Goal: Information Seeking & Learning: Learn about a topic

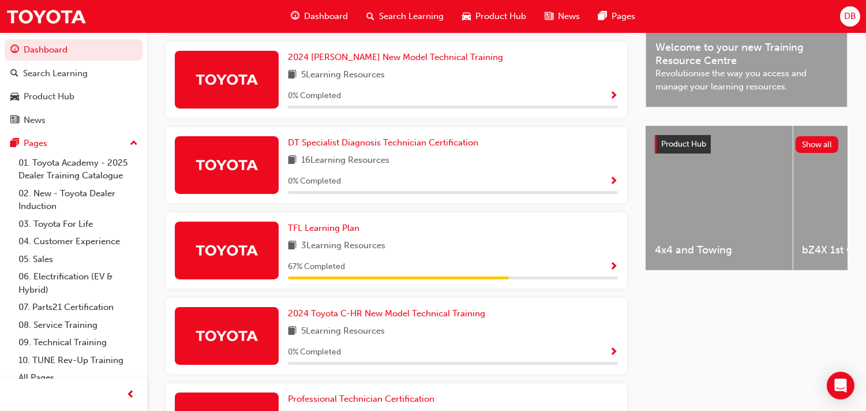
scroll to position [418, 0]
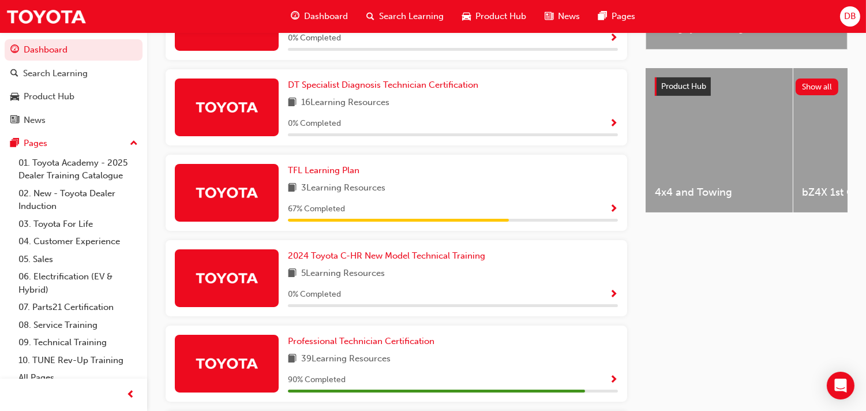
click at [615, 375] on span "Show Progress" at bounding box center [613, 380] width 9 height 10
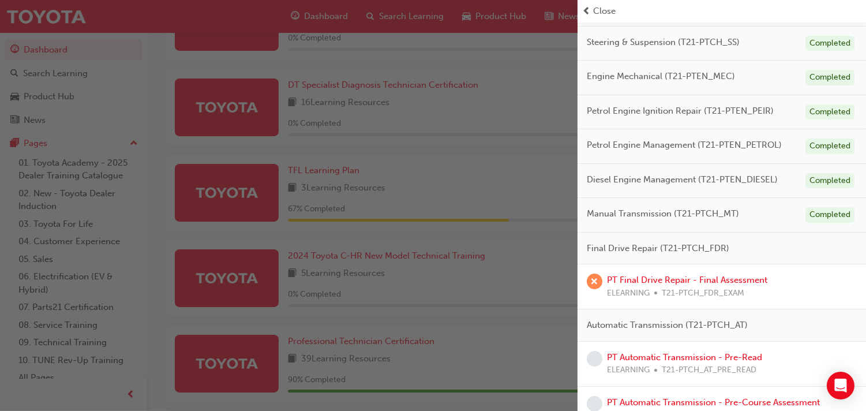
scroll to position [327, 0]
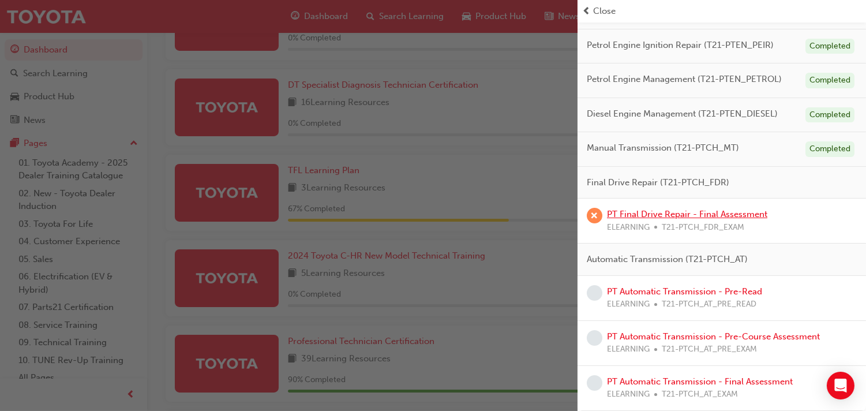
click at [674, 215] on link "PT Final Drive Repair - Final Assessment" at bounding box center [687, 214] width 160 height 10
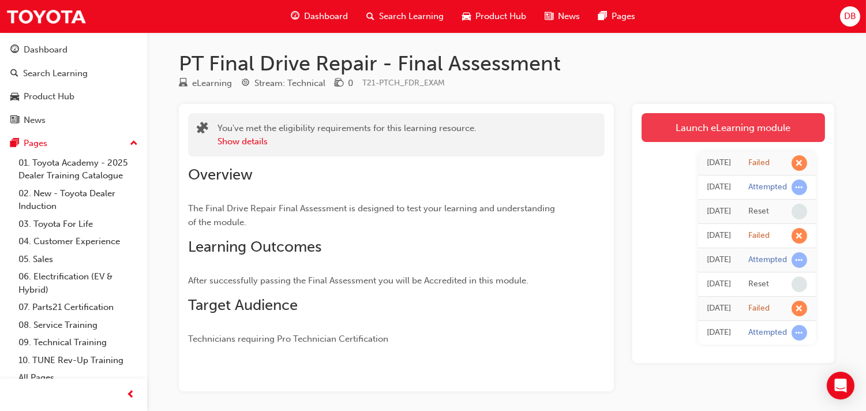
click at [698, 136] on link "Launch eLearning module" at bounding box center [732, 127] width 183 height 29
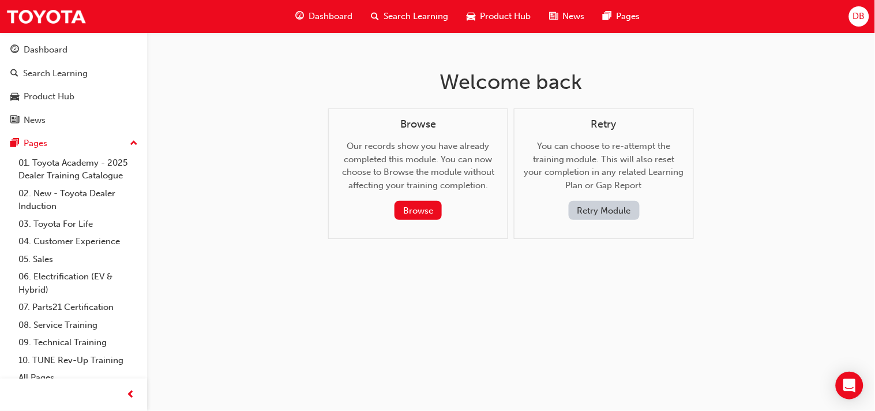
click at [580, 217] on button "Retry Module" at bounding box center [604, 210] width 71 height 19
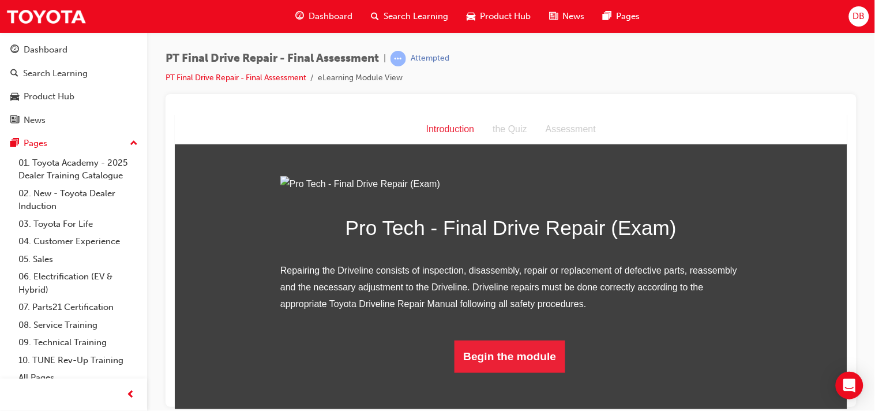
scroll to position [118, 0]
click at [523, 356] on button "Begin the module" at bounding box center [509, 356] width 111 height 32
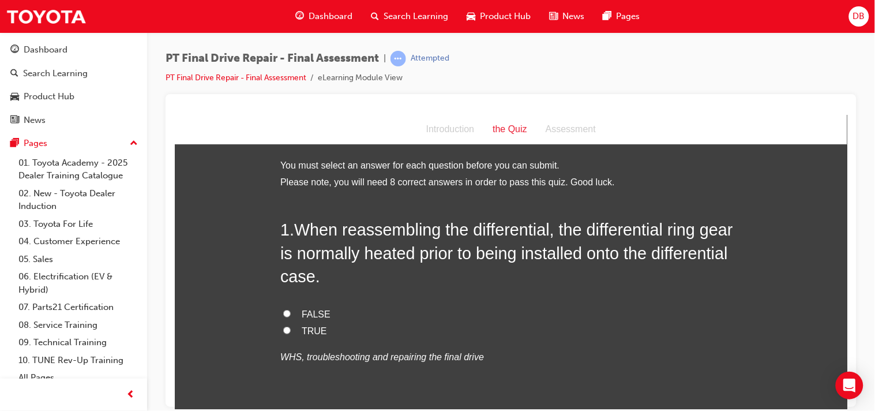
drag, startPoint x: 287, startPoint y: 231, endPoint x: 305, endPoint y: 243, distance: 21.8
click at [305, 243] on h2 "1 . When reassembling the differential, the differential ring gear is normally …" at bounding box center [510, 252] width 461 height 70
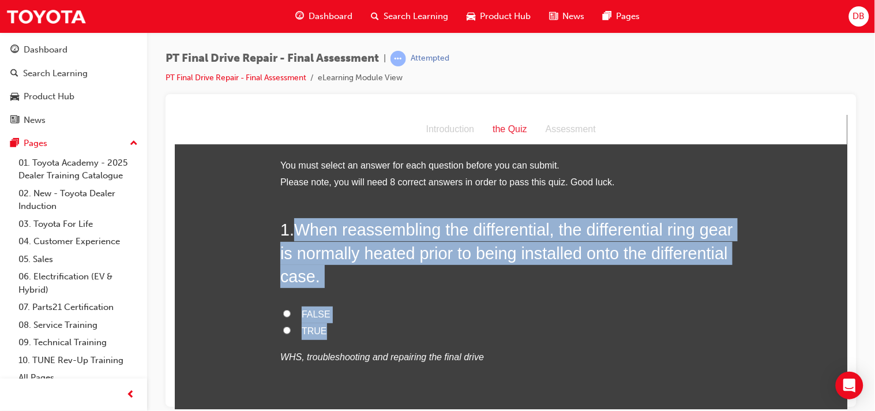
drag, startPoint x: 288, startPoint y: 231, endPoint x: 352, endPoint y: 333, distance: 121.3
click at [352, 333] on div "1 . When reassembling the differential, the differential ring gear is normally …" at bounding box center [510, 318] width 461 height 203
copy div "When reassembling the differential, the differential ring gear is normally heat…"
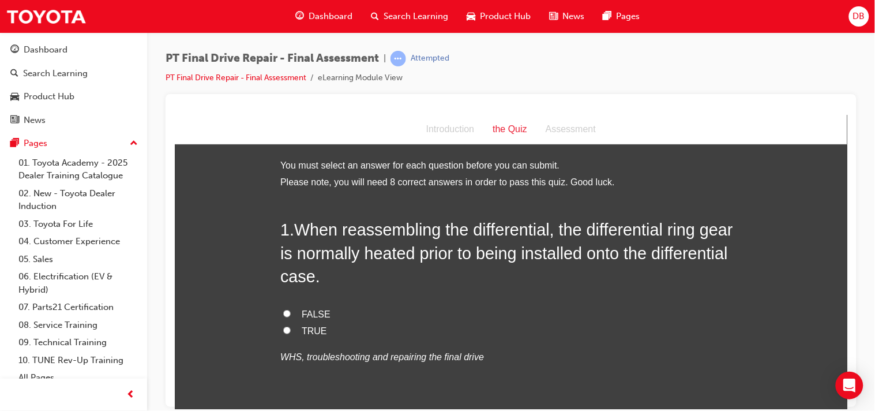
click at [283, 332] on input "TRUE" at bounding box center [286, 329] width 7 height 7
radio input "true"
click at [283, 332] on input "TRUE" at bounding box center [286, 329] width 7 height 7
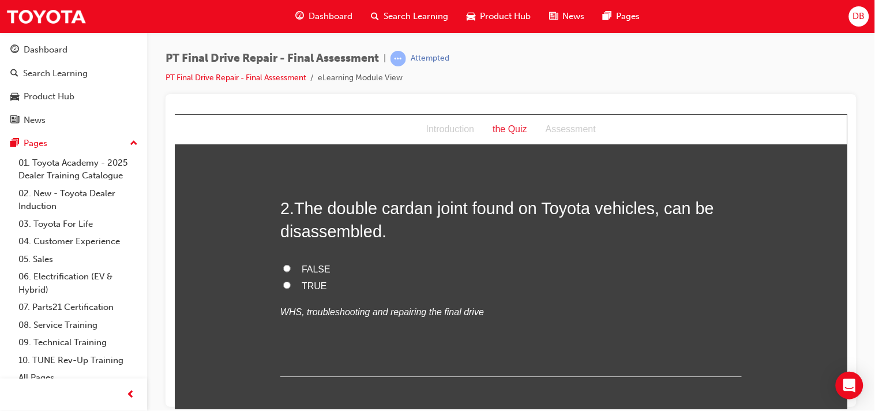
scroll to position [281, 0]
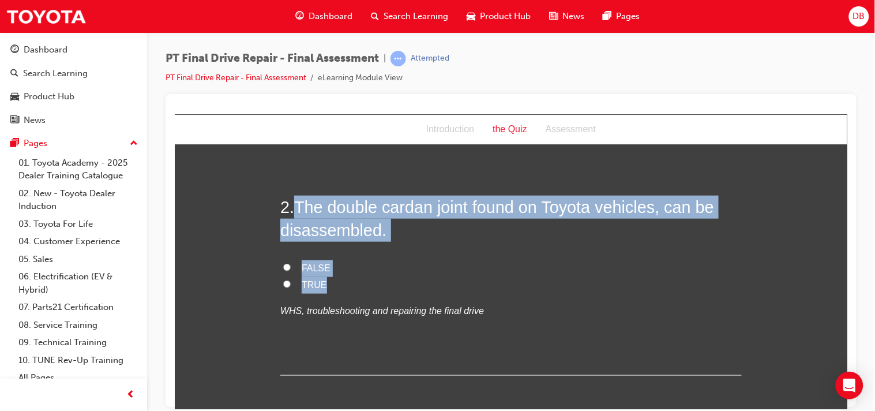
drag, startPoint x: 288, startPoint y: 199, endPoint x: 331, endPoint y: 280, distance: 91.8
click at [331, 280] on div "2 . The double cardan joint found on Toyota vehicles, can be disassembled. FALS…" at bounding box center [510, 285] width 461 height 180
copy div "The double cardan joint found on Toyota vehicles, can be disassembled. FALSE TR…"
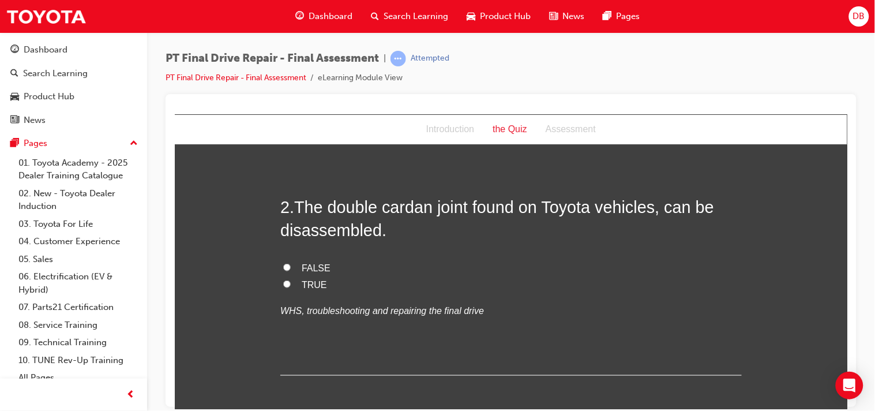
click at [283, 284] on input "TRUE" at bounding box center [286, 283] width 7 height 7
radio input "true"
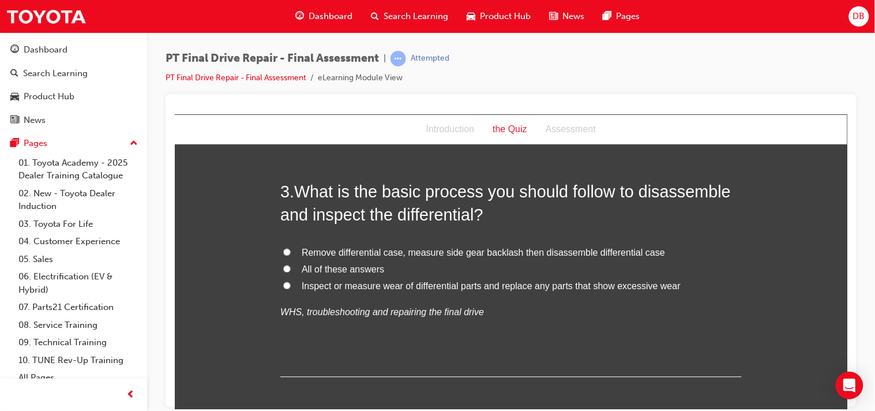
scroll to position [538, 0]
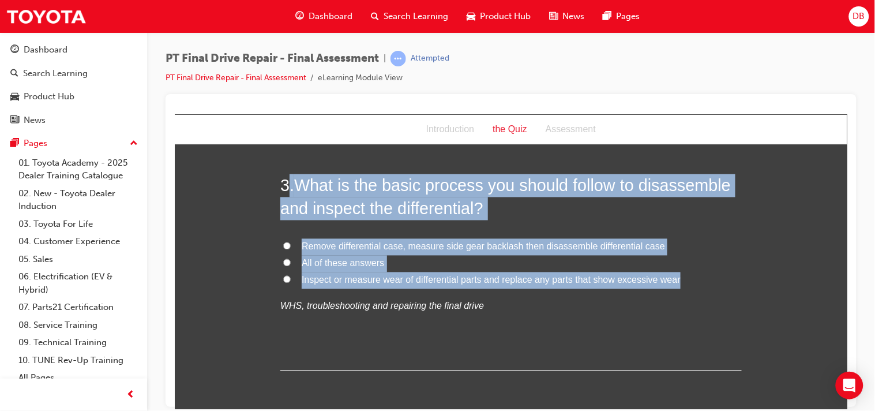
drag, startPoint x: 285, startPoint y: 179, endPoint x: 682, endPoint y: 277, distance: 408.6
click at [682, 277] on div "3 . What is the basic process you should follow to disassemble and inspect the …" at bounding box center [510, 272] width 461 height 197
copy div ". What is the basic process you should follow to disassemble and inspect the di…"
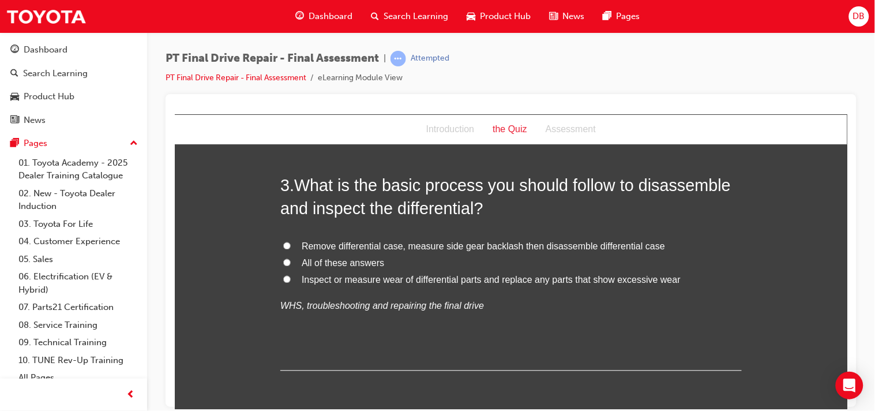
click at [283, 264] on input "All of these answers" at bounding box center [286, 261] width 7 height 7
radio input "true"
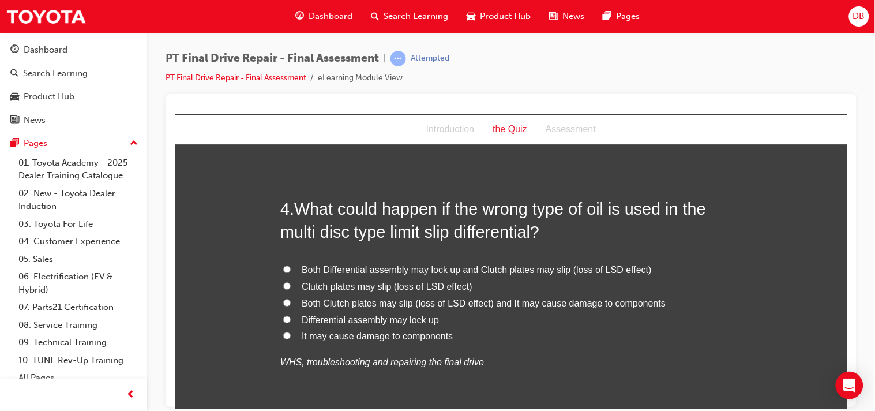
scroll to position [769, 0]
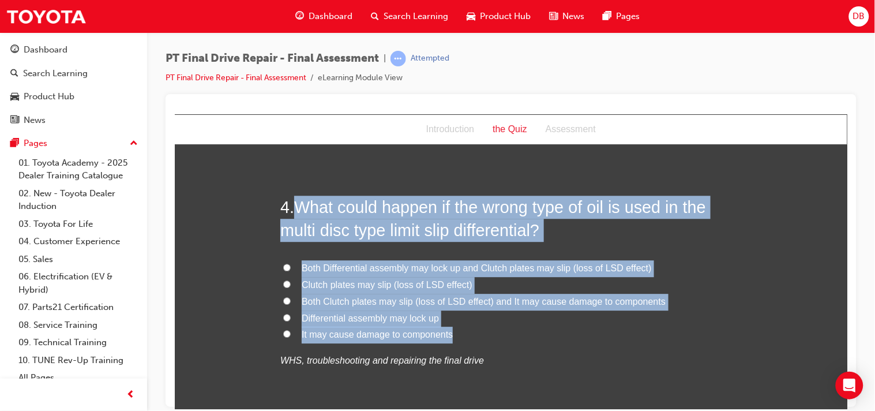
drag, startPoint x: 291, startPoint y: 197, endPoint x: 520, endPoint y: 328, distance: 263.0
click at [520, 328] on div "4 . What could happen if the wrong type of oil is used in the multi disc type l…" at bounding box center [510, 310] width 461 height 230
copy div "What could happen if the wrong type of oil is used in the multi disc type limit…"
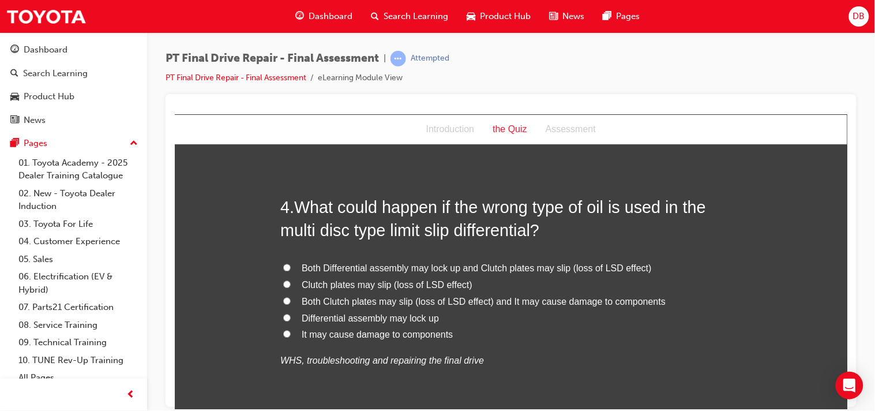
click at [283, 283] on input "Clutch plates may slip (loss of LSD effect)" at bounding box center [286, 283] width 7 height 7
radio input "true"
click at [280, 304] on label "Both Clutch plates may slip (loss of LSD effect) and It may cause damage to com…" at bounding box center [510, 301] width 461 height 17
click at [283, 304] on input "Both Clutch plates may slip (loss of LSD effect) and It may cause damage to com…" at bounding box center [286, 299] width 7 height 7
radio input "true"
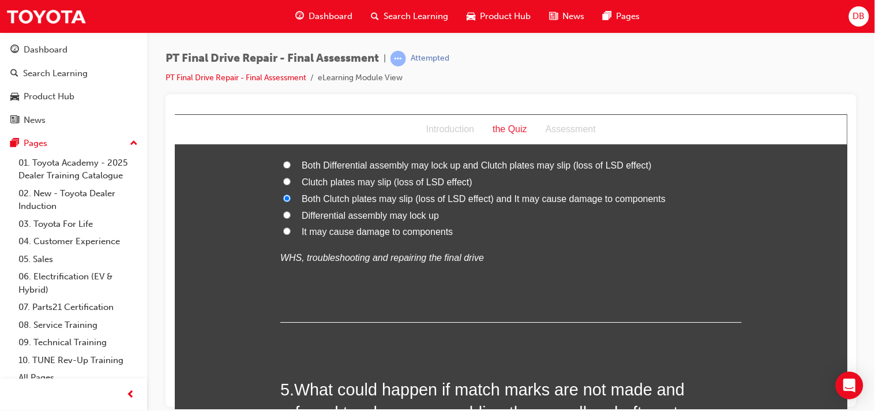
scroll to position [897, 0]
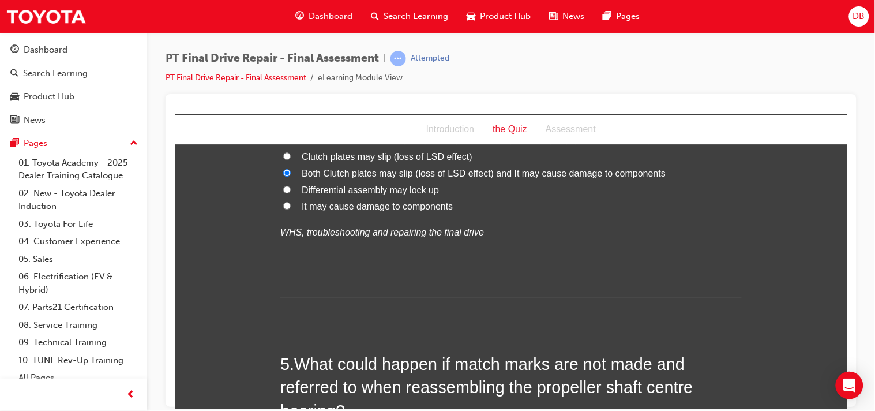
click at [283, 161] on label "Clutch plates may slip (loss of LSD effect)" at bounding box center [510, 156] width 461 height 17
click at [283, 159] on input "Clutch plates may slip (loss of LSD effect)" at bounding box center [286, 155] width 7 height 7
radio input "true"
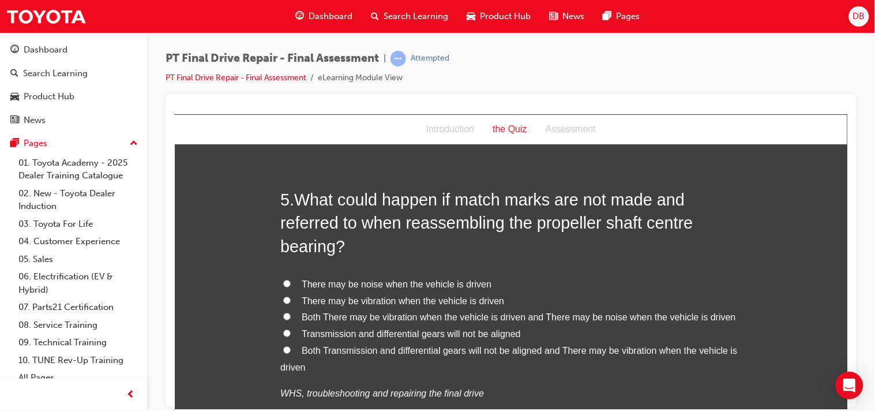
scroll to position [1076, 0]
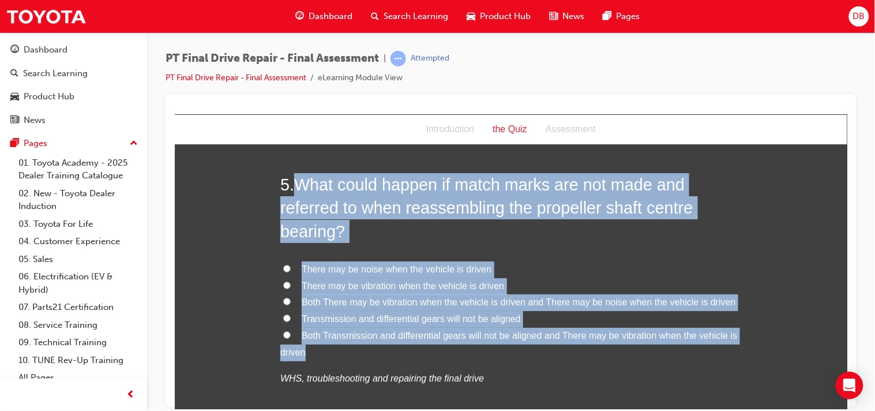
drag, startPoint x: 294, startPoint y: 182, endPoint x: 674, endPoint y: 347, distance: 414.8
click at [674, 347] on div "5 . What could happen if match marks are not made and referred to when reassemb…" at bounding box center [510, 307] width 461 height 270
copy div "What could happen if match marks are not made and referred to when reassembling…"
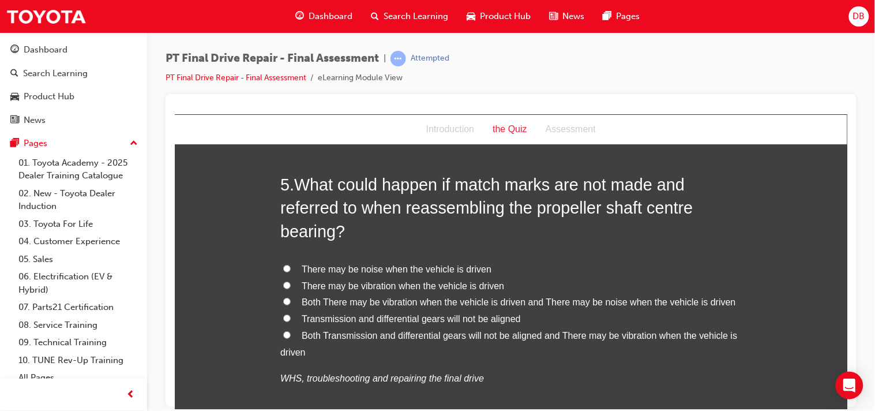
click at [284, 303] on input "Both There may be vibration when the vehicle is driven and There may be noise w…" at bounding box center [286, 300] width 7 height 7
radio input "true"
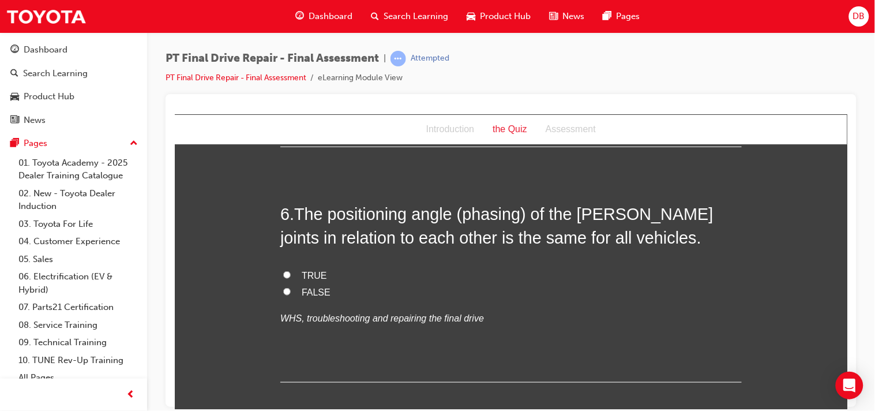
scroll to position [1384, 0]
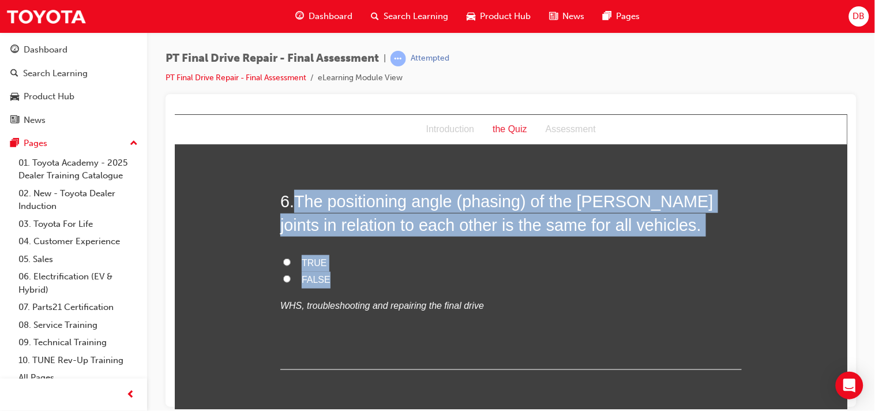
drag, startPoint x: 294, startPoint y: 195, endPoint x: 506, endPoint y: 280, distance: 228.8
click at [506, 280] on div "6 . The positioning angle (phasing) of the [PERSON_NAME] joints in relation to …" at bounding box center [510, 279] width 461 height 180
copy div "The positioning angle (phasing) of the [PERSON_NAME] joints in relation to each…"
click at [258, 280] on div "You must select an answer for each question before you can submit. Please note,…" at bounding box center [510, 210] width 672 height 2875
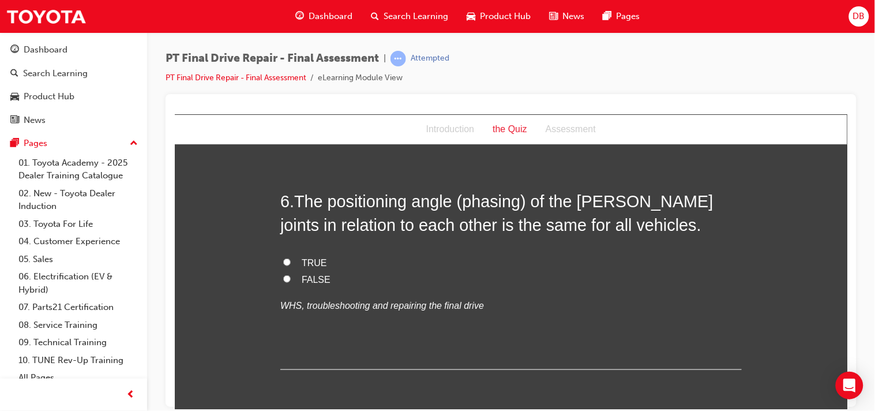
click at [283, 277] on input "FALSE" at bounding box center [286, 278] width 7 height 7
radio input "true"
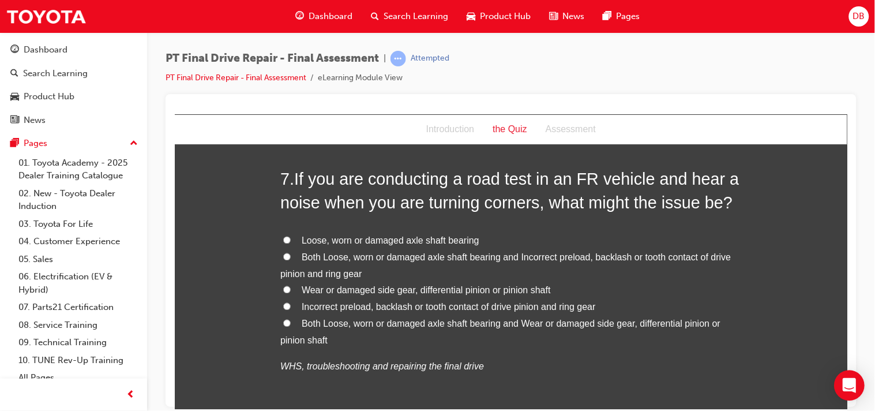
scroll to position [1666, 0]
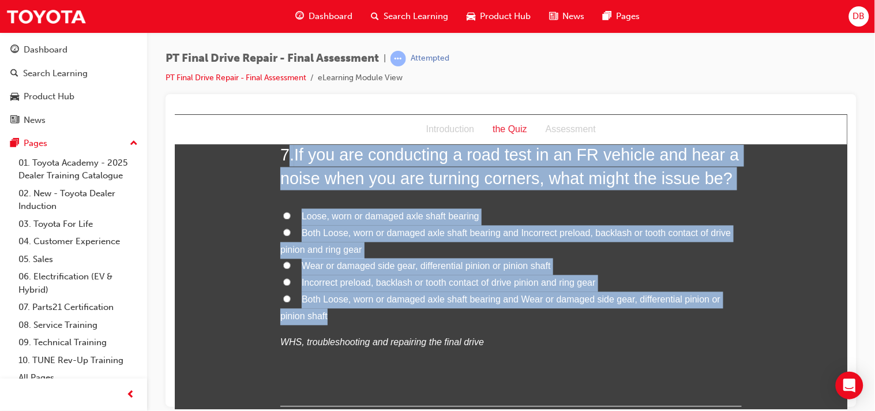
drag, startPoint x: 286, startPoint y: 149, endPoint x: 677, endPoint y: 319, distance: 426.2
click at [677, 319] on div "7 . If you are conducting a road test in an FR vehicle and hear a noise when yo…" at bounding box center [510, 274] width 461 height 263
copy div ". If you are conducting a road test in an FR vehicle and hear a noise when you …"
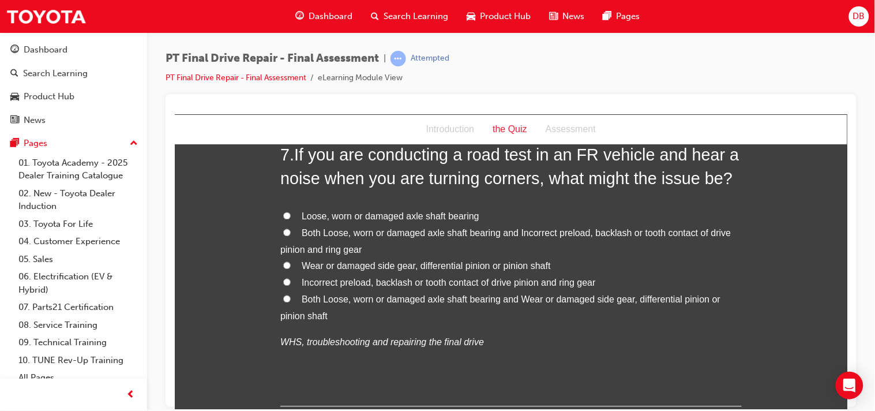
click at [424, 302] on span "Both Loose, worn or damaged axle shaft bearing and Wear or damaged side gear, d…" at bounding box center [500, 307] width 440 height 27
click at [290, 302] on input "Both Loose, worn or damaged axle shaft bearing and Wear or damaged side gear, d…" at bounding box center [286, 298] width 7 height 7
radio input "true"
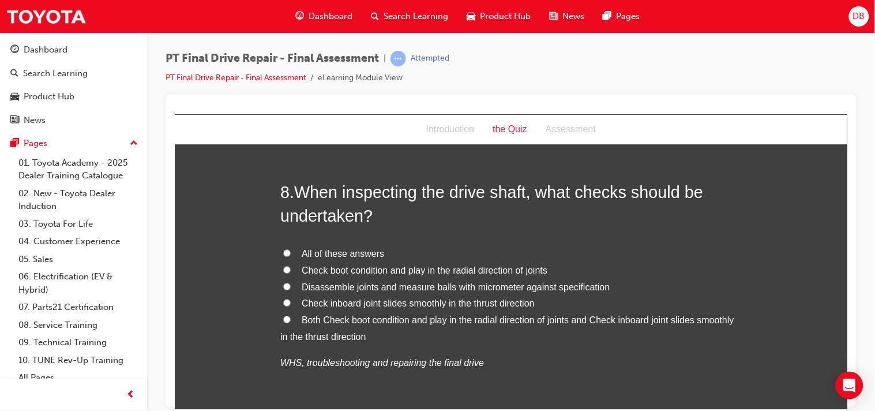
scroll to position [1948, 0]
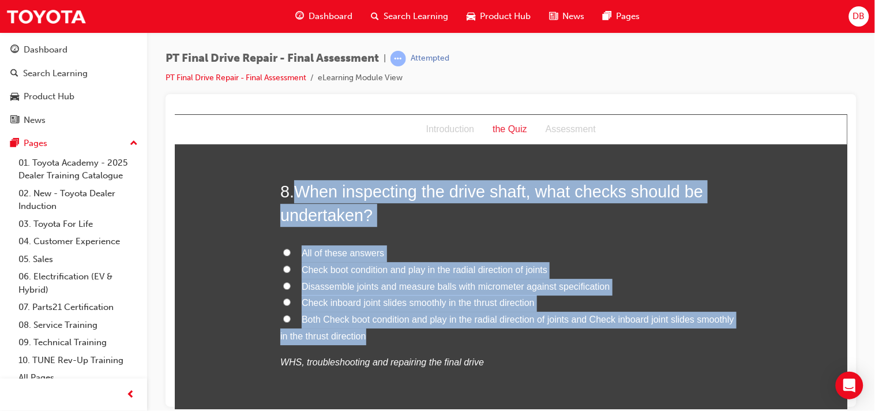
drag, startPoint x: 299, startPoint y: 191, endPoint x: 732, endPoint y: 339, distance: 457.1
click at [732, 339] on div "8 . When inspecting the drive shaft, what checks should be undertaken? All of t…" at bounding box center [510, 302] width 461 height 246
copy div "When inspecting the drive shaft, what checks should be undertaken? All of these…"
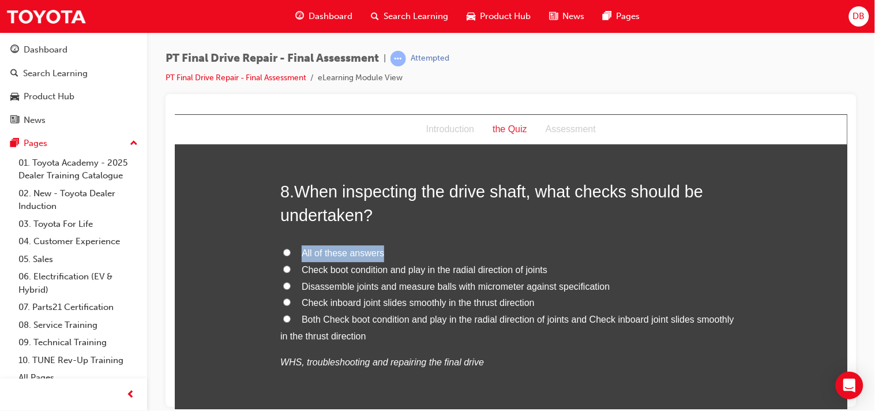
click at [284, 253] on input "All of these answers" at bounding box center [286, 251] width 7 height 7
radio input "true"
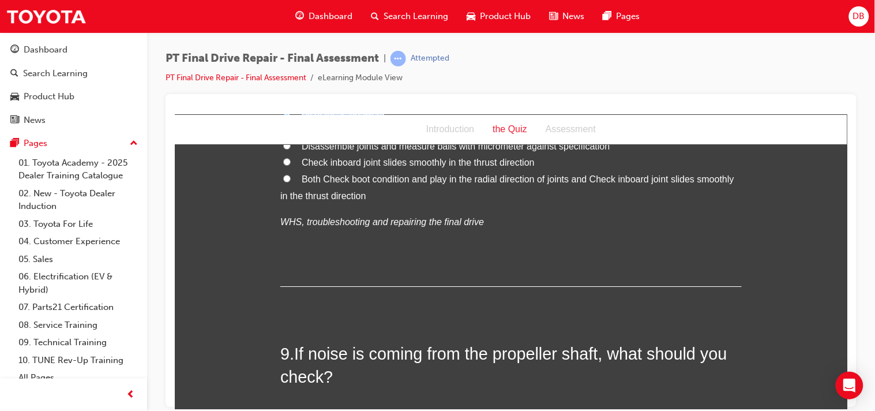
scroll to position [2102, 0]
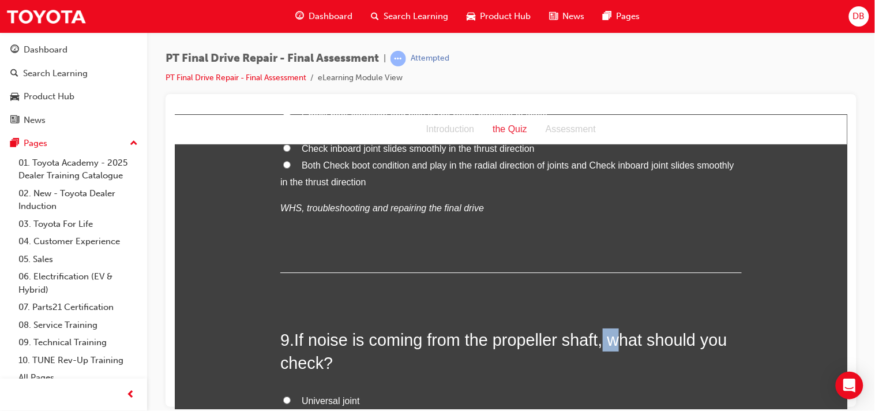
drag, startPoint x: 599, startPoint y: 300, endPoint x: 787, endPoint y: 347, distance: 193.7
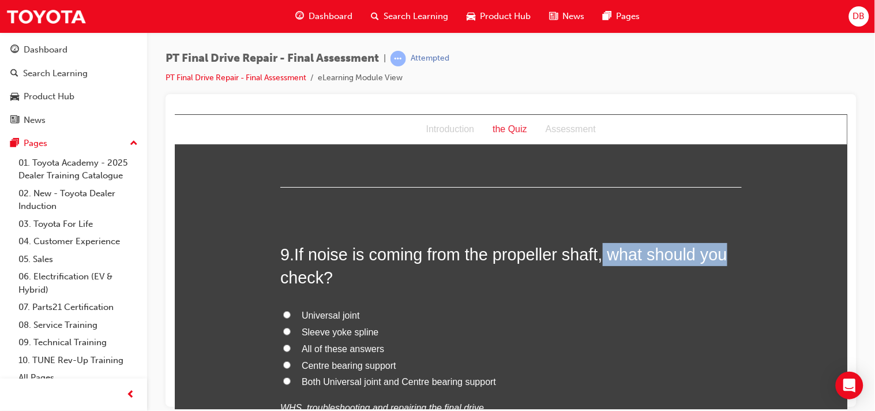
scroll to position [2204, 0]
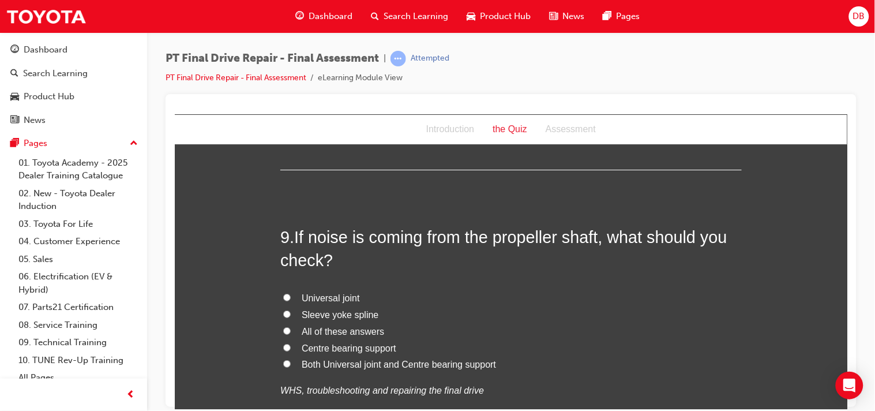
click at [565, 246] on span "If noise is coming from the propeller shaft, what should you check?" at bounding box center [503, 248] width 447 height 42
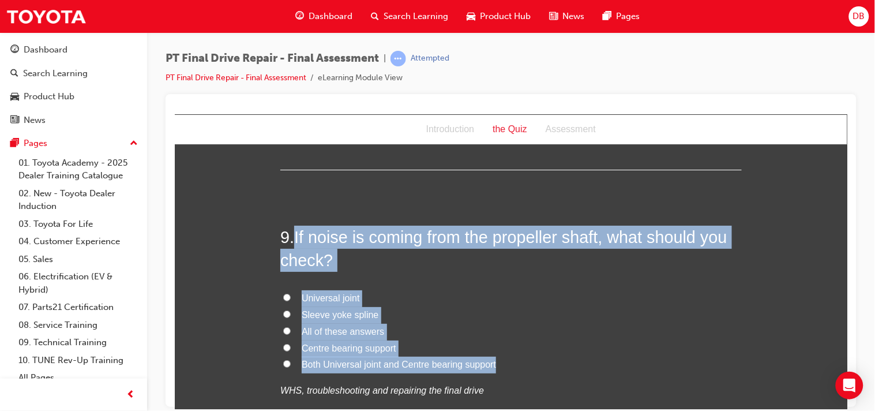
drag, startPoint x: 290, startPoint y: 239, endPoint x: 519, endPoint y: 360, distance: 259.0
click at [519, 360] on div "9 . If noise is coming from the propeller shaft, what should you check? Univers…" at bounding box center [510, 340] width 461 height 230
copy div "If noise is coming from the propeller shaft, what should you check? Universal j…"
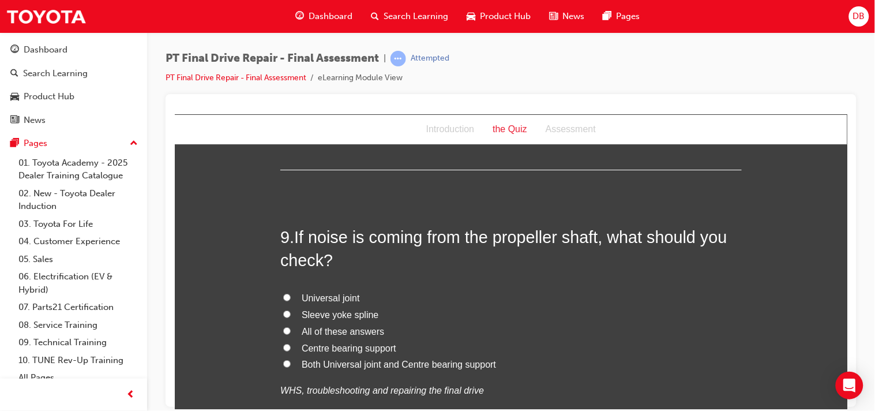
click at [284, 361] on input "Both Universal joint and Centre bearing support" at bounding box center [286, 362] width 7 height 7
radio input "true"
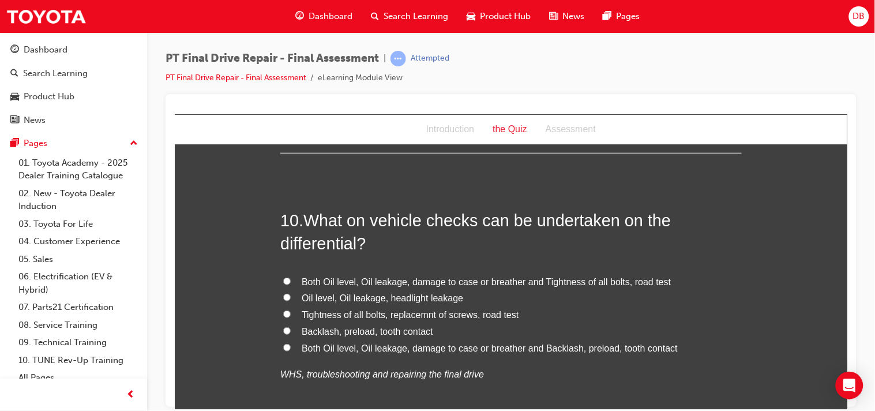
scroll to position [2512, 0]
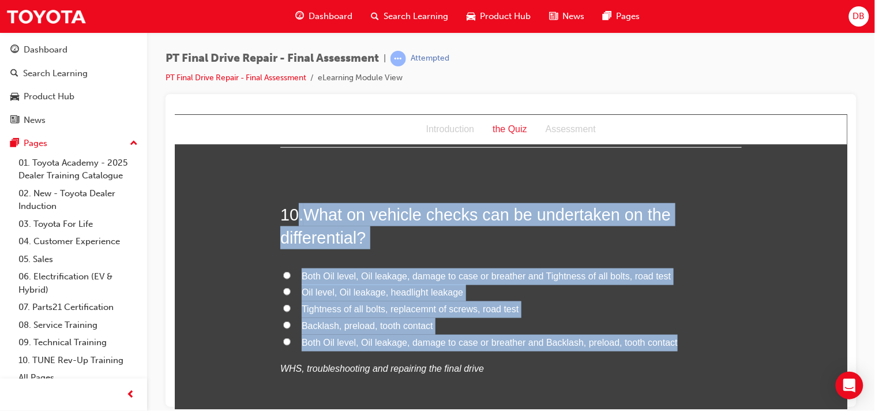
drag, startPoint x: 291, startPoint y: 202, endPoint x: 674, endPoint y: 335, distance: 405.6
click at [674, 335] on div "10 . What on vehicle checks can be undertaken on the differential? Both Oil lev…" at bounding box center [510, 317] width 461 height 230
copy div ". What on vehicle checks can be undertaken on the differential? Both Oil level,…"
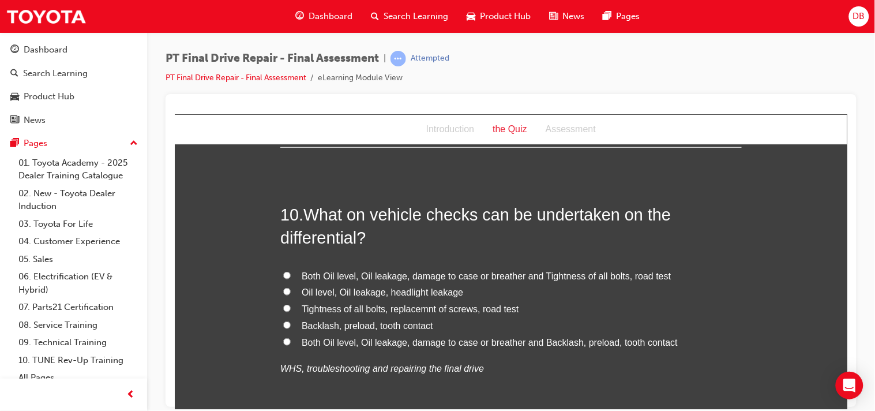
click at [283, 277] on input "Both Oil level, Oil leakage, damage to case or breather and Tightness of all bo…" at bounding box center [286, 274] width 7 height 7
radio input "true"
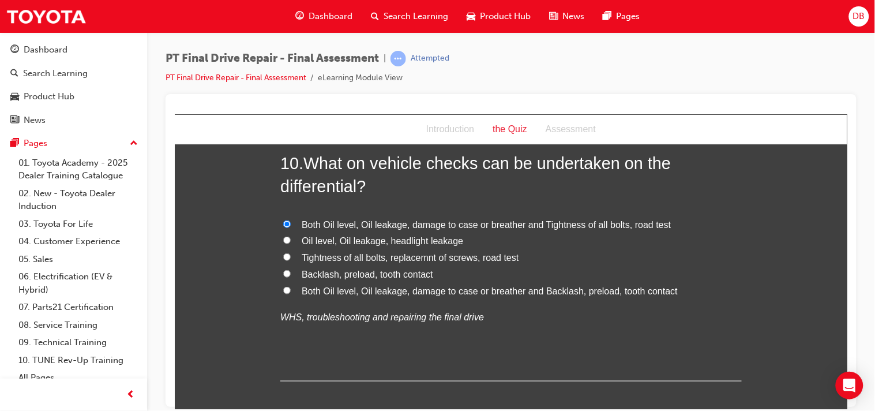
scroll to position [2637, 0]
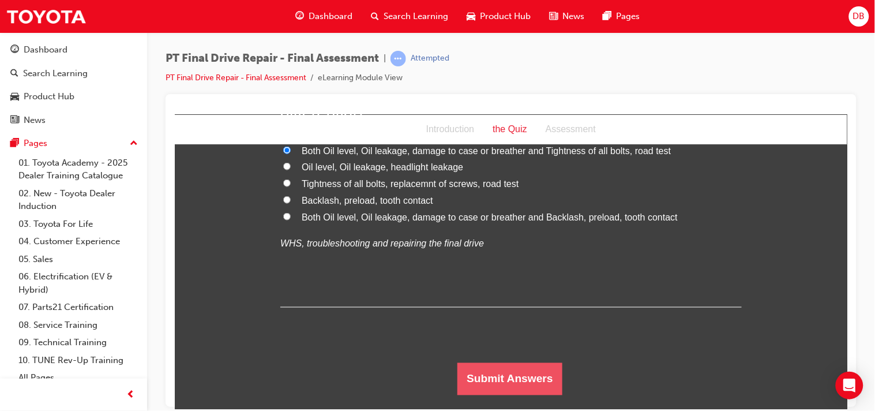
click at [509, 384] on button "Submit Answers" at bounding box center [509, 378] width 105 height 32
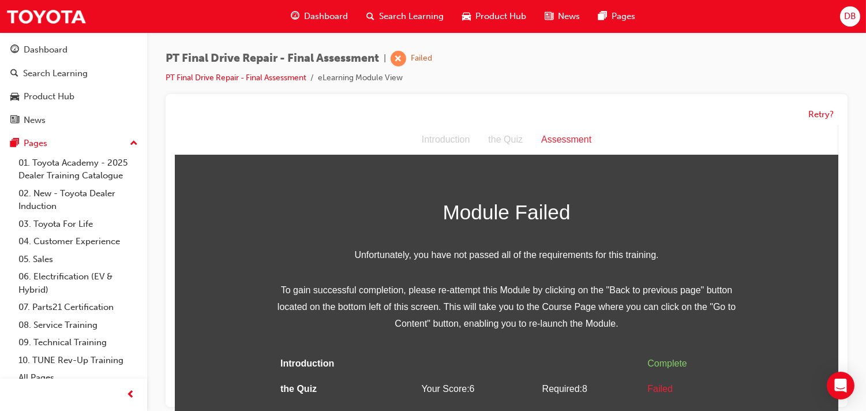
scroll to position [8, 0]
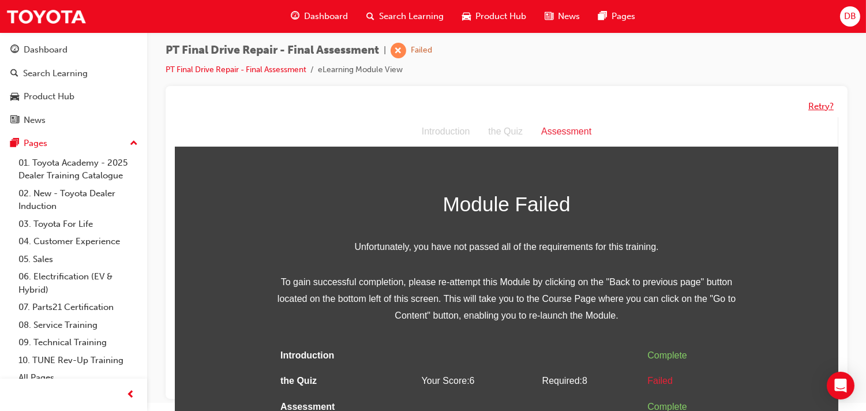
click at [817, 105] on button "Retry?" at bounding box center [820, 106] width 25 height 13
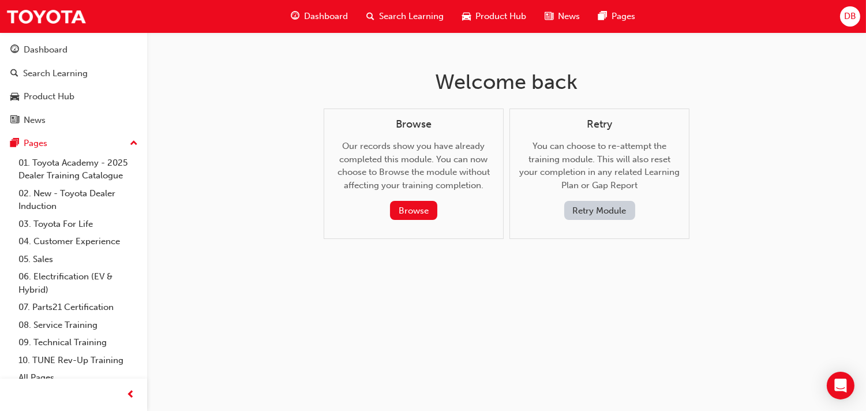
scroll to position [0, 0]
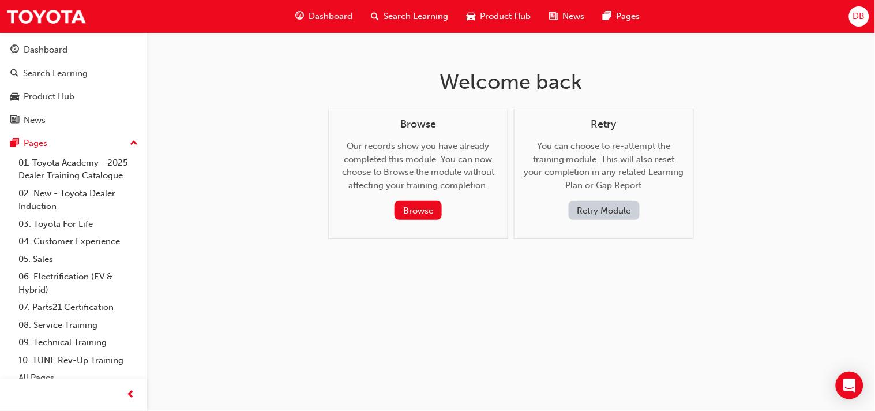
click at [592, 214] on button "Retry Module" at bounding box center [604, 210] width 71 height 19
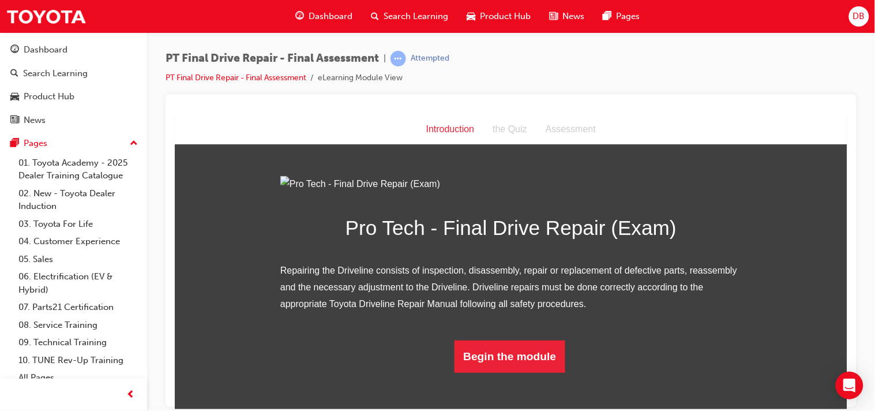
click at [592, 192] on img at bounding box center [510, 183] width 461 height 17
click at [510, 368] on button "Begin the module" at bounding box center [509, 356] width 111 height 32
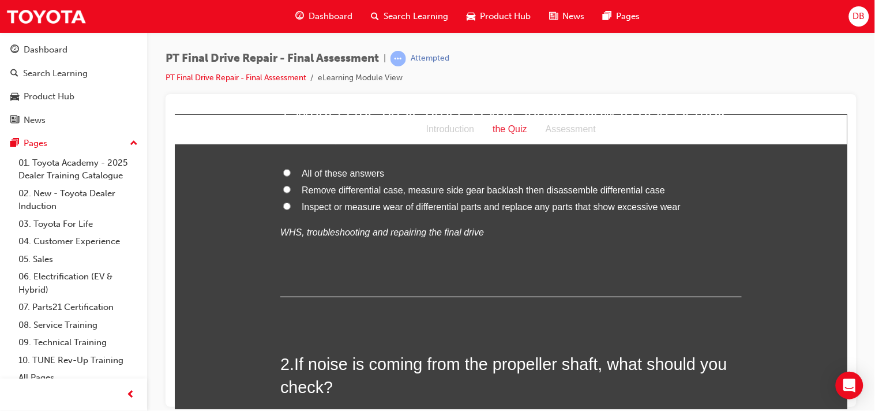
scroll to position [0, 0]
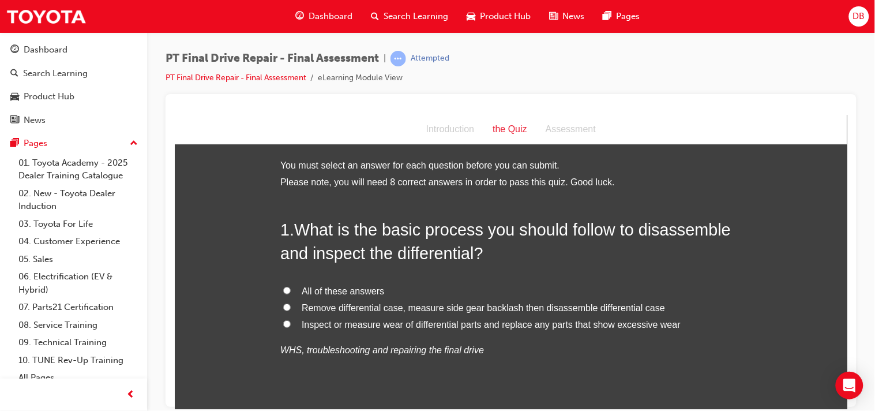
click at [283, 295] on label "All of these answers" at bounding box center [510, 291] width 461 height 17
click at [283, 294] on input "All of these answers" at bounding box center [286, 289] width 7 height 7
radio input "true"
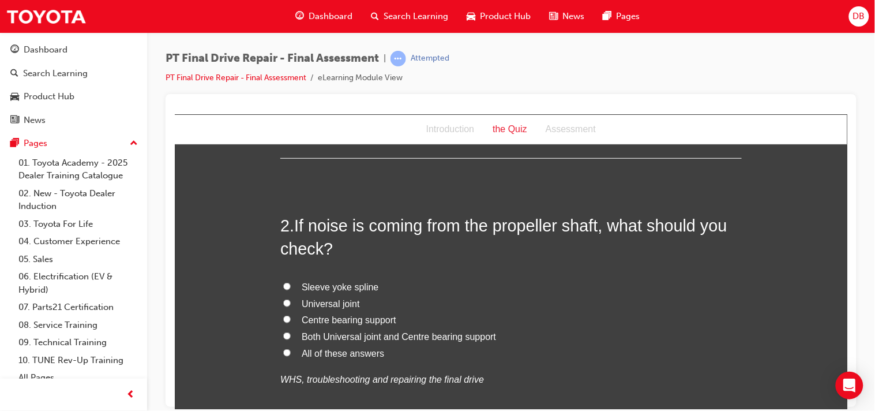
scroll to position [281, 0]
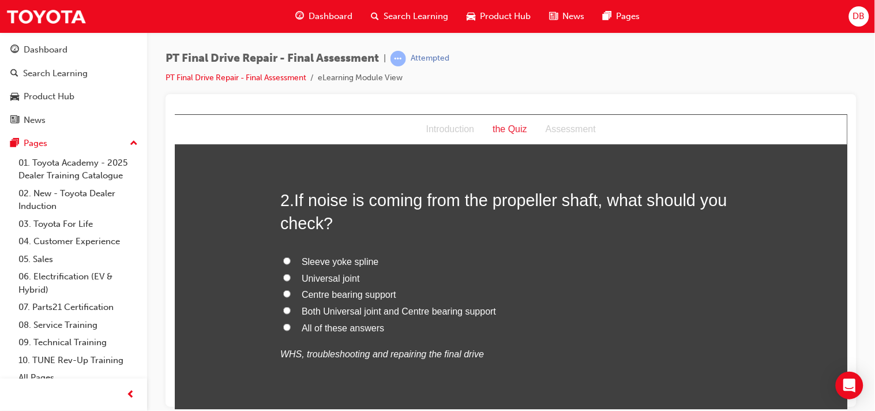
click at [283, 324] on input "All of these answers" at bounding box center [286, 326] width 7 height 7
radio input "true"
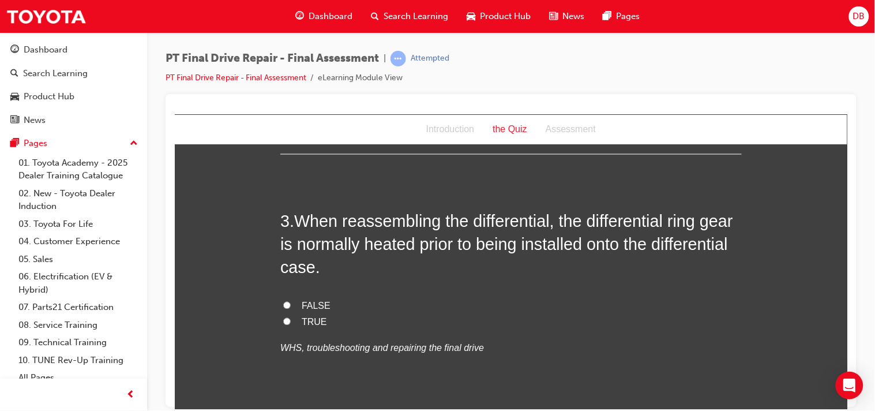
scroll to position [563, 0]
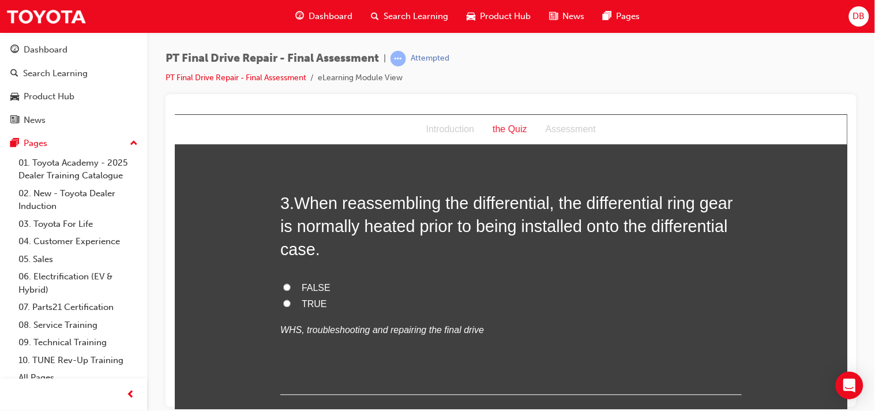
click at [311, 286] on span "FALSE" at bounding box center [315, 288] width 29 height 10
click at [290, 286] on input "FALSE" at bounding box center [286, 286] width 7 height 7
radio input "true"
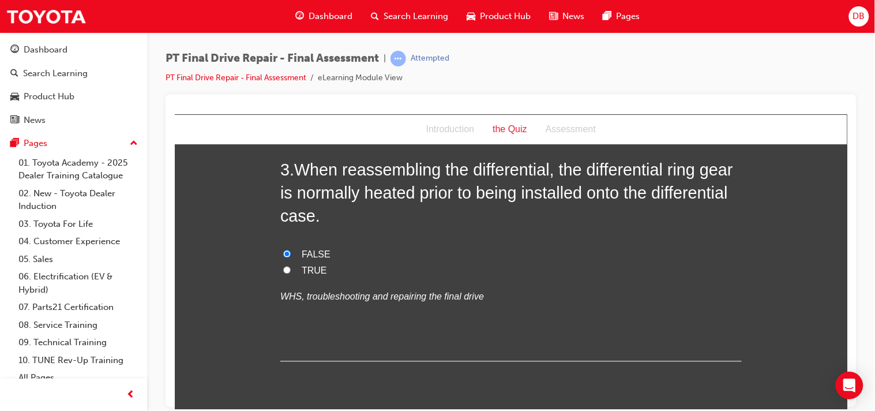
scroll to position [580, 0]
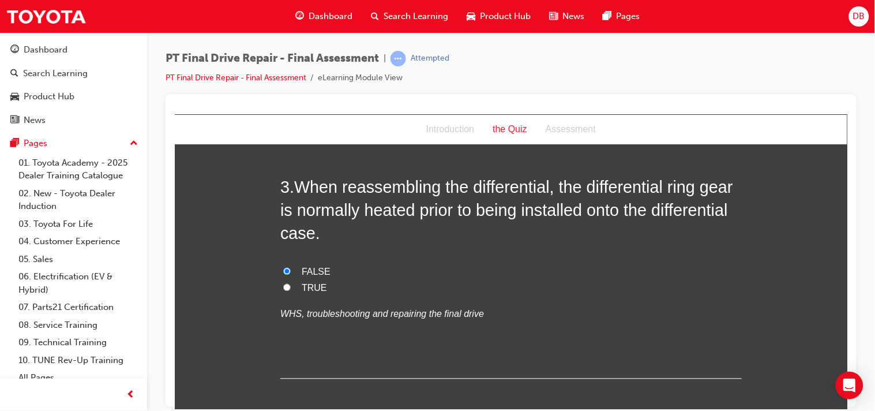
click at [283, 283] on input "TRUE" at bounding box center [286, 286] width 7 height 7
radio input "true"
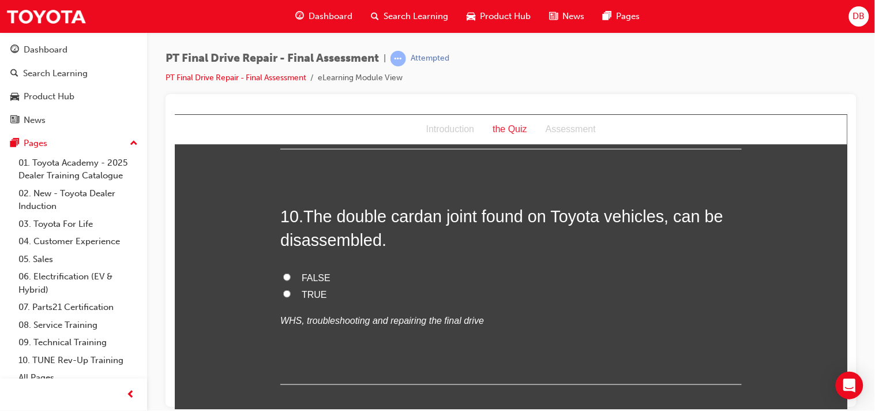
scroll to position [2579, 0]
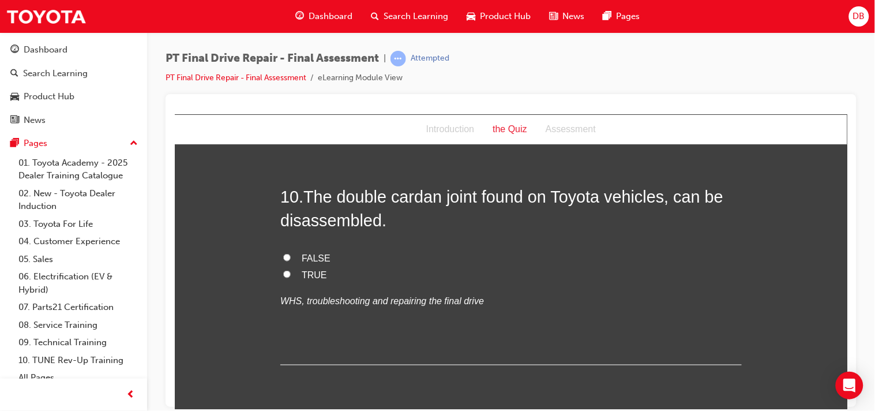
click at [284, 270] on input "TRUE" at bounding box center [286, 273] width 7 height 7
radio input "true"
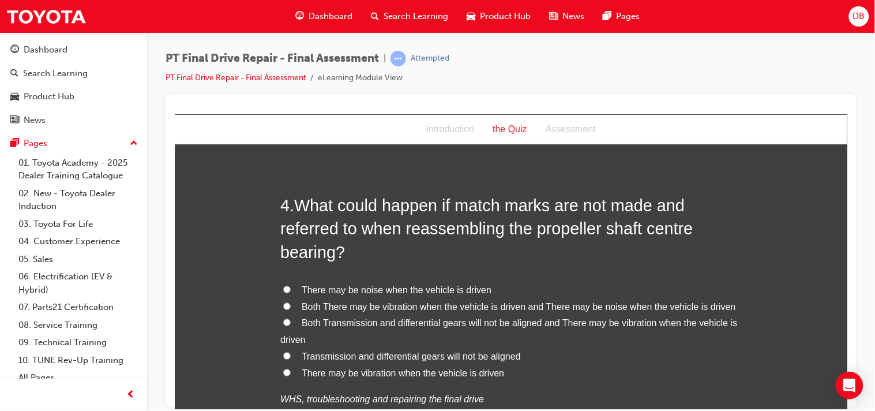
scroll to position [843, 0]
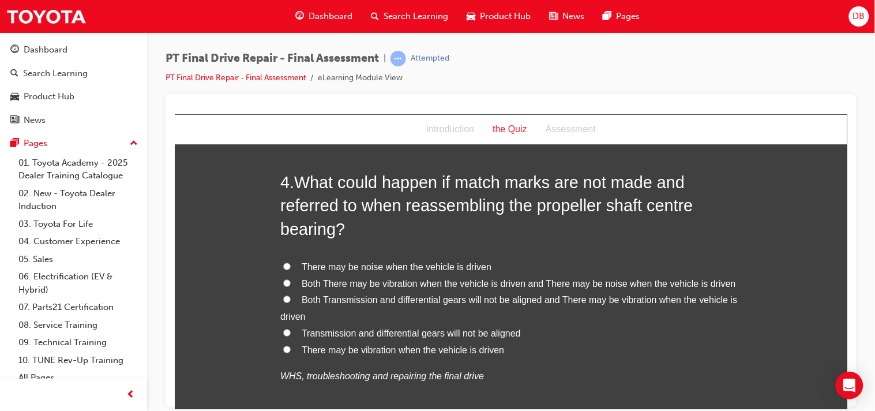
click at [287, 283] on label "Both There may be vibration when the vehicle is driven and There may be noise w…" at bounding box center [510, 283] width 461 height 17
click at [287, 283] on input "Both There may be vibration when the vehicle is driven and There may be noise w…" at bounding box center [286, 282] width 7 height 7
radio input "true"
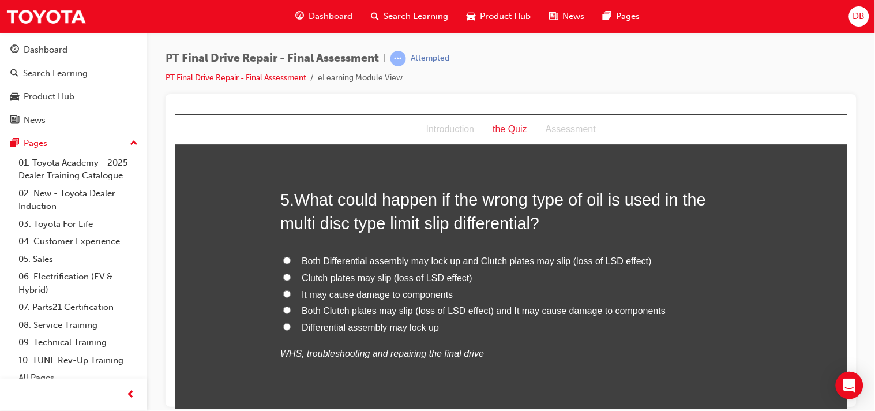
scroll to position [1177, 0]
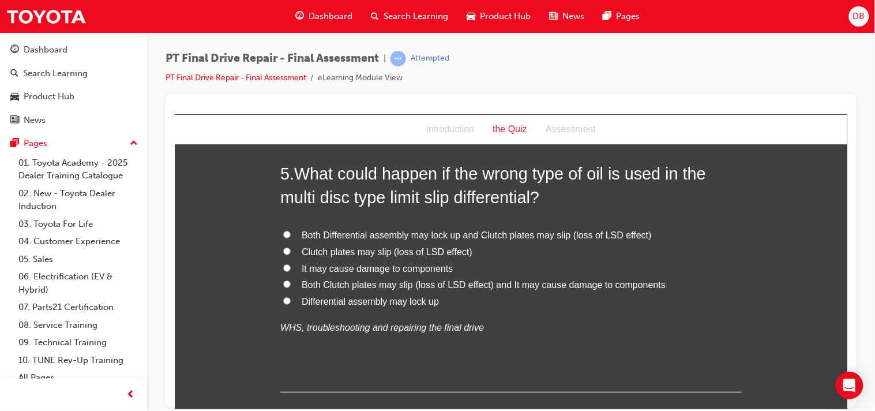
click at [284, 285] on input "Both Clutch plates may slip (loss of LSD effect) and It may cause damage to com…" at bounding box center [286, 283] width 7 height 7
radio input "true"
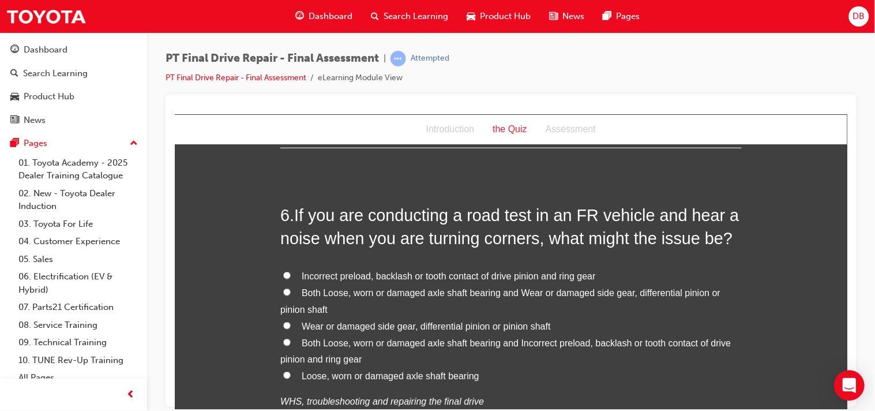
scroll to position [1433, 0]
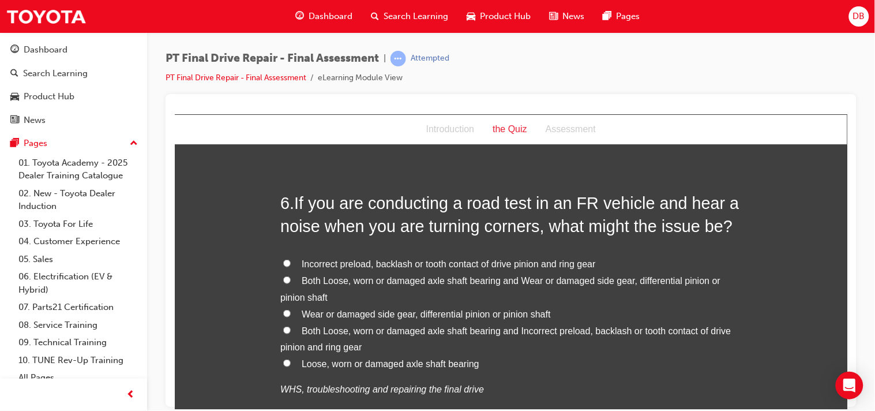
click at [283, 277] on input "Both Loose, worn or damaged axle shaft bearing and Wear or damaged side gear, d…" at bounding box center [286, 279] width 7 height 7
radio input "true"
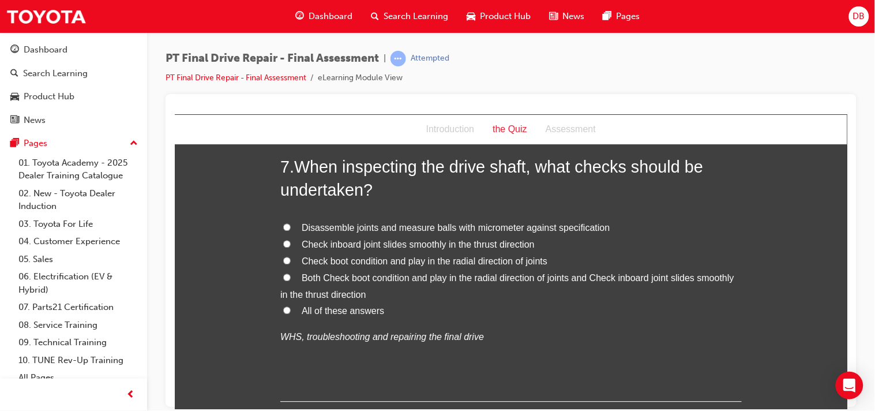
scroll to position [1791, 0]
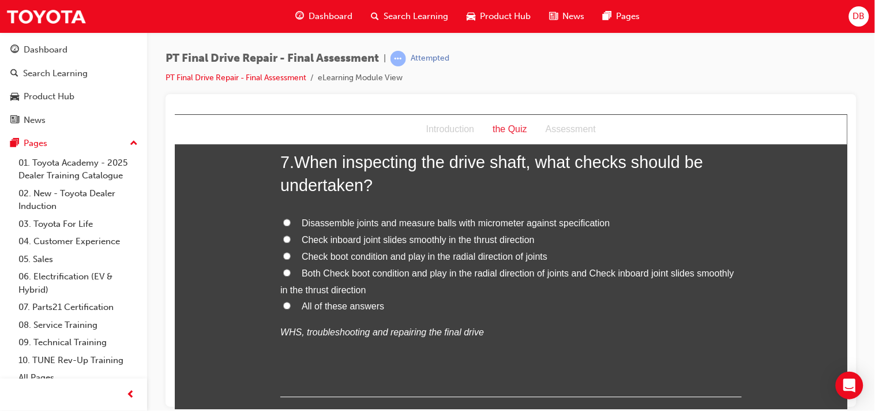
click at [283, 302] on input "All of these answers" at bounding box center [286, 305] width 7 height 7
radio input "true"
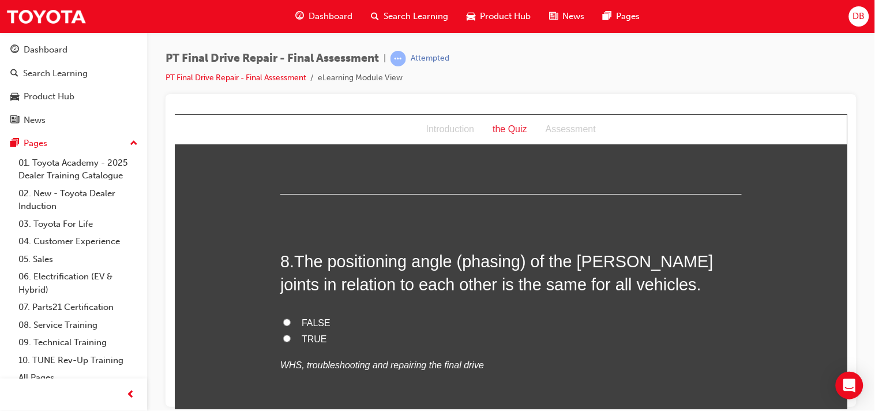
scroll to position [2022, 0]
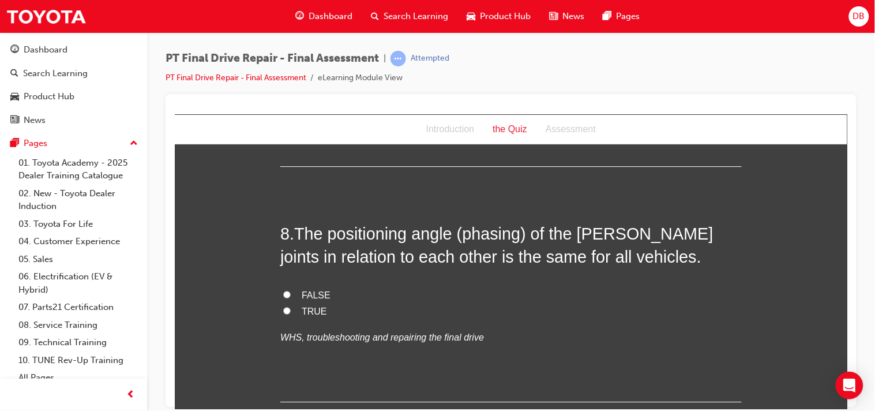
click at [283, 293] on input "FALSE" at bounding box center [286, 293] width 7 height 7
radio input "true"
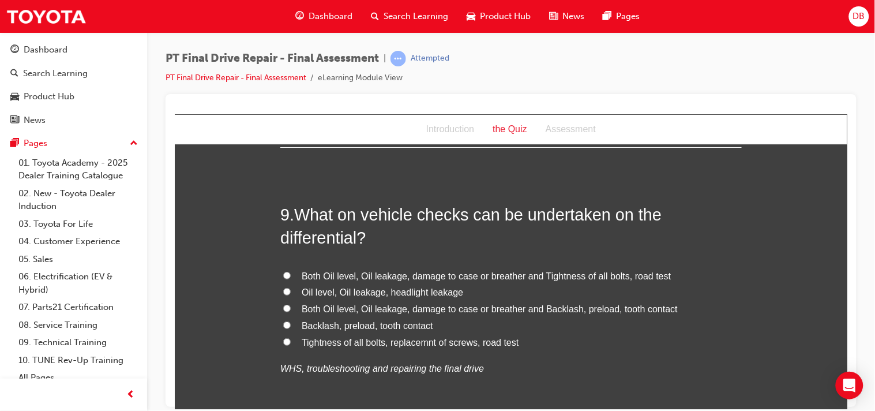
scroll to position [2279, 0]
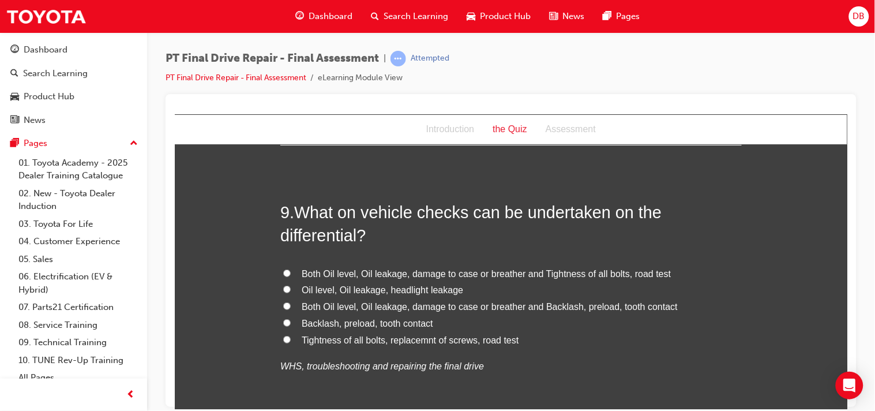
click at [283, 273] on input "Both Oil level, Oil leakage, damage to case or breather and Tightness of all bo…" at bounding box center [286, 272] width 7 height 7
radio input "true"
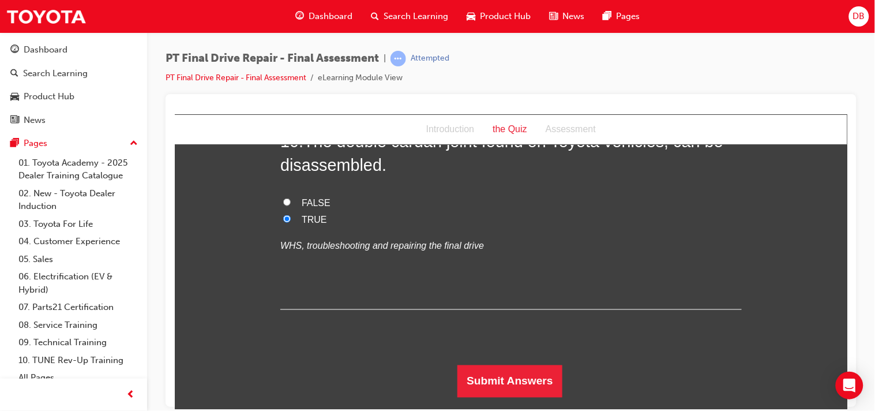
scroll to position [2637, 0]
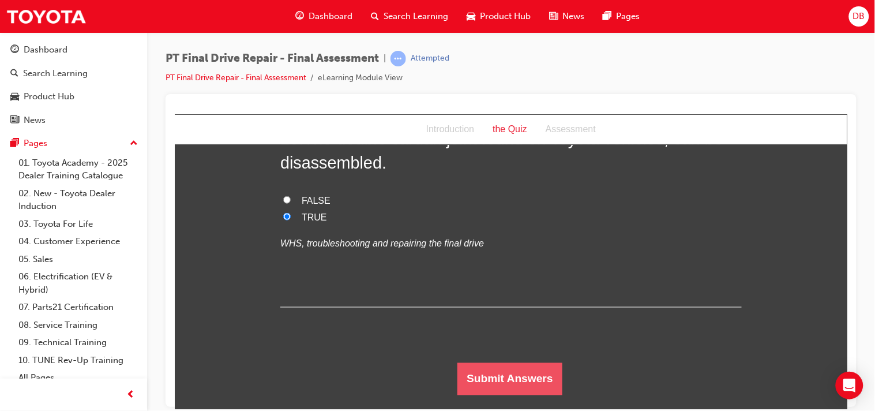
click at [530, 373] on button "Submit Answers" at bounding box center [509, 378] width 105 height 32
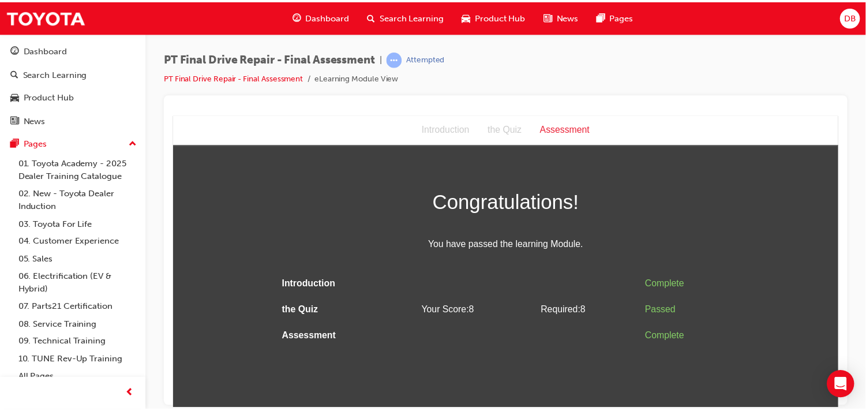
scroll to position [0, 0]
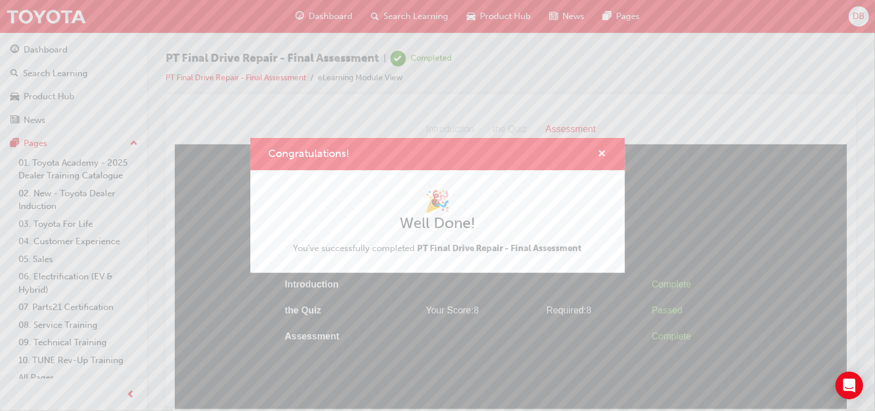
click at [601, 156] on span "cross-icon" at bounding box center [602, 154] width 9 height 10
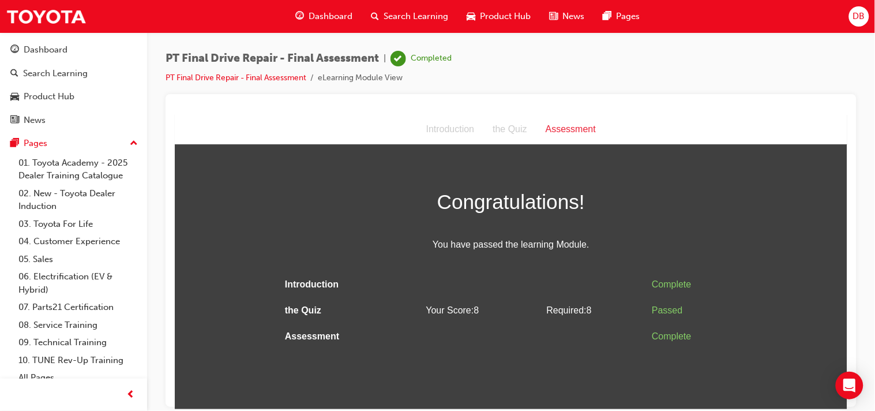
click at [321, 14] on span "Dashboard" at bounding box center [331, 16] width 44 height 13
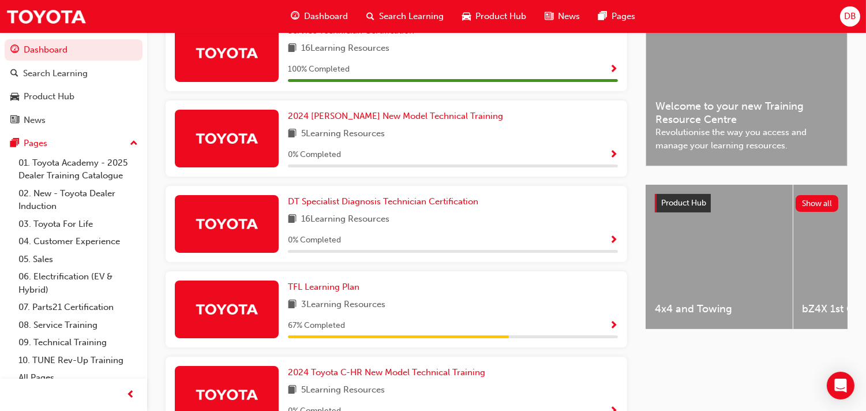
scroll to position [309, 0]
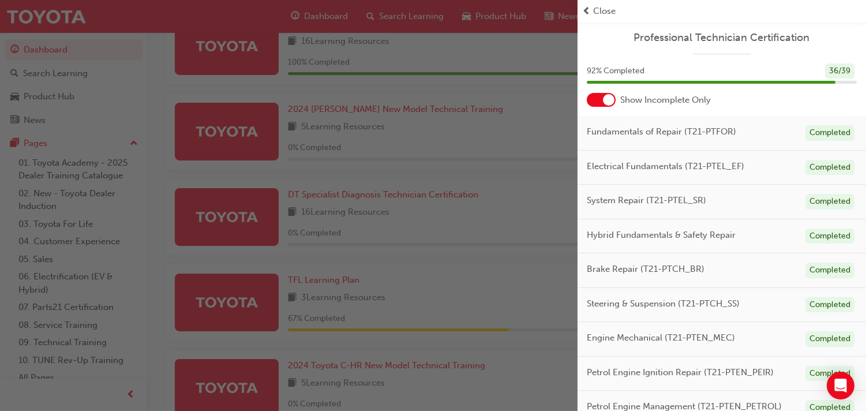
scroll to position [284, 0]
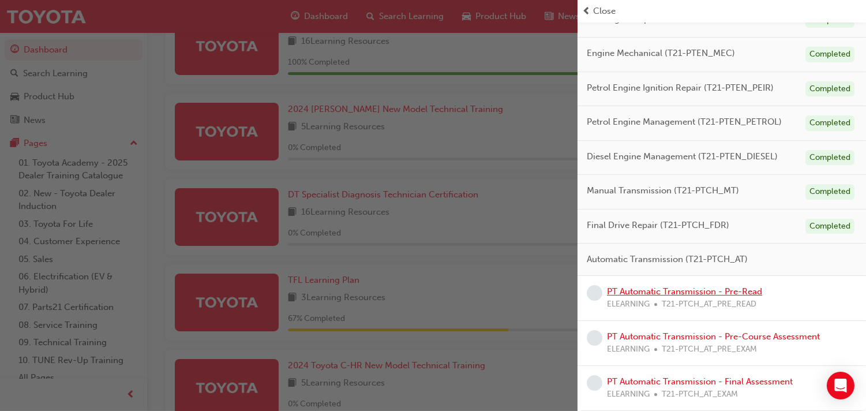
click at [710, 291] on link "PT Automatic Transmission - Pre-Read" at bounding box center [684, 291] width 155 height 10
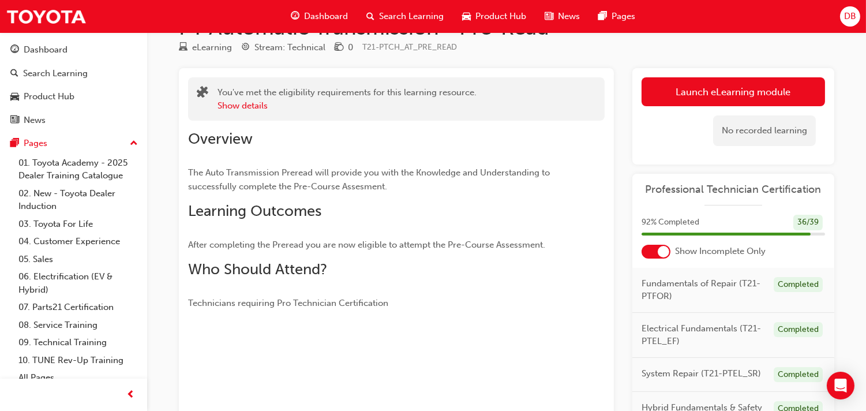
scroll to position [35, 0]
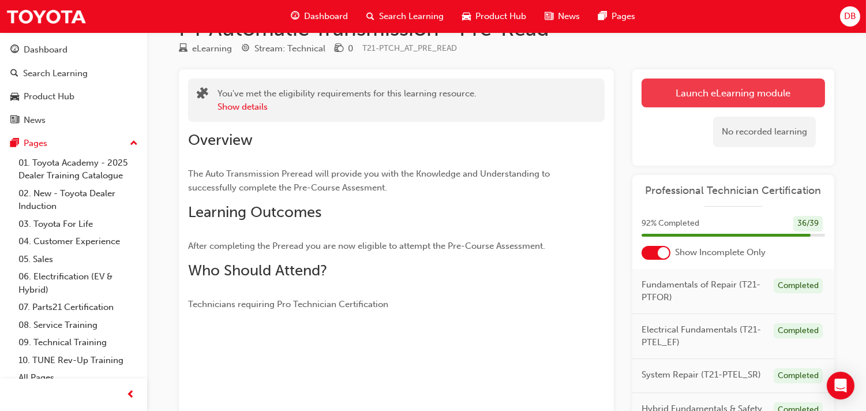
click at [779, 99] on link "Launch eLearning module" at bounding box center [732, 92] width 183 height 29
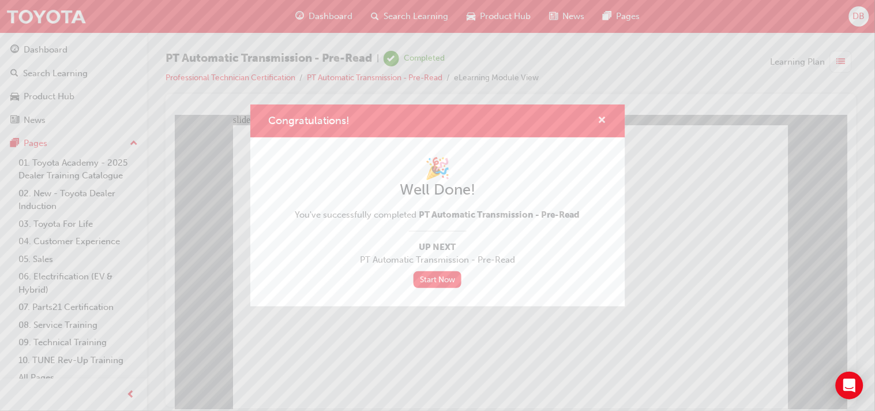
click at [603, 122] on span "cross-icon" at bounding box center [602, 121] width 9 height 10
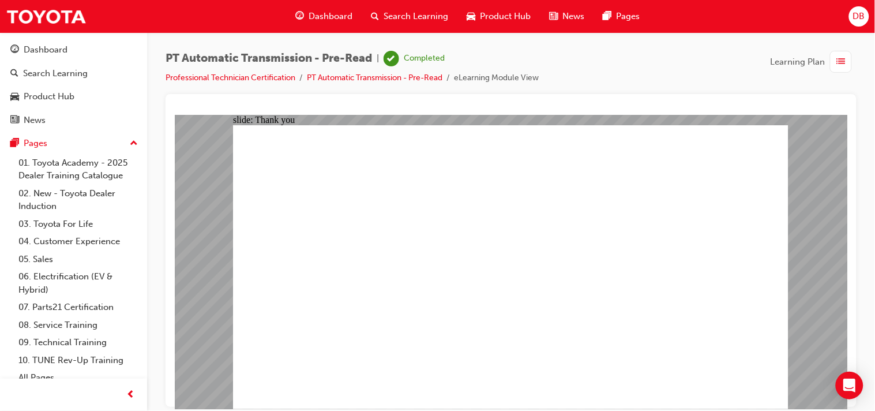
click at [323, 21] on span "Dashboard" at bounding box center [331, 16] width 44 height 13
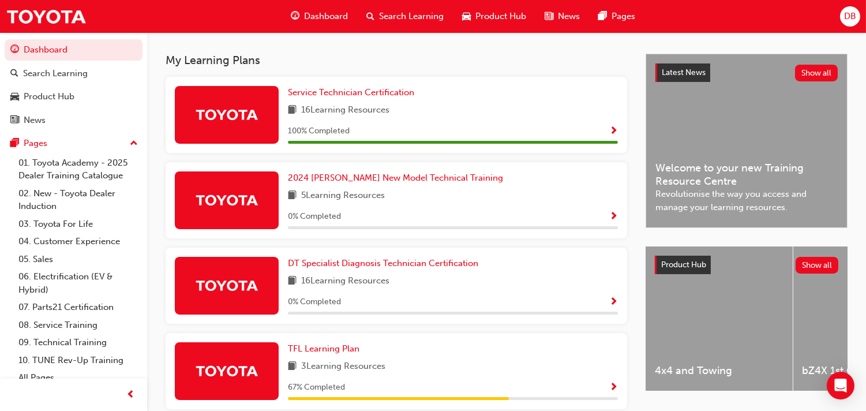
scroll to position [326, 0]
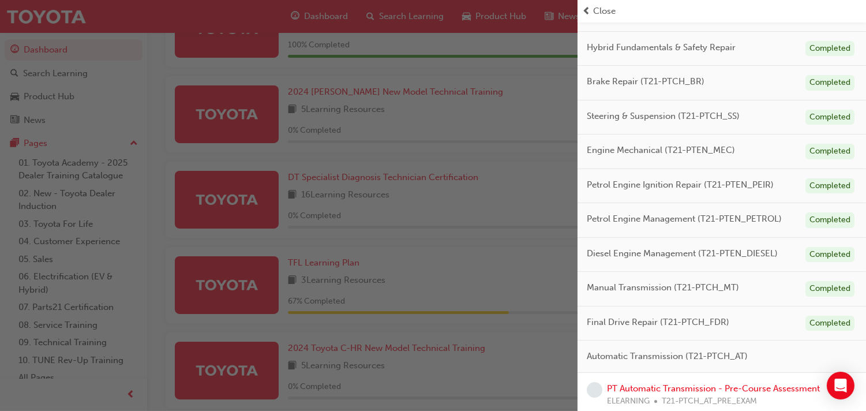
scroll to position [239, 0]
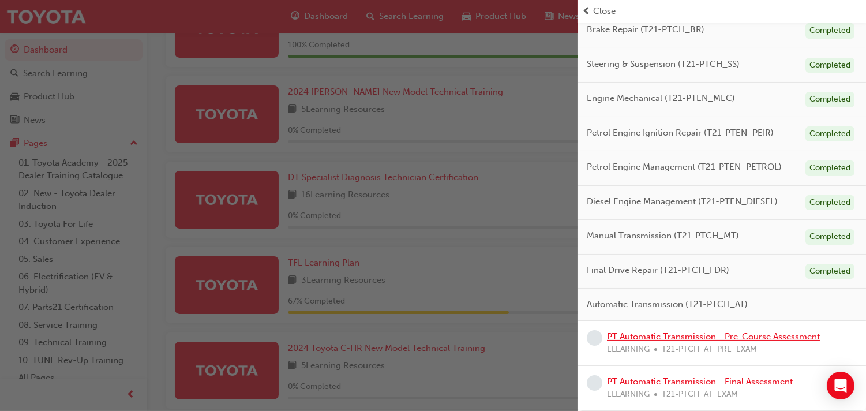
click at [697, 333] on link "PT Automatic Transmission - Pre-Course Assessment" at bounding box center [713, 336] width 213 height 10
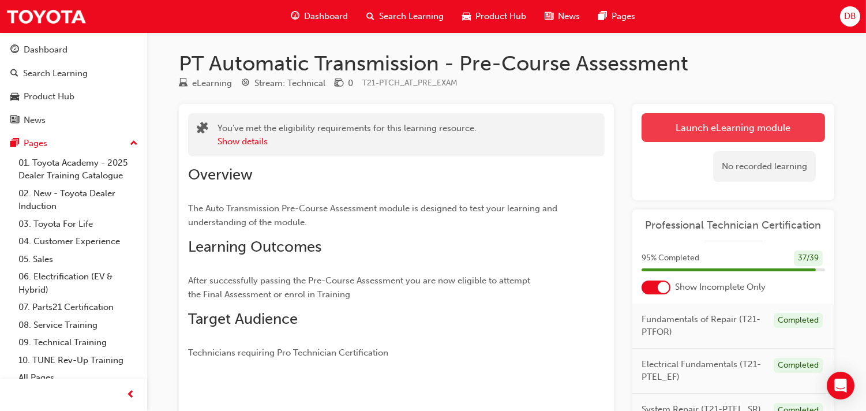
click at [746, 121] on link "Launch eLearning module" at bounding box center [732, 127] width 183 height 29
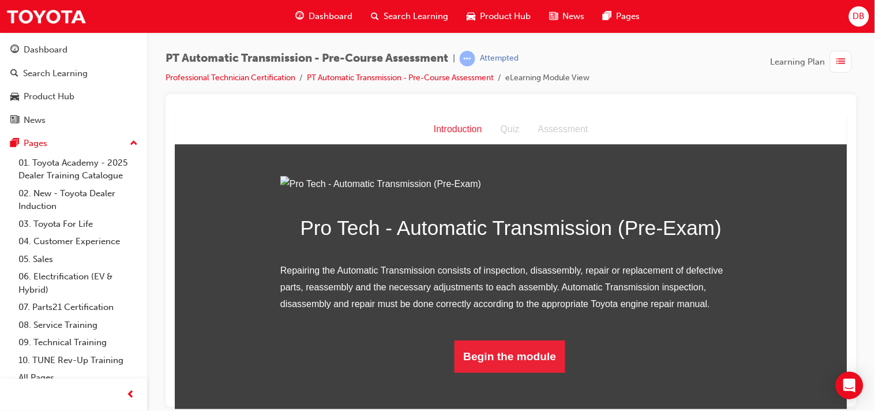
scroll to position [118, 0]
click at [503, 372] on button "Begin the module" at bounding box center [509, 356] width 111 height 32
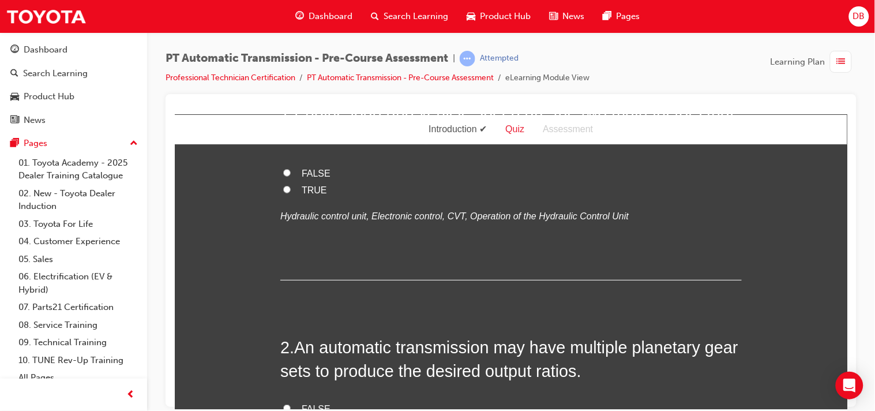
scroll to position [0, 0]
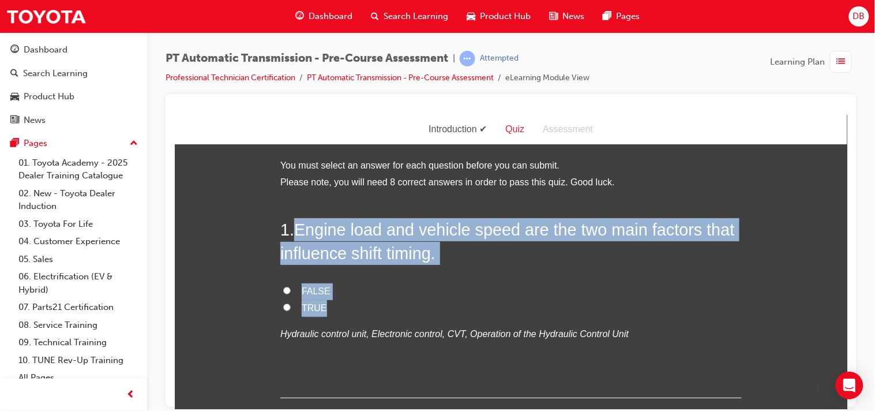
drag, startPoint x: 288, startPoint y: 224, endPoint x: 352, endPoint y: 304, distance: 102.2
click at [352, 304] on div "1 . Engine load and vehicle speed are the two main factors that influence shift…" at bounding box center [510, 307] width 461 height 180
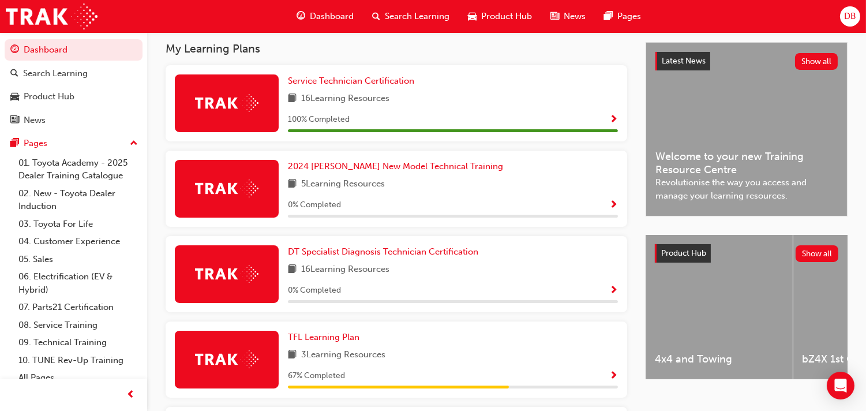
scroll to position [418, 0]
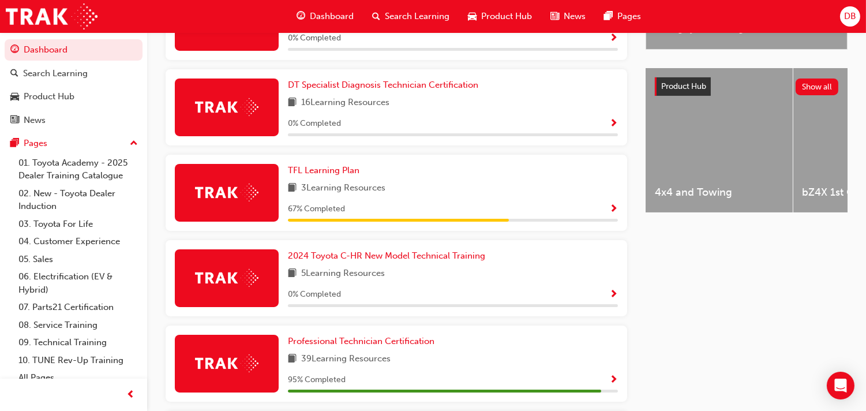
click at [610, 375] on span "Show Progress" at bounding box center [613, 380] width 9 height 10
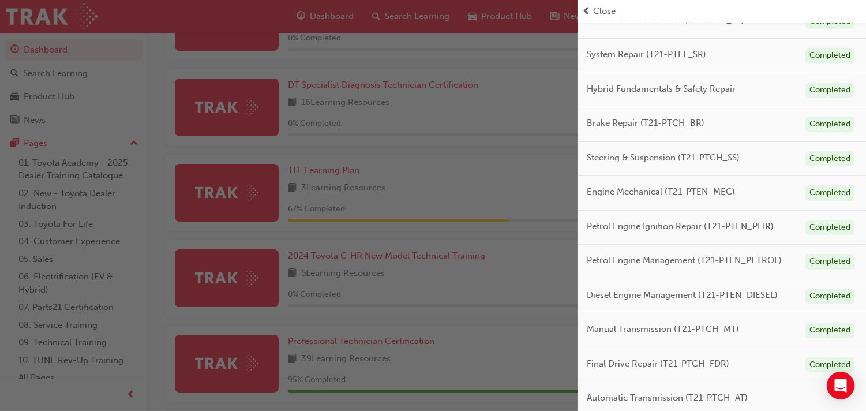
scroll to position [239, 0]
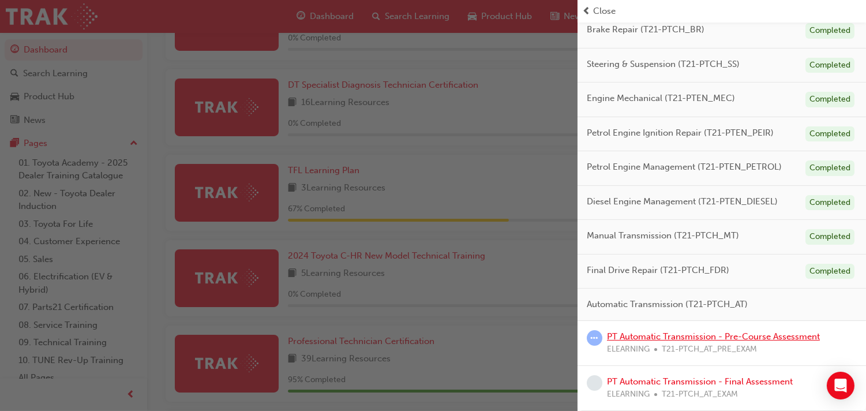
click at [711, 335] on link "PT Automatic Transmission - Pre-Course Assessment" at bounding box center [713, 336] width 213 height 10
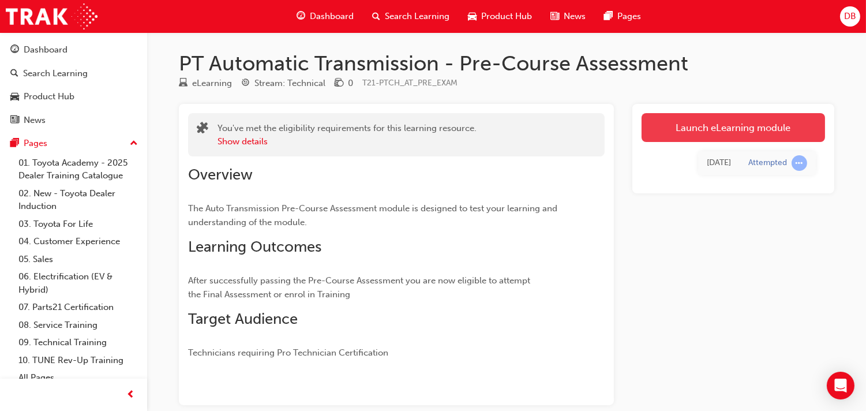
click at [724, 130] on link "Launch eLearning module" at bounding box center [732, 127] width 183 height 29
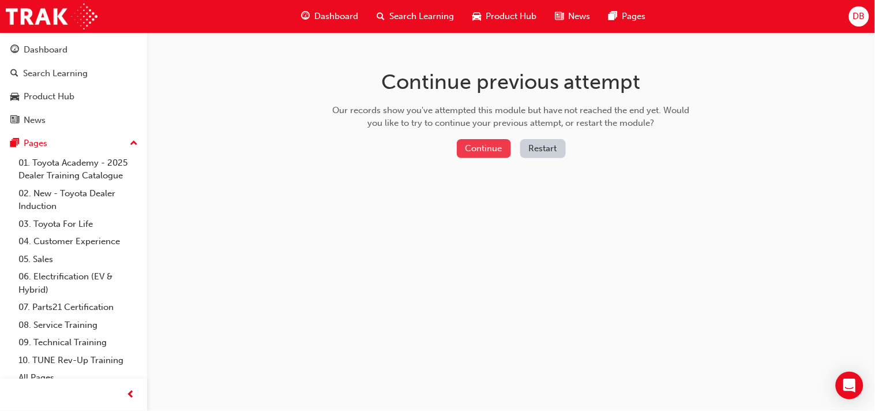
click at [491, 148] on button "Continue" at bounding box center [484, 148] width 54 height 19
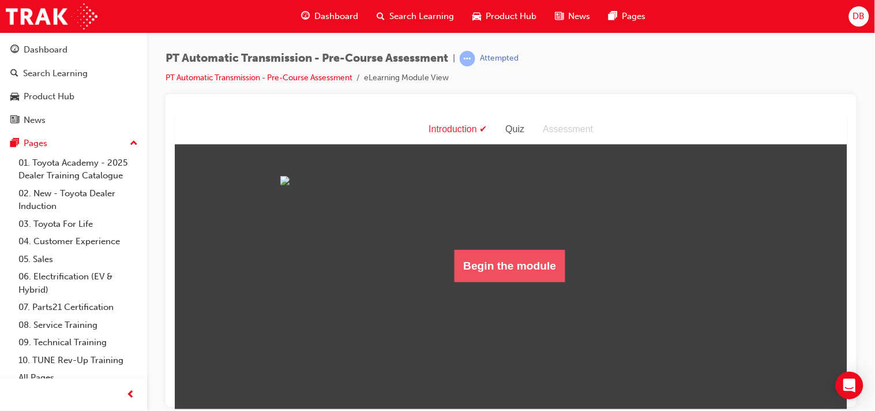
click at [514, 281] on button "Begin the module" at bounding box center [509, 265] width 111 height 32
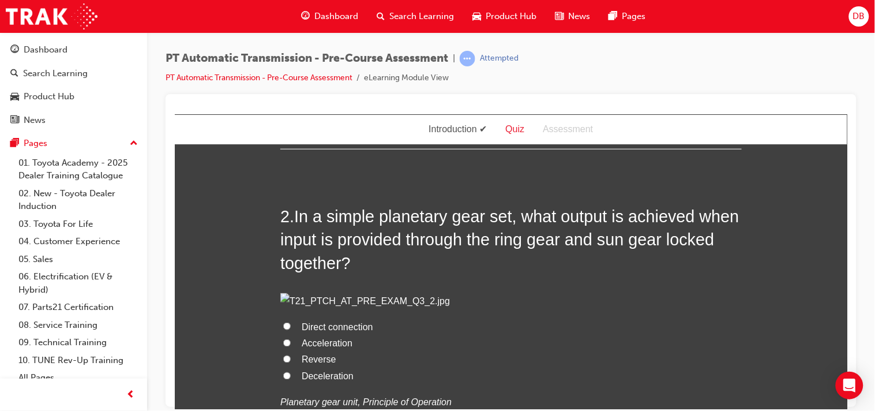
scroll to position [333, 0]
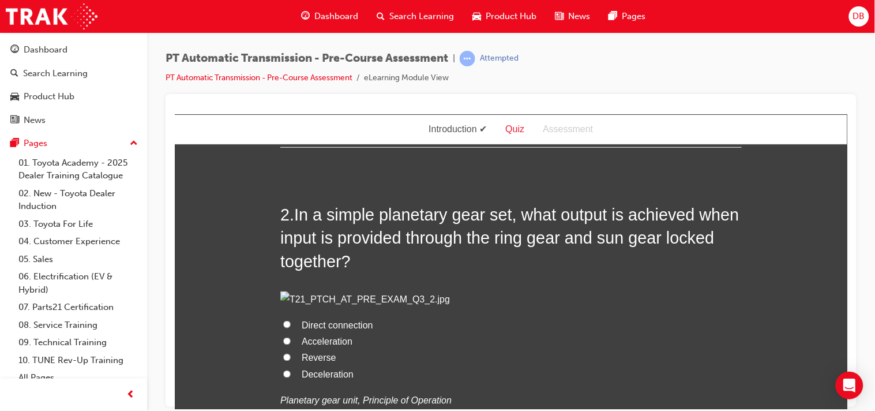
click at [283, 10] on input "Reverse" at bounding box center [286, 5] width 7 height 7
radio input "true"
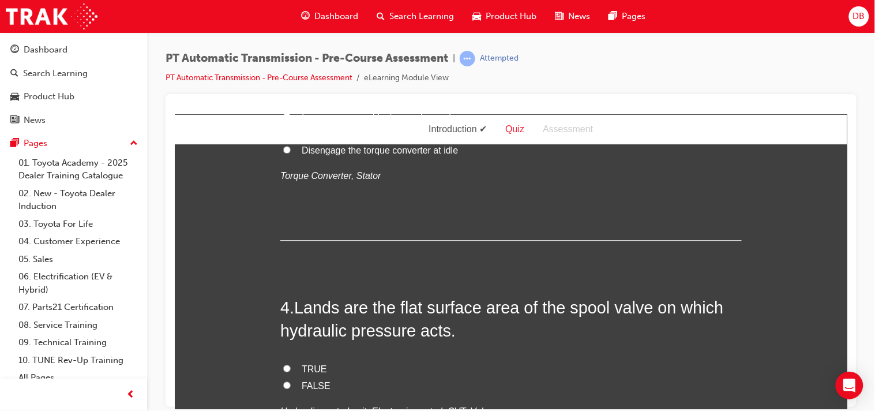
scroll to position [786, 0]
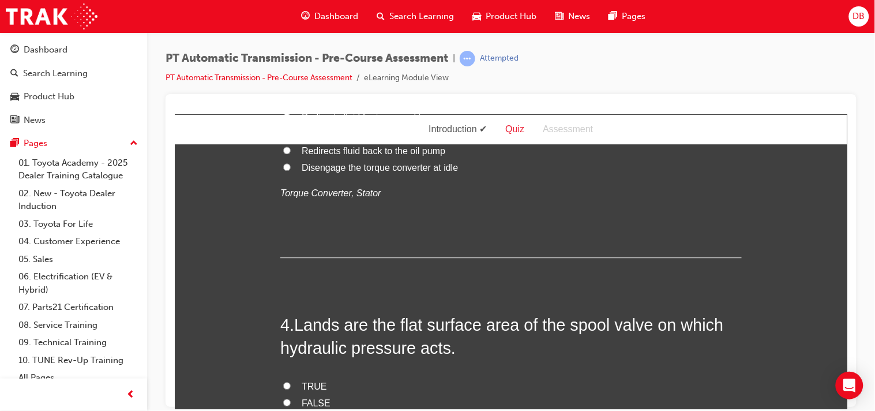
radio input "true"
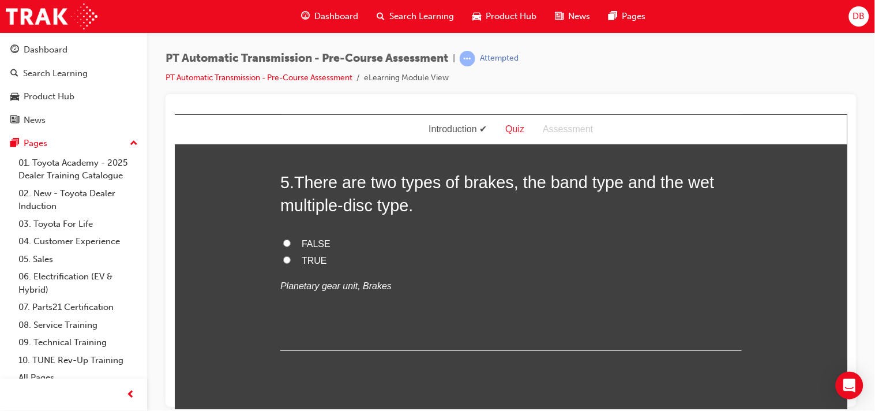
scroll to position [1170, 0]
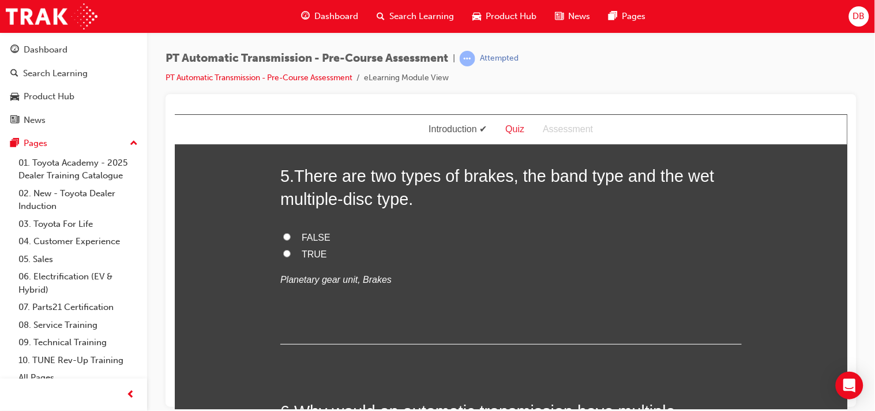
drag, startPoint x: 286, startPoint y: 175, endPoint x: 454, endPoint y: 265, distance: 190.7
copy div ". What is the function of the torque converter stator? Redirects fluid for incr…"
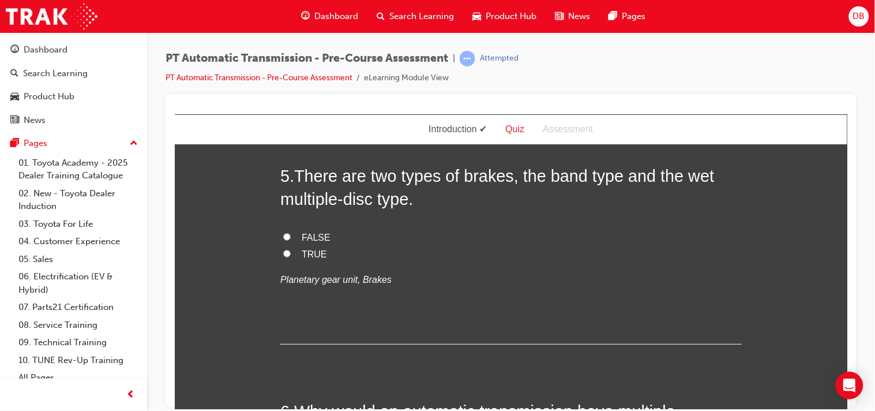
radio input "true"
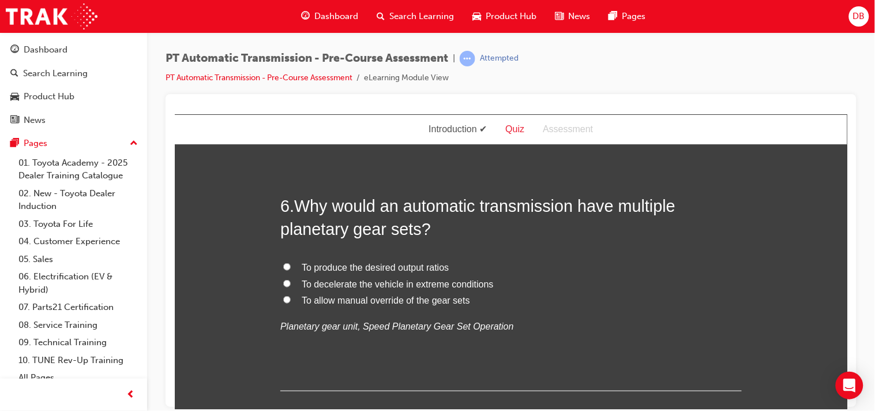
scroll to position [1400, 0]
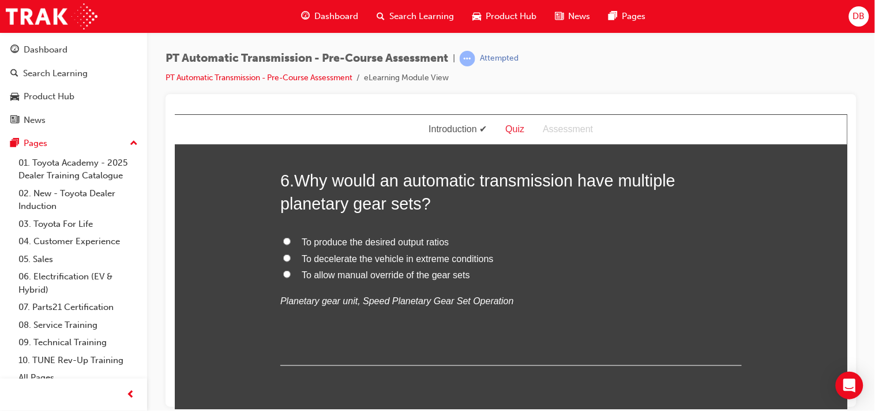
drag, startPoint x: 288, startPoint y: 186, endPoint x: 417, endPoint y: 267, distance: 152.3
copy div "Lands are the flat surface area of the spool valve on which hydraulic pressure …"
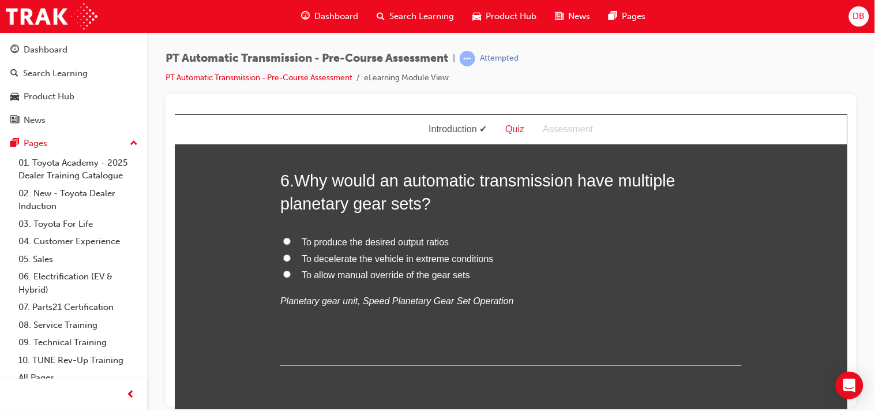
radio input "true"
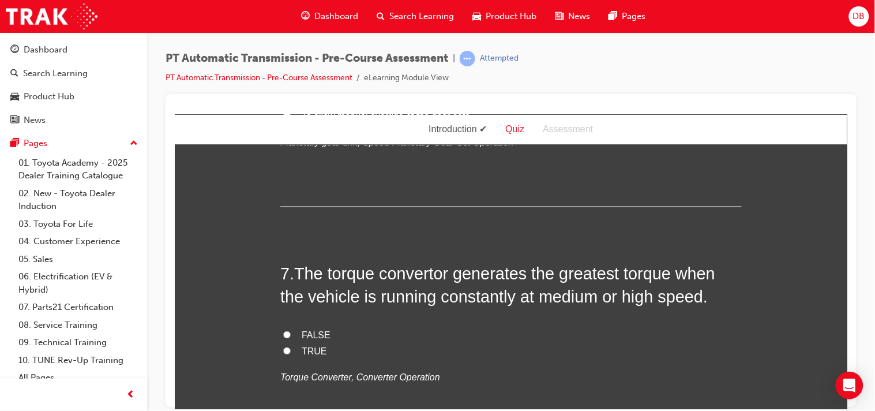
scroll to position [1580, 0]
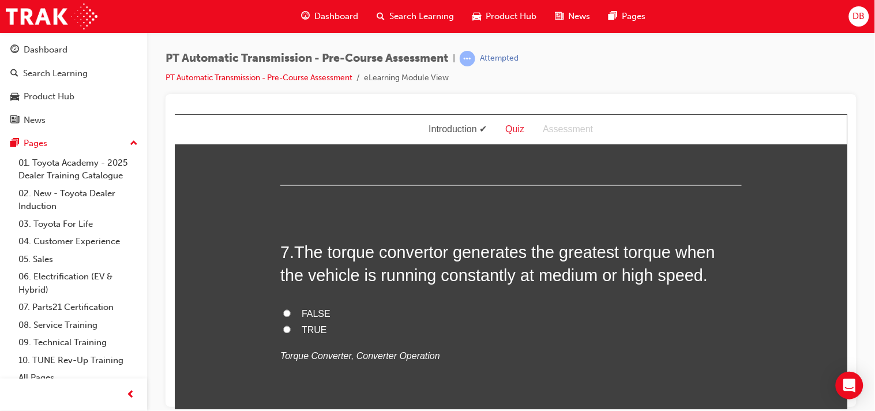
drag, startPoint x: 272, startPoint y: 232, endPoint x: 370, endPoint y: 318, distance: 129.9
copy div "5 . There are two types of brakes, the band type and the wet multiple-disc type…"
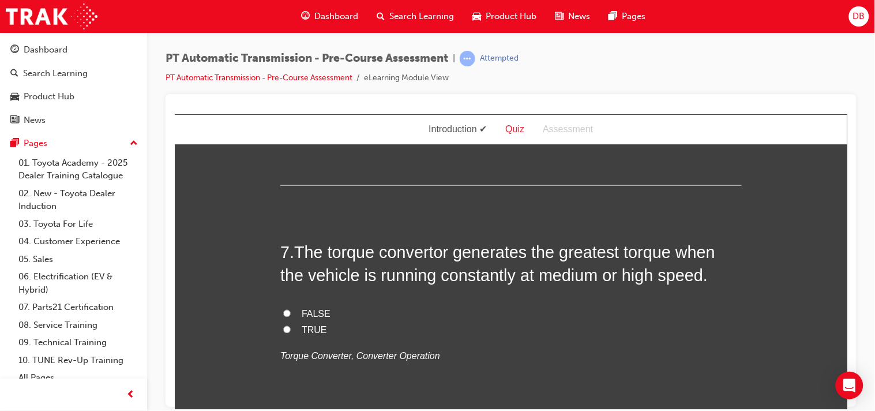
radio input "true"
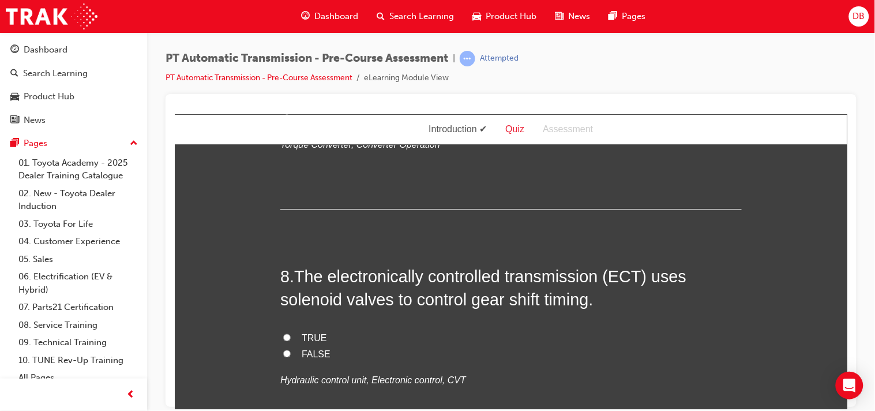
scroll to position [1811, 0]
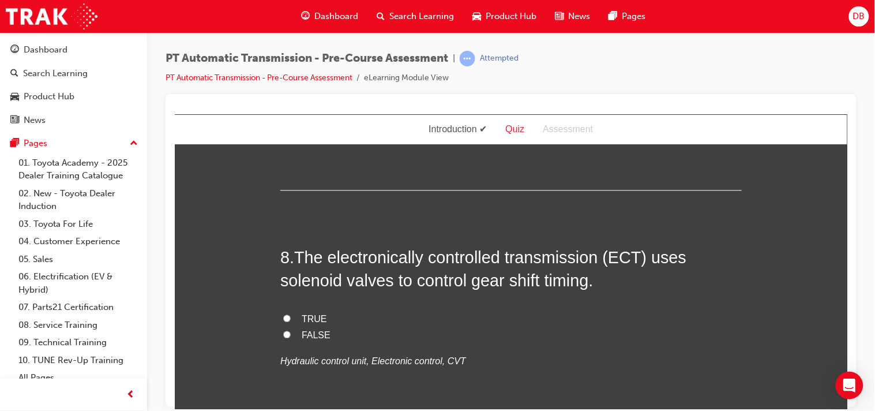
drag, startPoint x: 291, startPoint y: 246, endPoint x: 490, endPoint y: 351, distance: 224.5
copy div "Why would an automatic transmission have multiple planetary gear sets? To produ…"
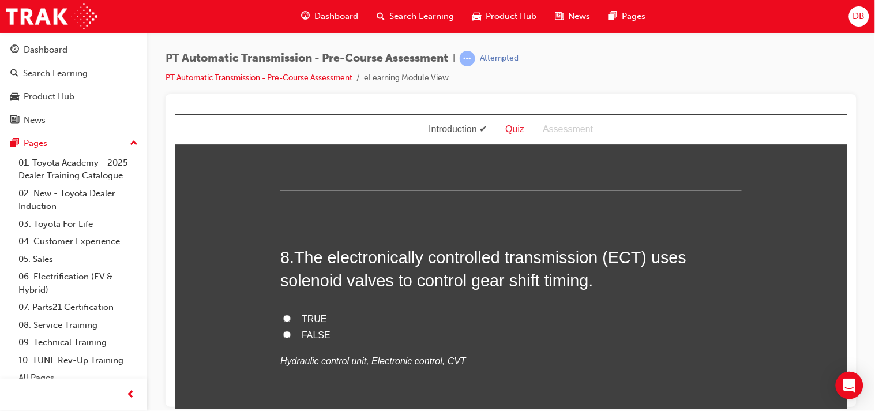
radio input "true"
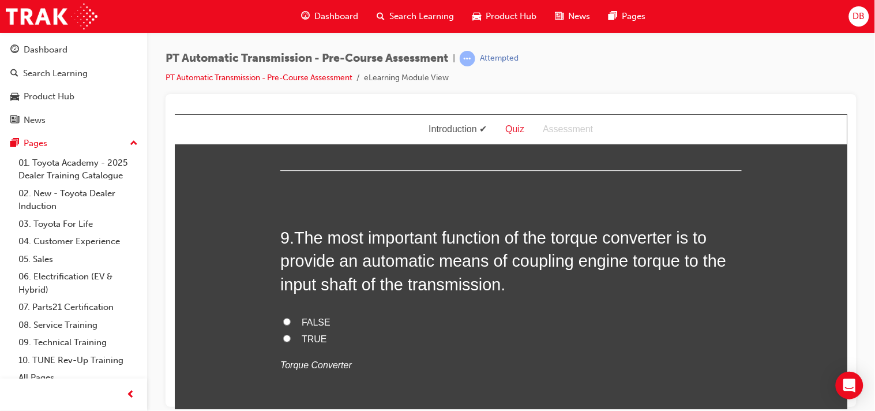
scroll to position [2067, 0]
drag, startPoint x: 305, startPoint y: 248, endPoint x: 408, endPoint y: 323, distance: 127.1
copy div "The torque convertor generates the greatest torque when the vehicle is running …"
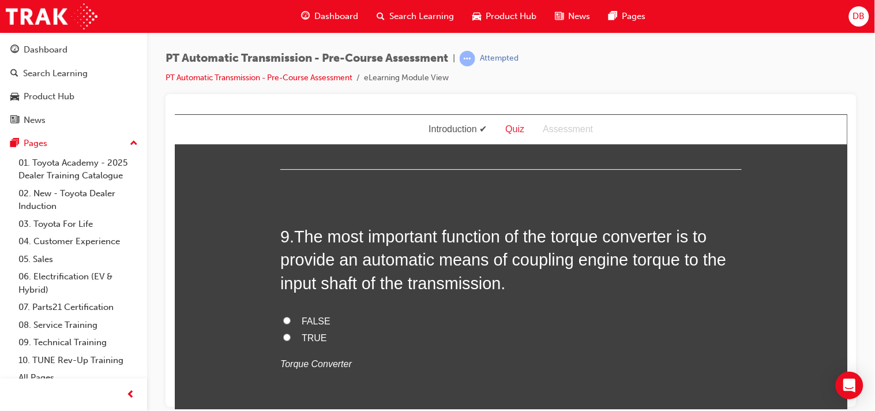
radio input "true"
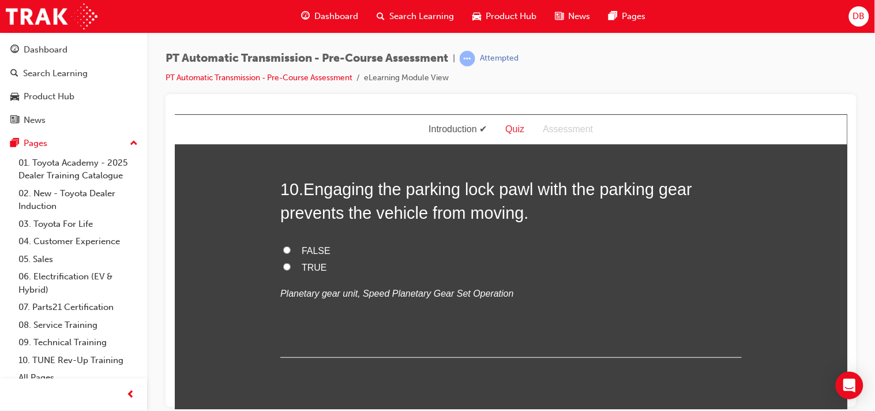
scroll to position [2374, 0]
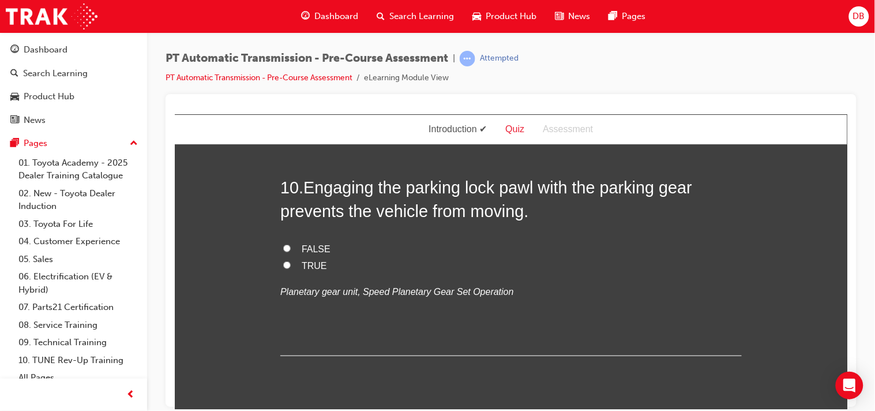
drag, startPoint x: 305, startPoint y: 176, endPoint x: 396, endPoint y: 262, distance: 124.8
copy div "The electronically controlled transmission (ECT) uses solenoid valves to contro…"
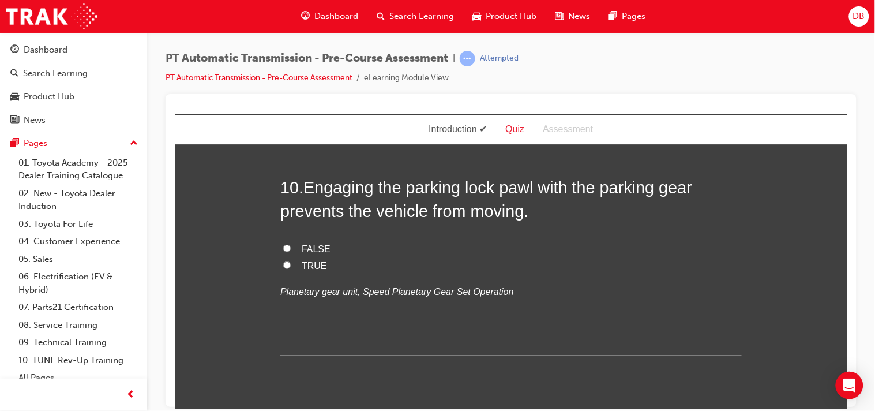
radio input "true"
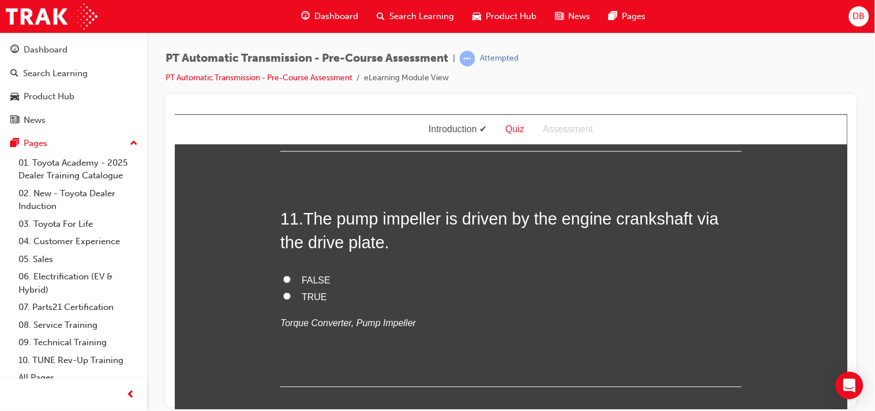
scroll to position [2580, 0]
drag, startPoint x: 291, startPoint y: 206, endPoint x: 434, endPoint y: 309, distance: 176.4
copy div "The most important function of the torque converter is to provide an automatic …"
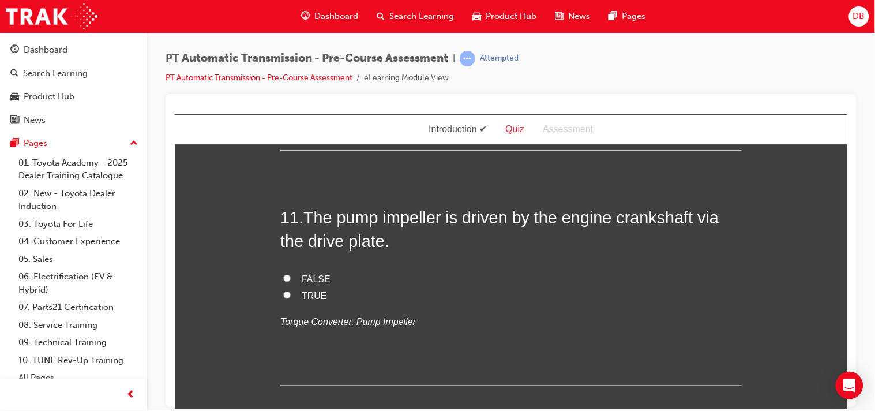
radio input "true"
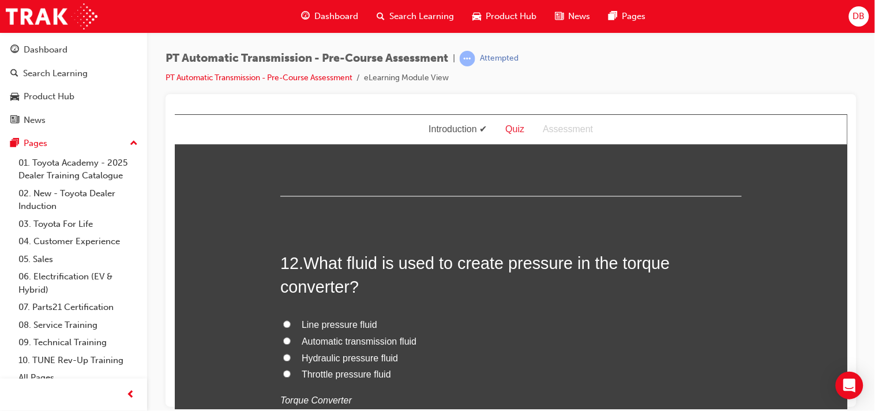
scroll to position [2836, 0]
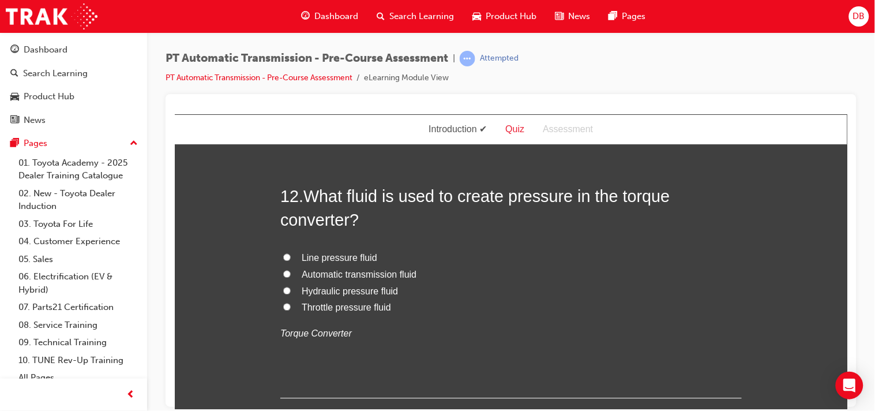
drag, startPoint x: 300, startPoint y: 201, endPoint x: 349, endPoint y: 255, distance: 73.1
drag, startPoint x: 300, startPoint y: 206, endPoint x: 309, endPoint y: 229, distance: 23.9
drag, startPoint x: 298, startPoint y: 209, endPoint x: 390, endPoint y: 283, distance: 117.8
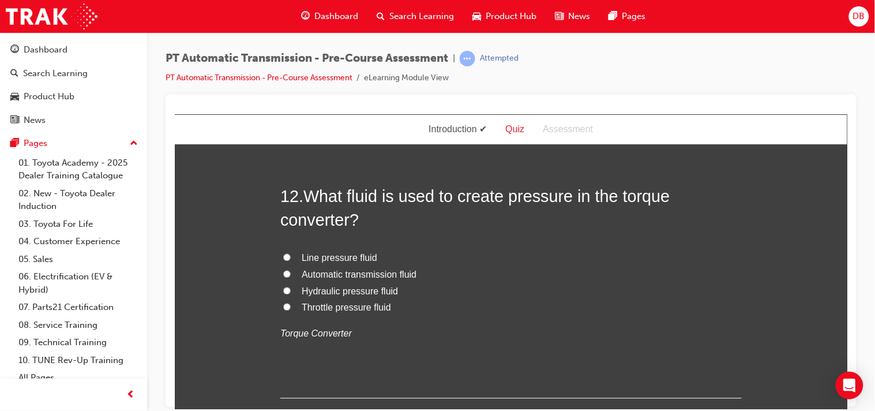
copy div "Engaging the parking lock pawl with the parking gear prevents the vehicle from …"
radio input "true"
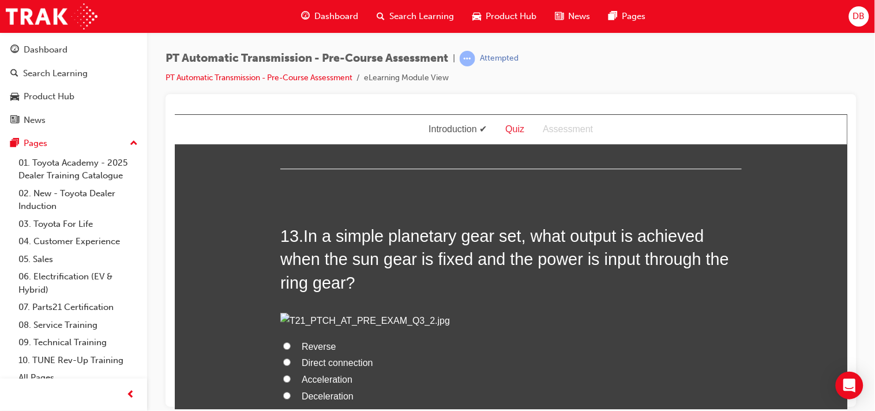
scroll to position [3066, 0]
drag, startPoint x: 291, startPoint y: 209, endPoint x: 385, endPoint y: 290, distance: 123.5
copy div ". The pump impeller is driven by the engine crankshaft via the drive plate. FAL…"
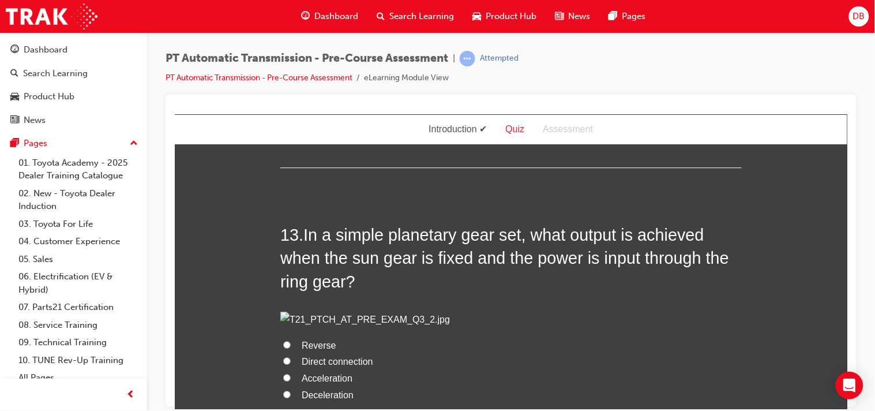
radio input "true"
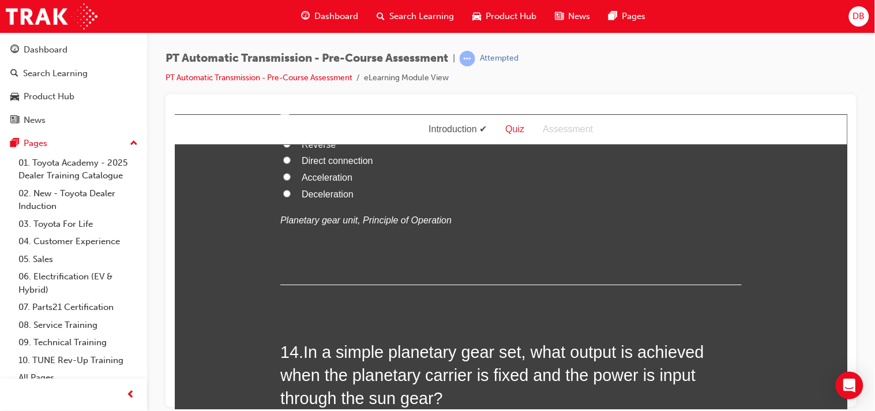
scroll to position [3272, 0]
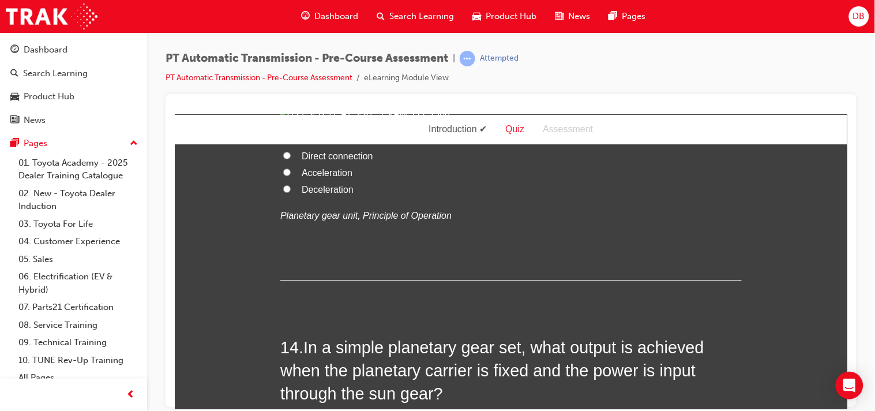
drag, startPoint x: 297, startPoint y: 242, endPoint x: 440, endPoint y: 346, distance: 176.7
copy div "What fluid is used to create pressure in the torque converter? Line pressure fl…"
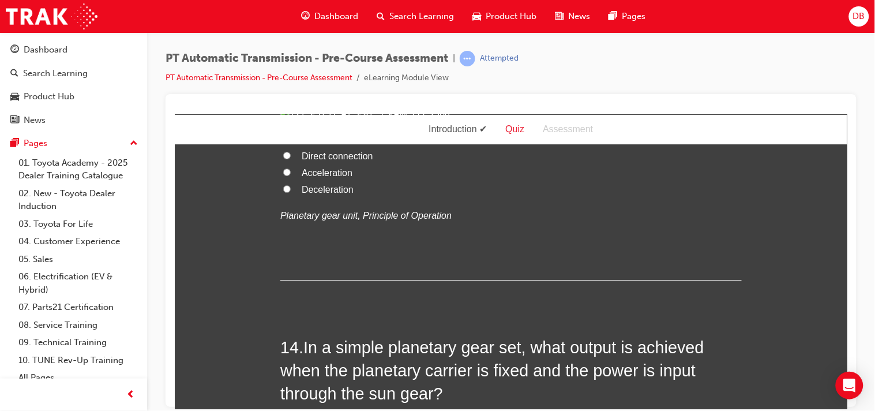
radio input "true"
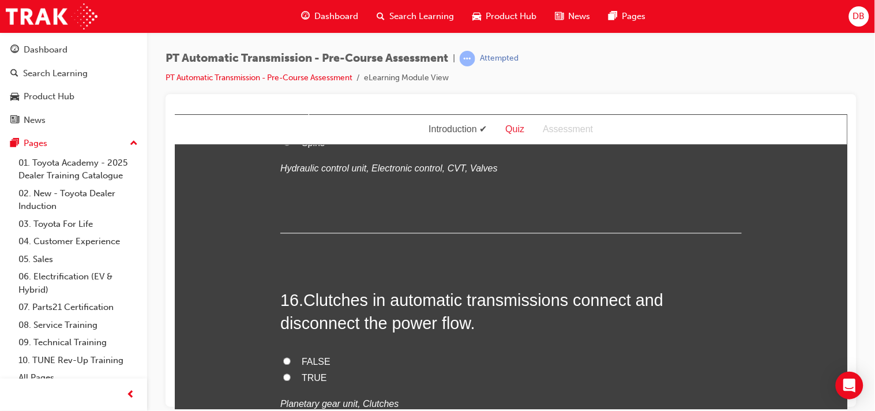
scroll to position [3913, 0]
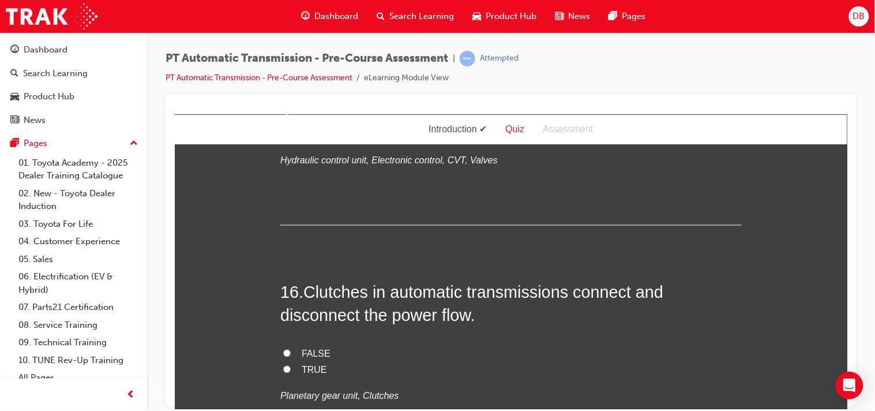
radio input "true"
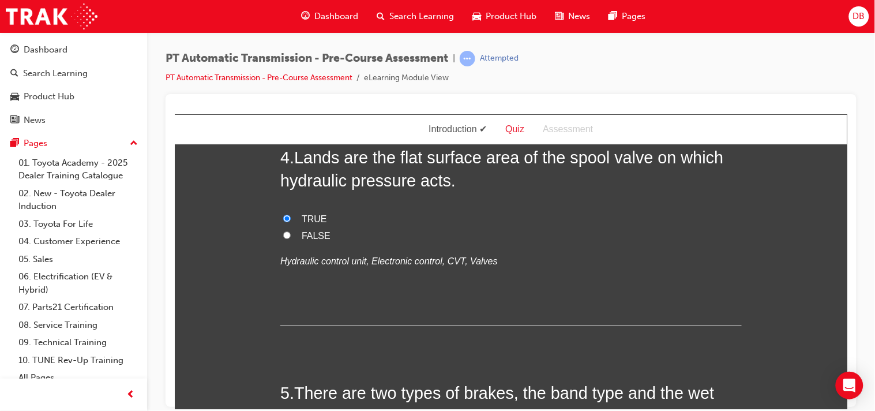
scroll to position [975, 0]
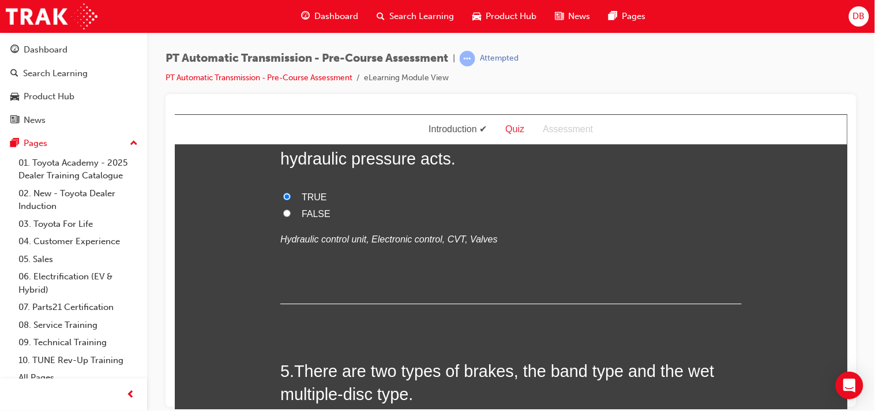
radio input "true"
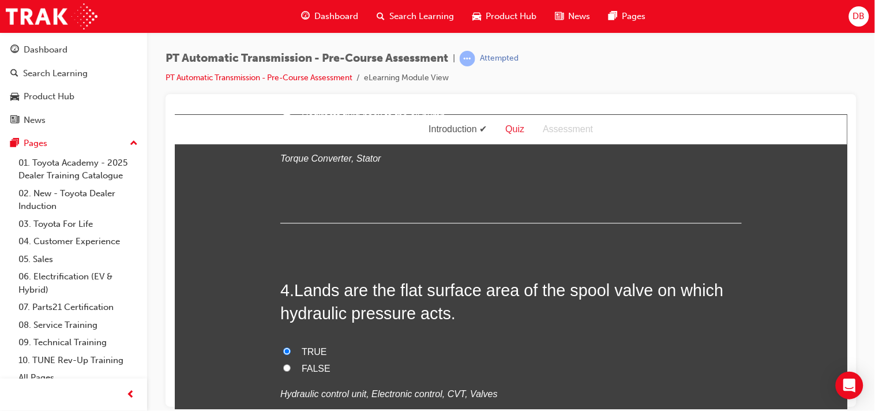
scroll to position [821, 0]
radio input "true"
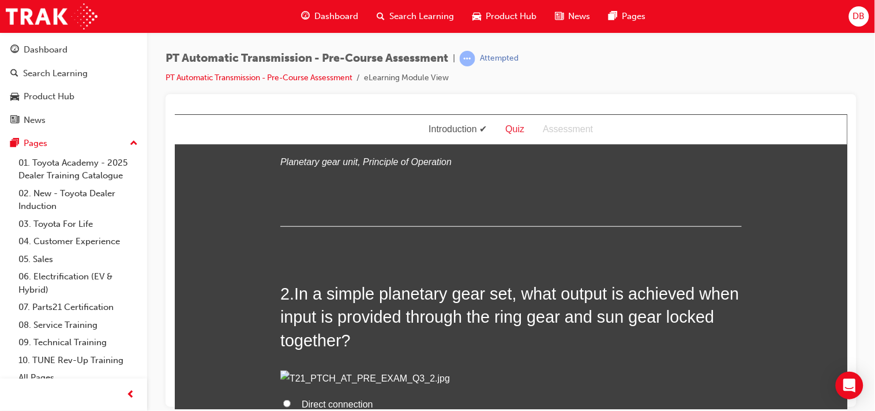
scroll to position [254, 0]
click at [292, 111] on label "Acceleration" at bounding box center [510, 102] width 461 height 17
click at [290, 105] on input "Acceleration" at bounding box center [286, 100] width 7 height 7
radio input "true"
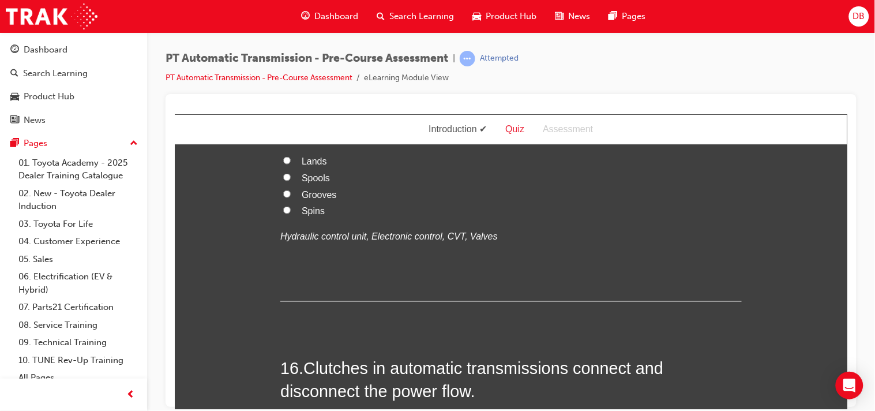
scroll to position [3842, 0]
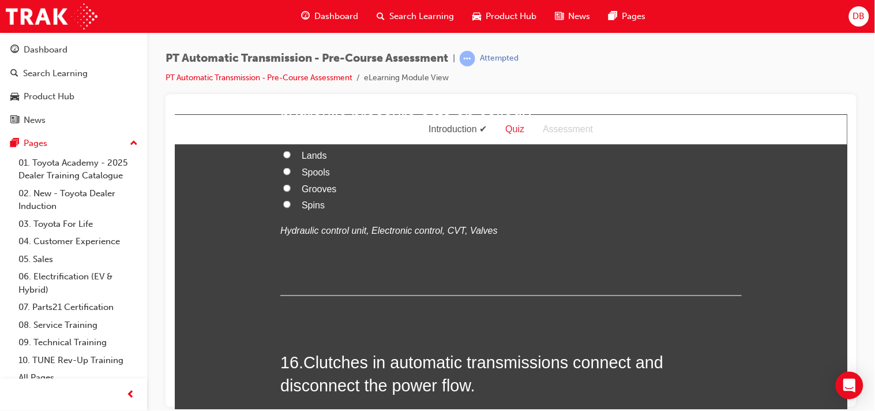
radio input "true"
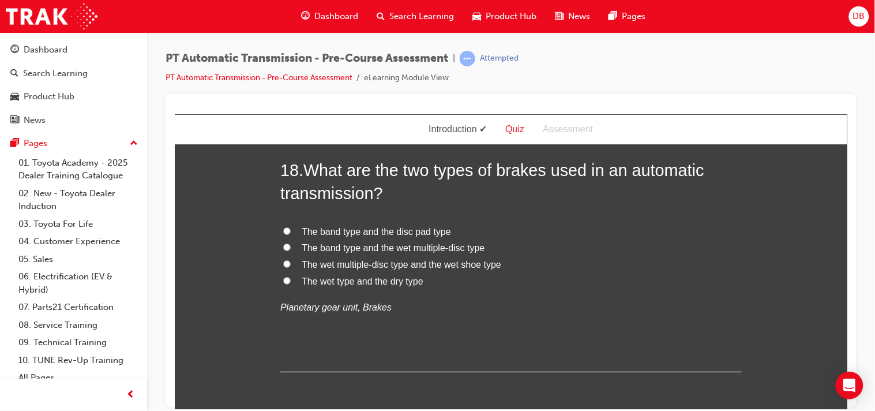
scroll to position [4508, 0]
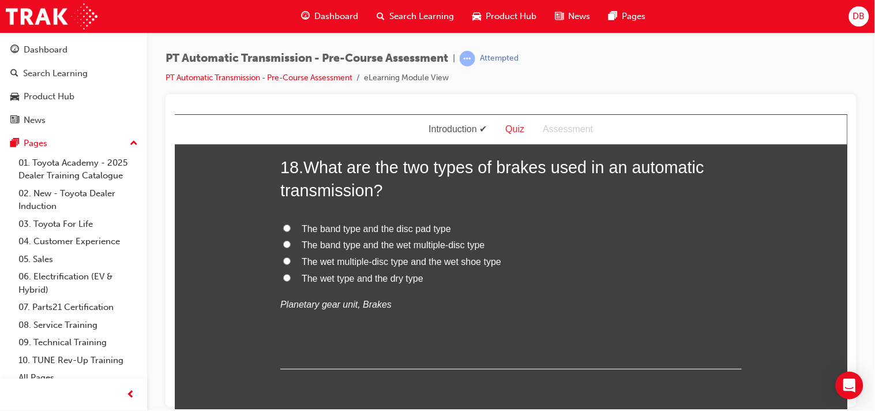
radio input "true"
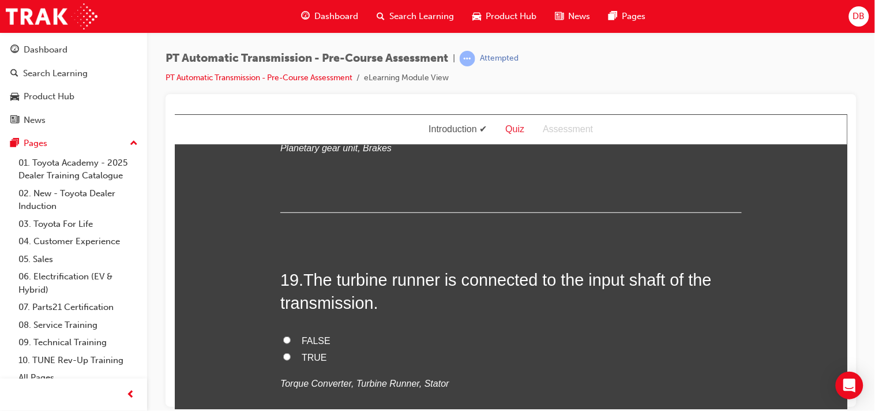
scroll to position [4688, 0]
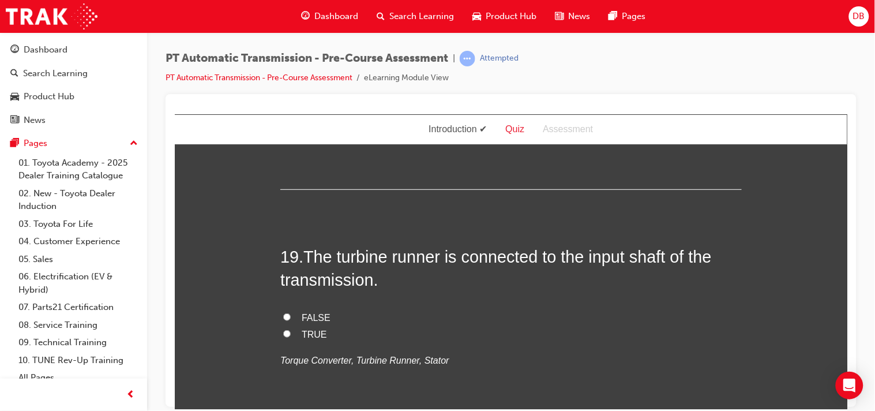
drag, startPoint x: 302, startPoint y: 211, endPoint x: 465, endPoint y: 320, distance: 197.1
click at [211, 236] on div "You must select an answer for each question before you can submit. Please note,…" at bounding box center [510, 237] width 672 height 9537
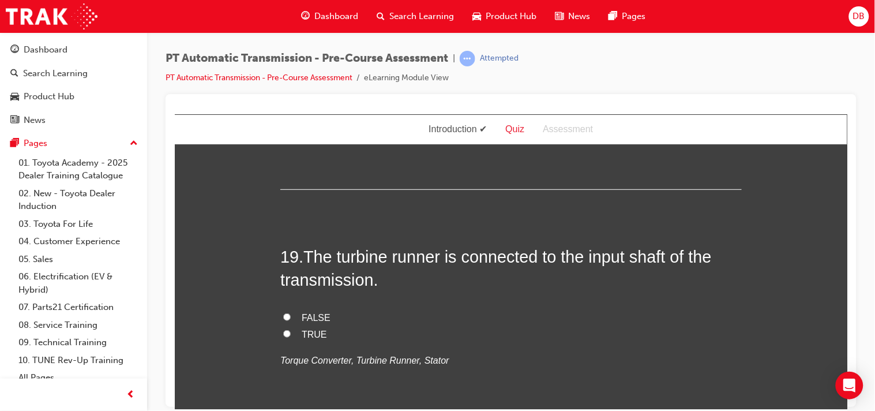
radio input "true"
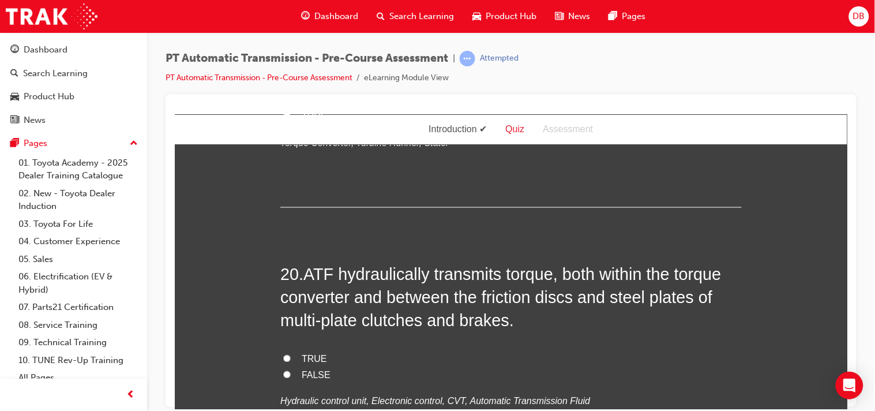
scroll to position [4970, 0]
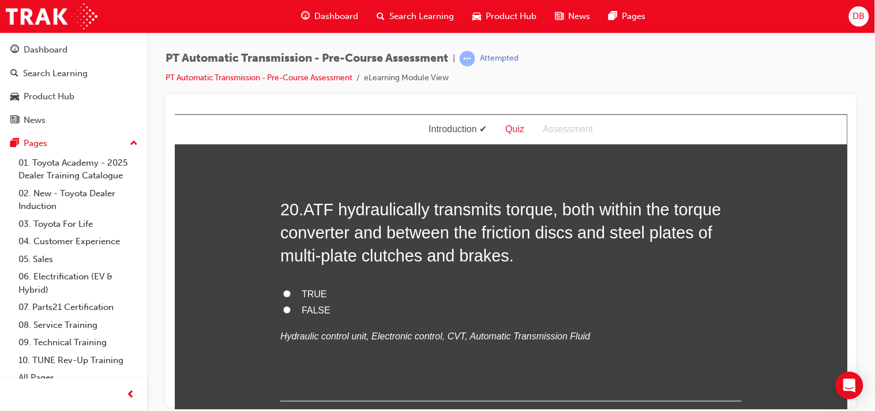
drag, startPoint x: 302, startPoint y: 191, endPoint x: 392, endPoint y: 288, distance: 131.8
drag, startPoint x: 296, startPoint y: 197, endPoint x: 364, endPoint y: 276, distance: 104.7
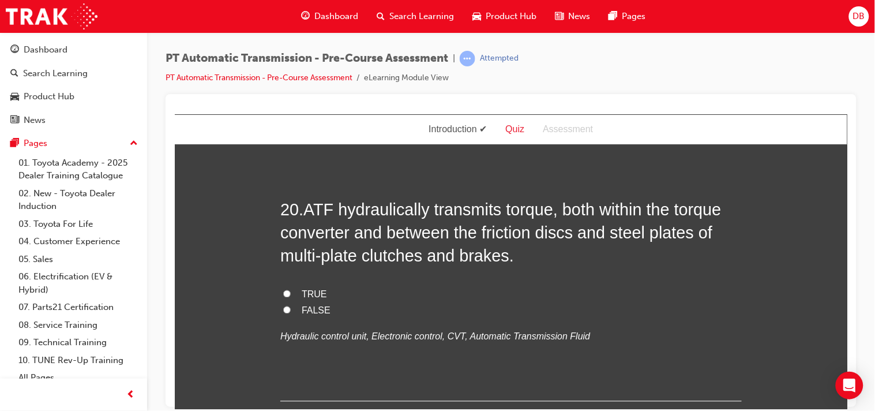
radio input "true"
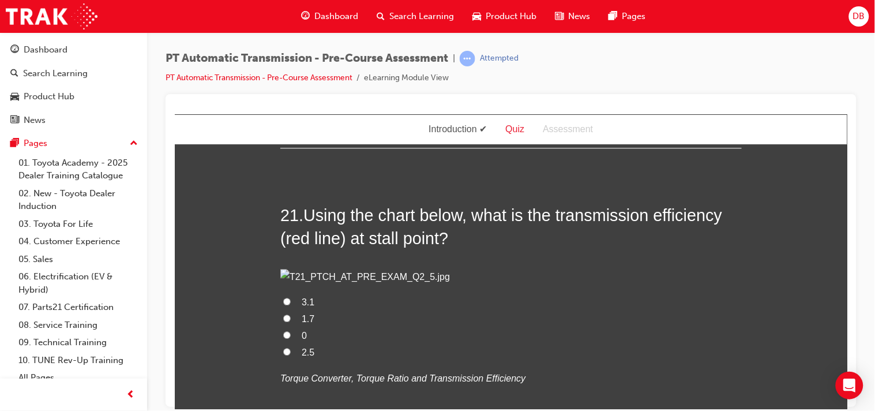
scroll to position [5226, 0]
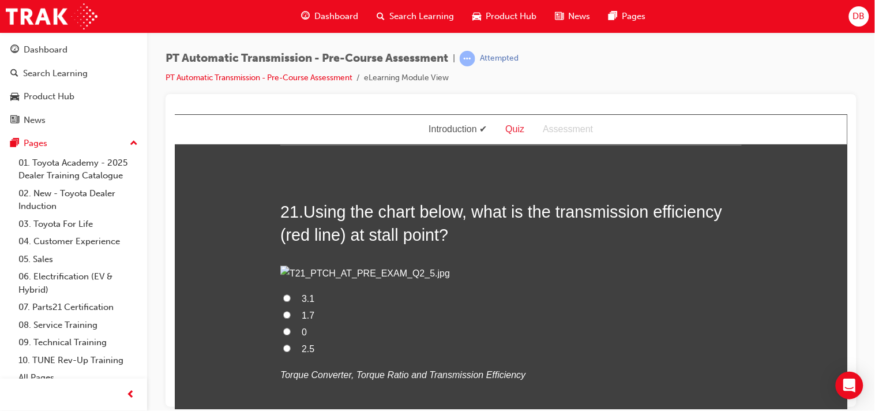
drag, startPoint x: 308, startPoint y: 178, endPoint x: 340, endPoint y: 211, distance: 45.7
drag, startPoint x: 298, startPoint y: 175, endPoint x: 377, endPoint y: 253, distance: 110.9
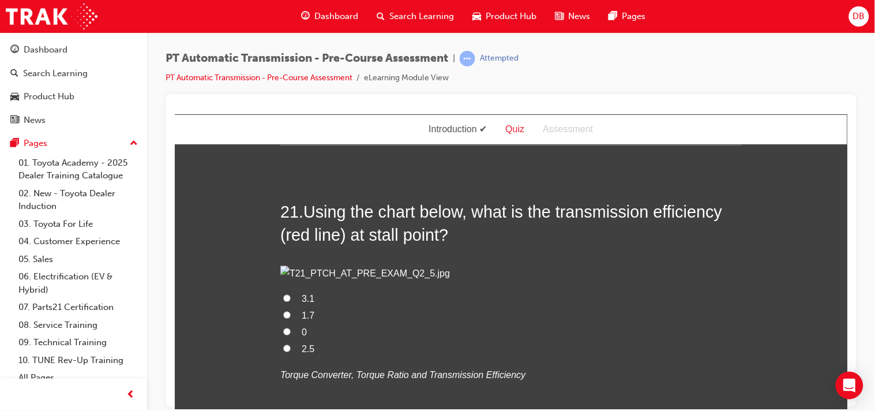
radio input "true"
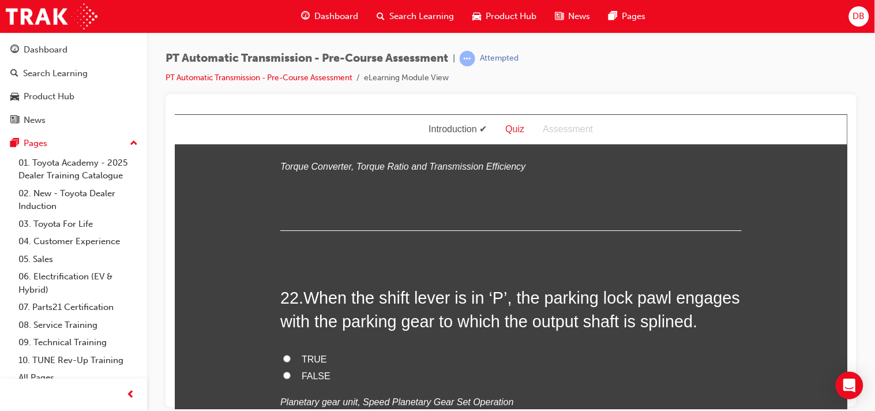
scroll to position [5457, 0]
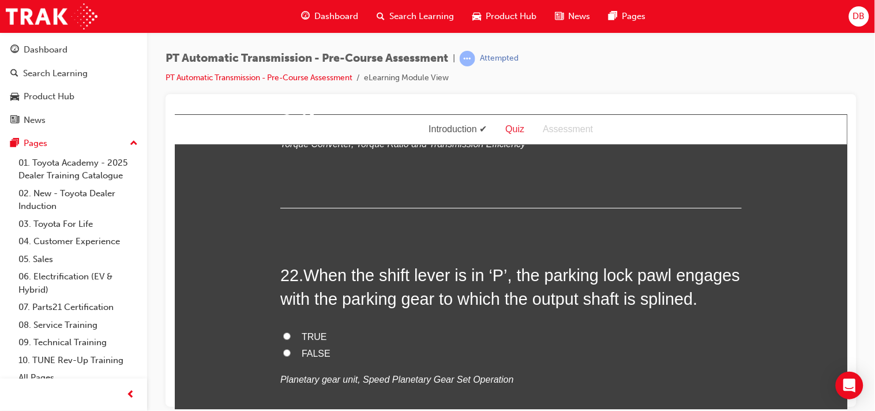
drag, startPoint x: 343, startPoint y: 200, endPoint x: 497, endPoint y: 294, distance: 179.9
radio input "true"
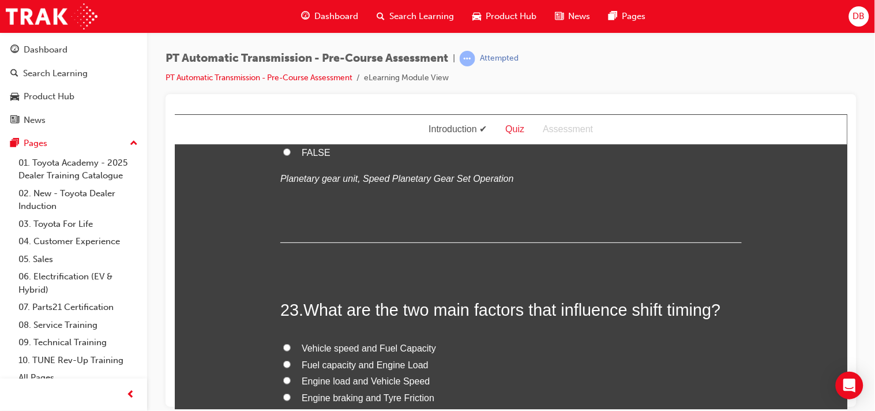
scroll to position [5713, 0]
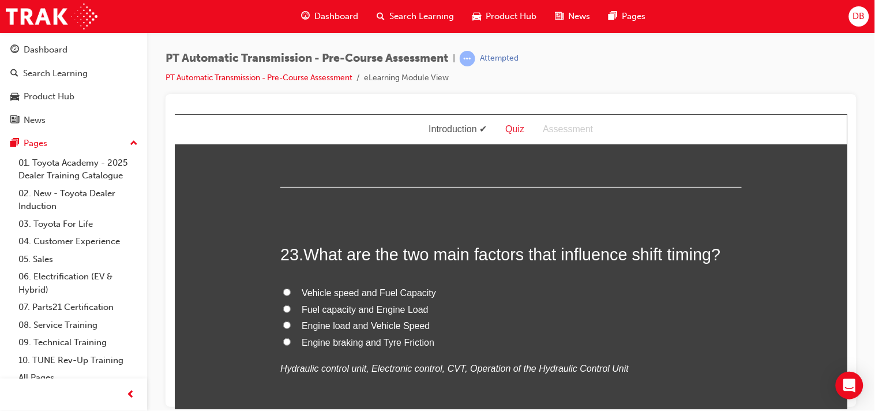
drag, startPoint x: 300, startPoint y: 191, endPoint x: 359, endPoint y: 262, distance: 91.8
drag, startPoint x: 304, startPoint y: 196, endPoint x: 381, endPoint y: 270, distance: 106.5
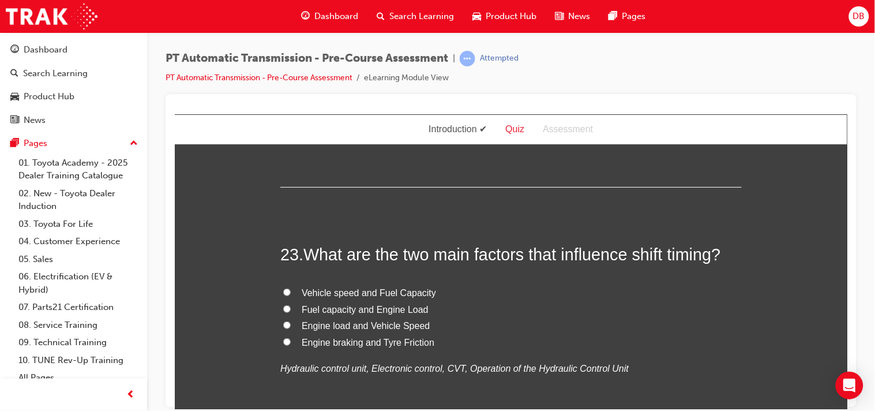
radio input "true"
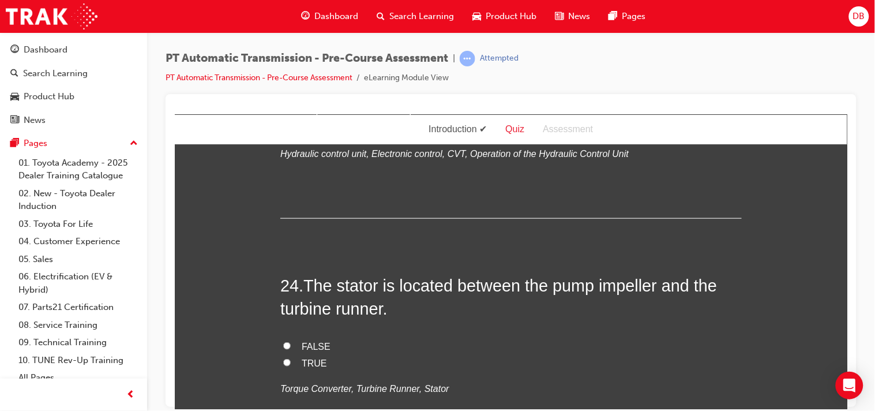
scroll to position [5944, 0]
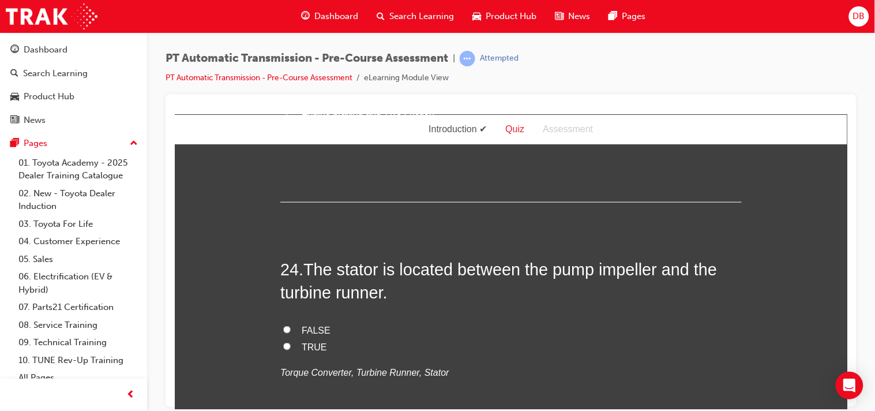
drag, startPoint x: 299, startPoint y: 194, endPoint x: 393, endPoint y: 306, distance: 145.8
radio input "true"
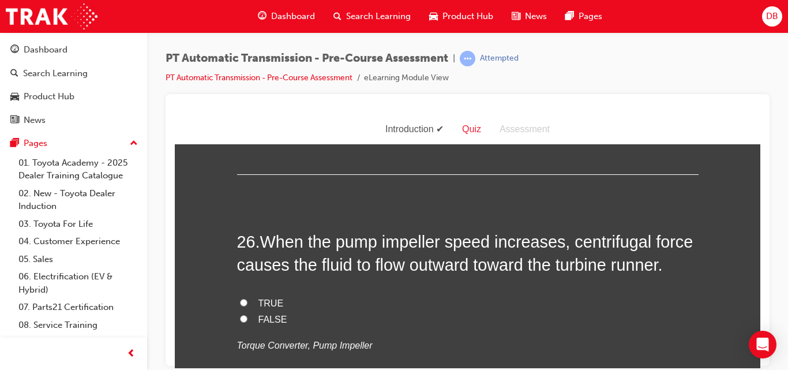
scroll to position [6482, 0]
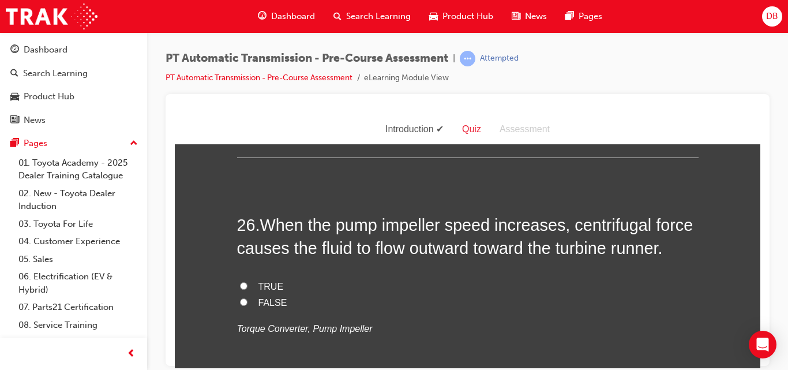
radio input "true"
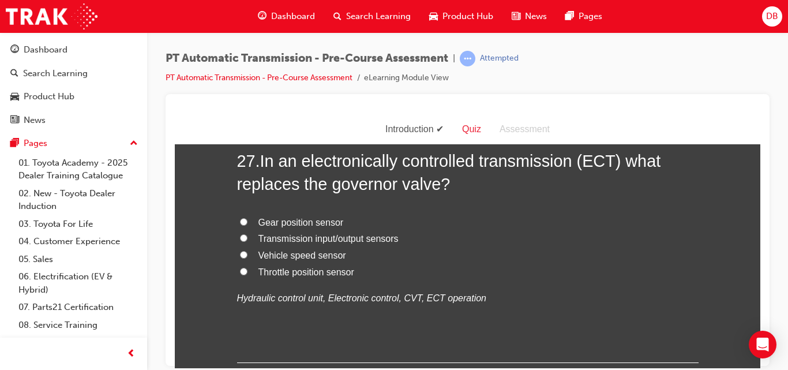
scroll to position [6782, 0]
drag, startPoint x: 259, startPoint y: 194, endPoint x: 318, endPoint y: 272, distance: 97.9
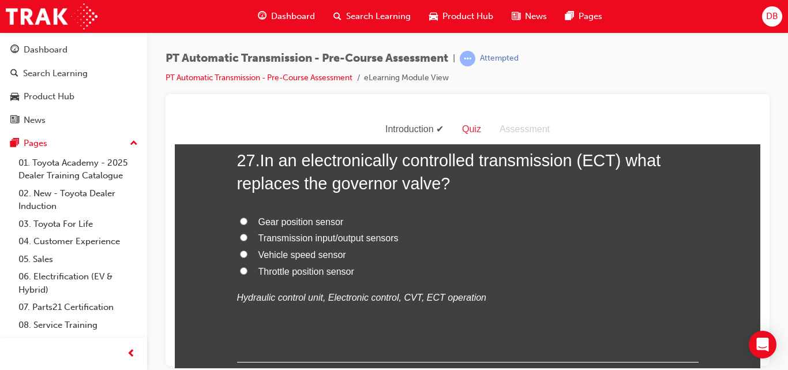
radio input "true"
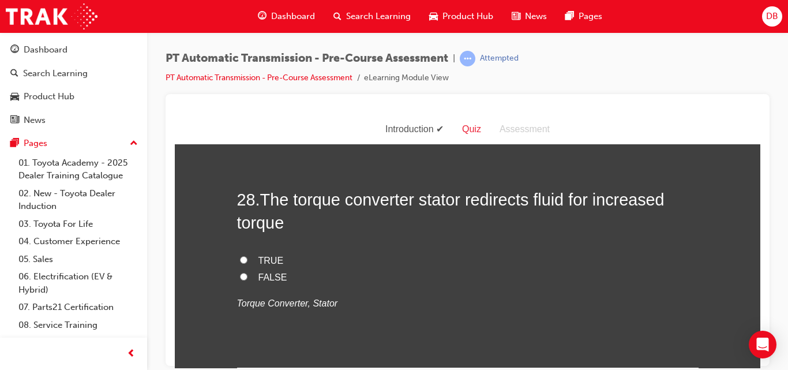
scroll to position [7013, 0]
drag, startPoint x: 250, startPoint y: 200, endPoint x: 391, endPoint y: 285, distance: 164.6
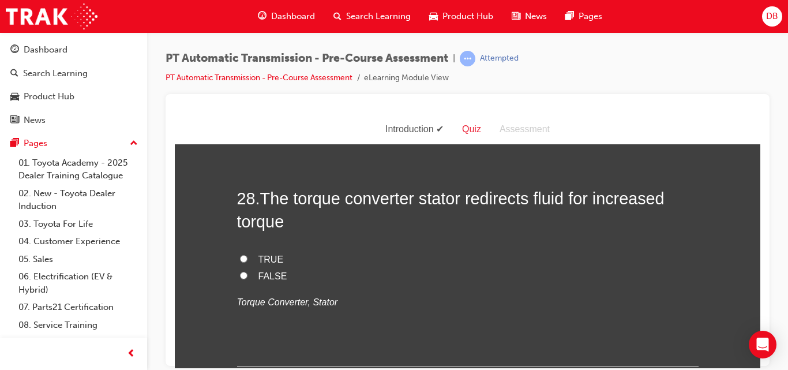
radio input "true"
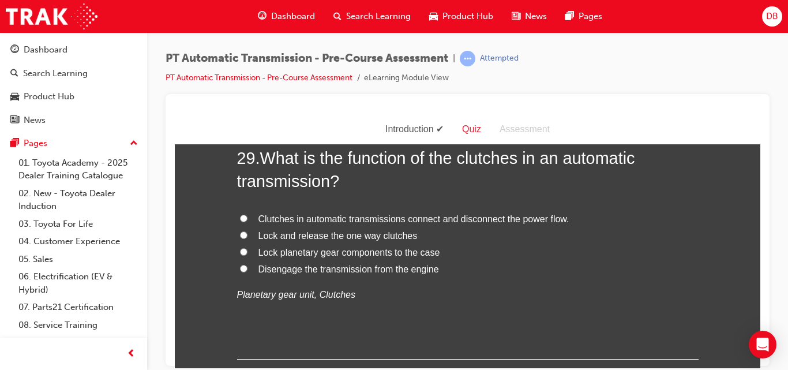
scroll to position [7289, 0]
drag, startPoint x: 261, startPoint y: 164, endPoint x: 363, endPoint y: 243, distance: 129.1
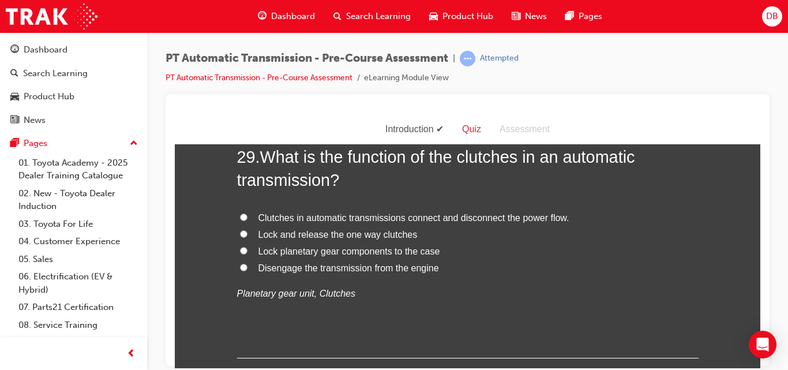
radio input "true"
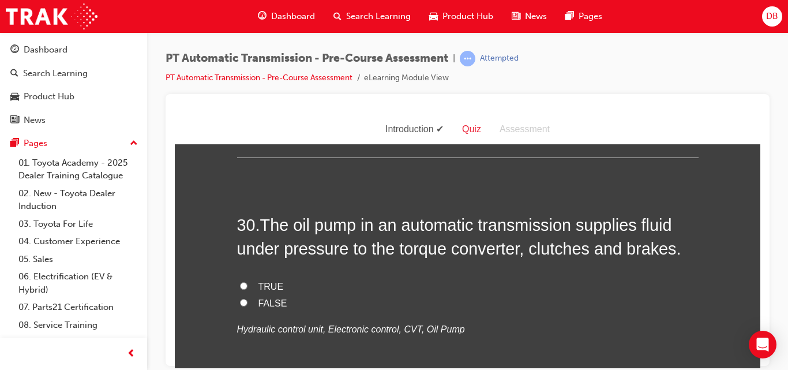
scroll to position [7543, 0]
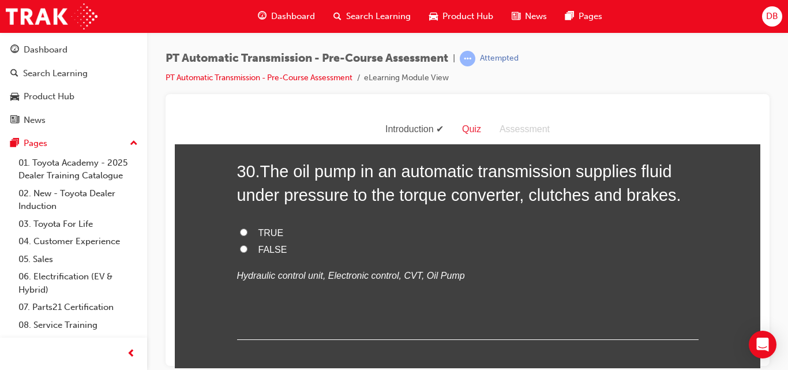
drag, startPoint x: 268, startPoint y: 155, endPoint x: 300, endPoint y: 187, distance: 45.7
drag, startPoint x: 258, startPoint y: 149, endPoint x: 355, endPoint y: 254, distance: 142.0
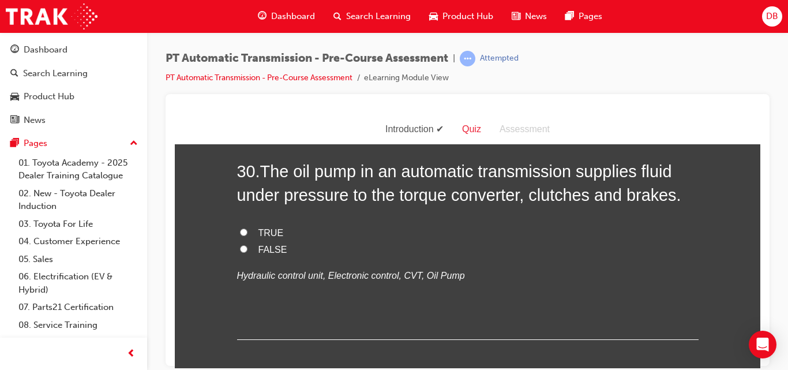
radio input "true"
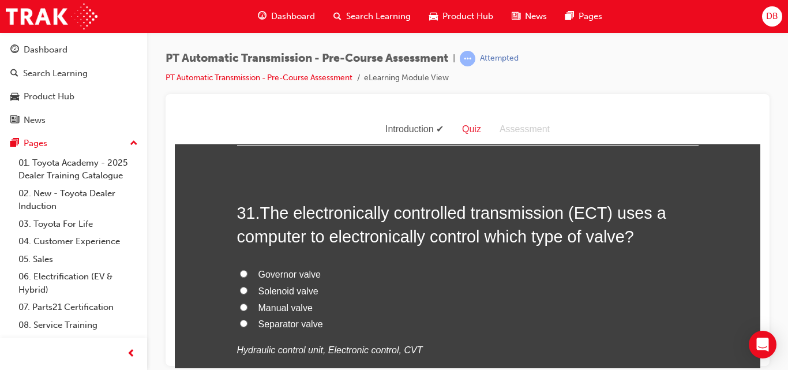
scroll to position [7751, 0]
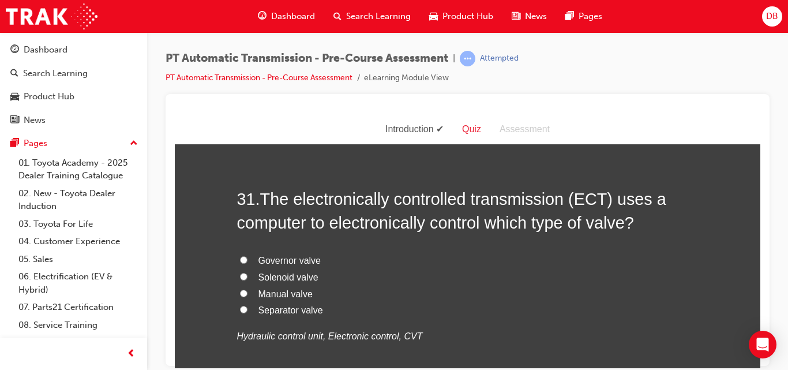
drag, startPoint x: 262, startPoint y: 205, endPoint x: 315, endPoint y: 279, distance: 91.4
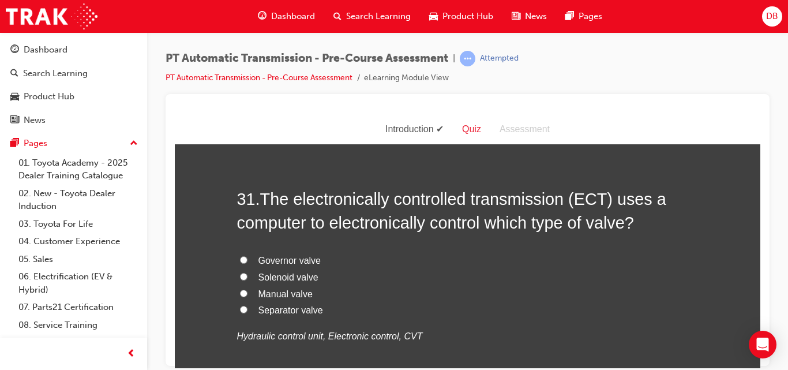
radio input "true"
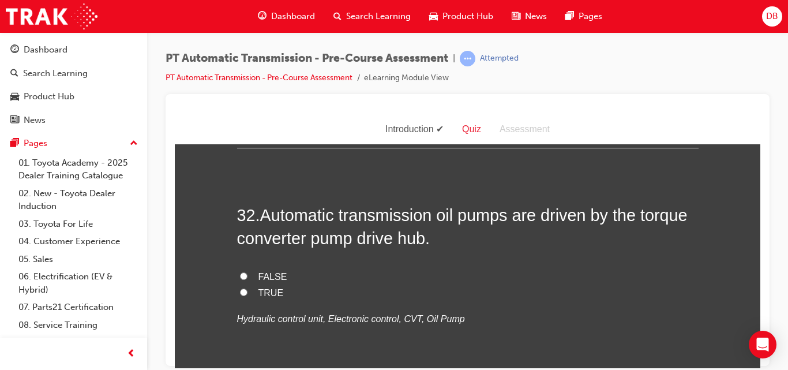
scroll to position [8005, 0]
drag, startPoint x: 257, startPoint y: 186, endPoint x: 413, endPoint y: 302, distance: 194.9
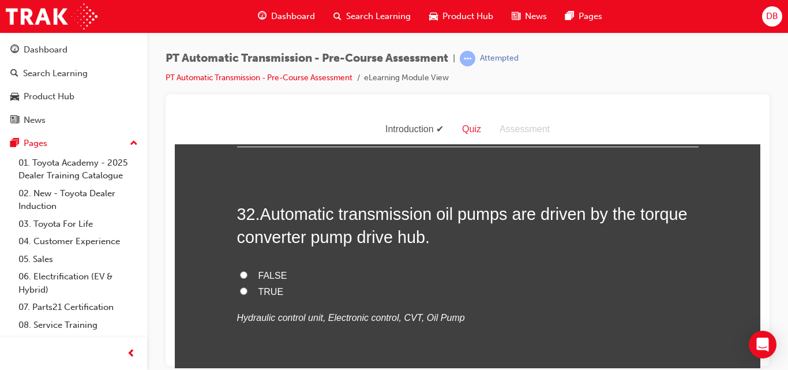
radio input "true"
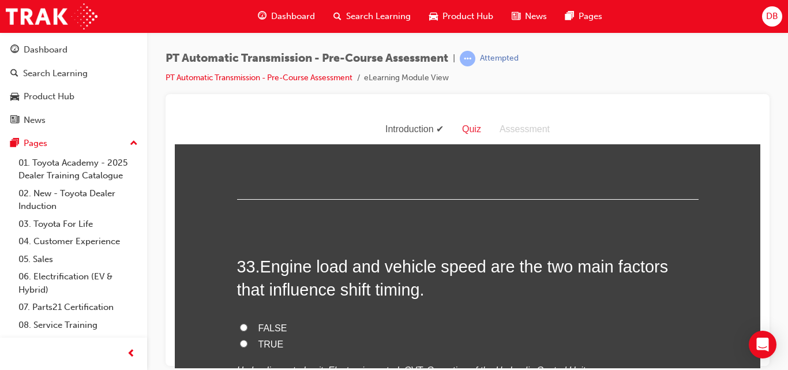
scroll to position [8235, 0]
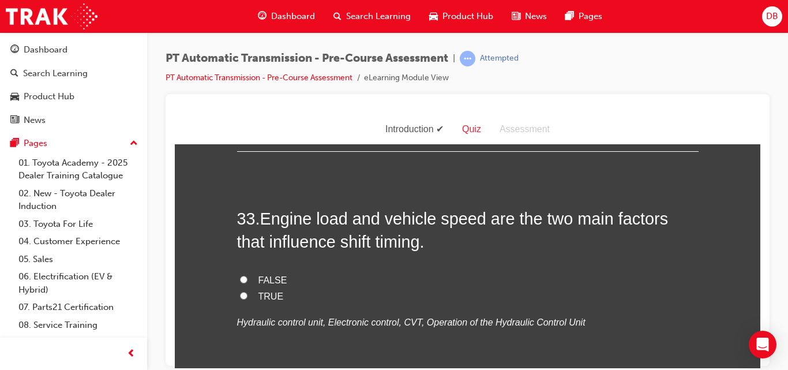
drag, startPoint x: 260, startPoint y: 226, endPoint x: 330, endPoint y: 303, distance: 104.1
radio input "true"
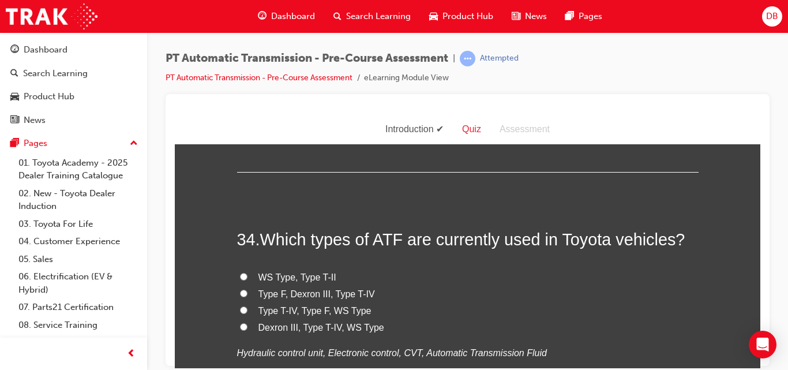
scroll to position [8466, 0]
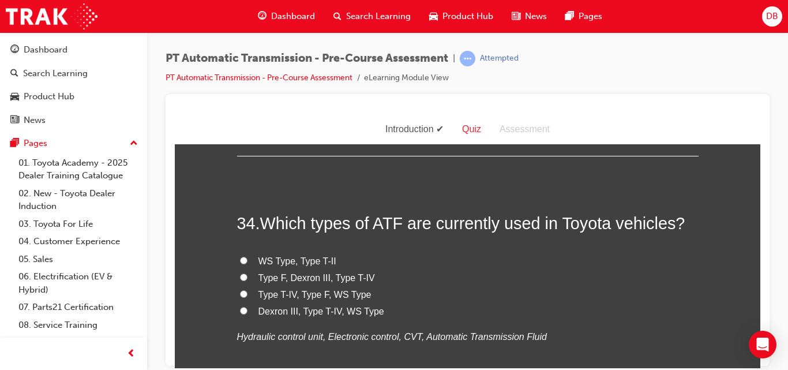
drag, startPoint x: 258, startPoint y: 226, endPoint x: 487, endPoint y: 333, distance: 252.8
radio input "true"
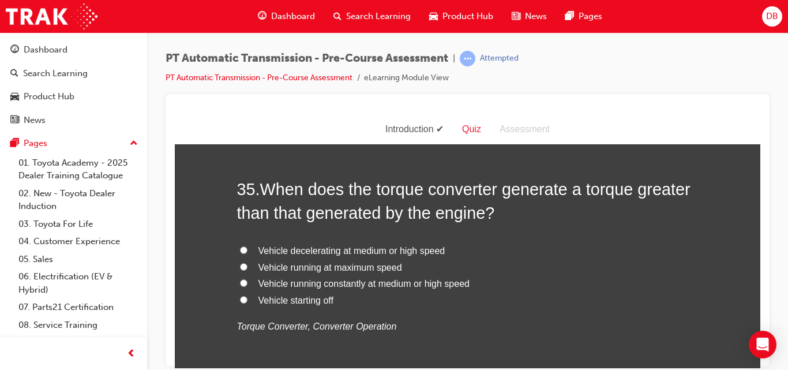
scroll to position [8766, 0]
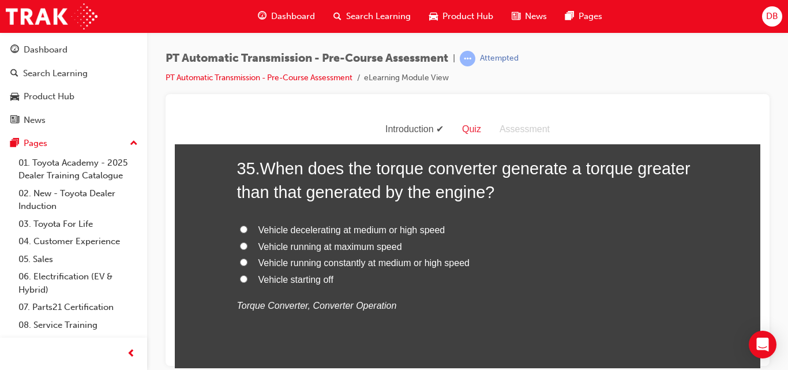
drag, startPoint x: 260, startPoint y: 194, endPoint x: 403, endPoint y: 272, distance: 162.8
radio input "true"
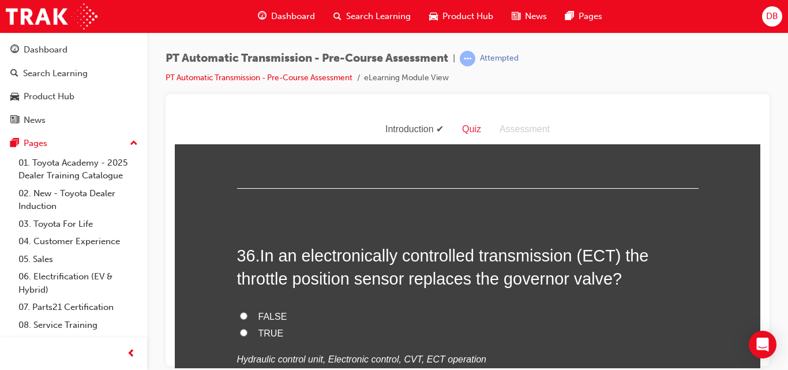
scroll to position [8996, 0]
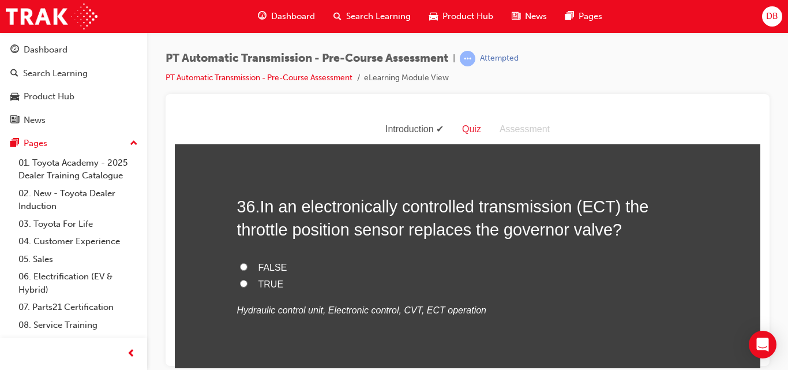
drag, startPoint x: 259, startPoint y: 196, endPoint x: 358, endPoint y: 313, distance: 152.6
radio input "true"
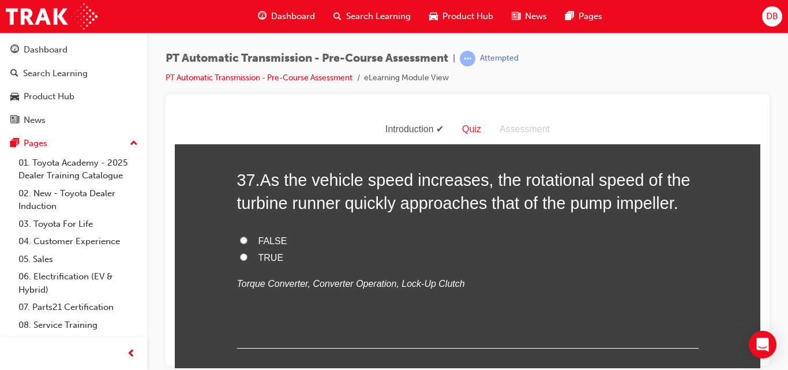
scroll to position [9273, 0]
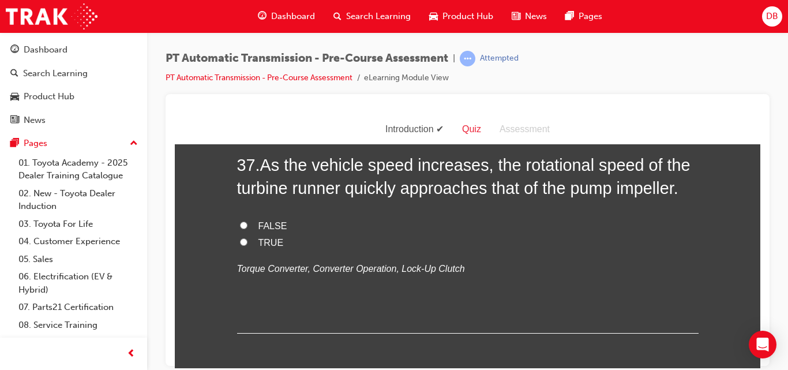
drag, startPoint x: 254, startPoint y: 197, endPoint x: 335, endPoint y: 273, distance: 111.4
radio input "true"
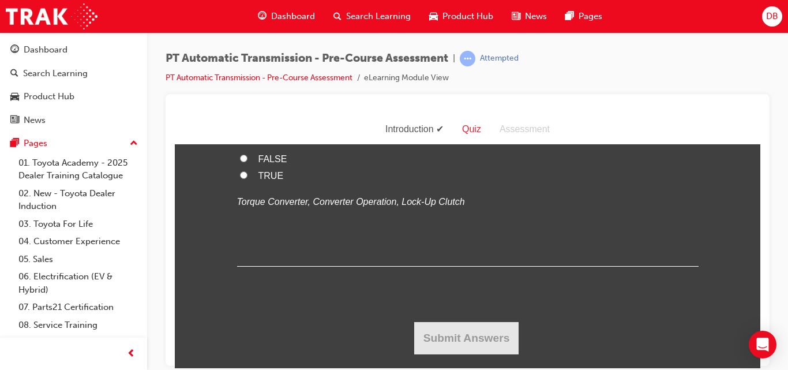
scroll to position [9481, 0]
drag, startPoint x: 257, startPoint y: 220, endPoint x: 334, endPoint y: 299, distance: 110.5
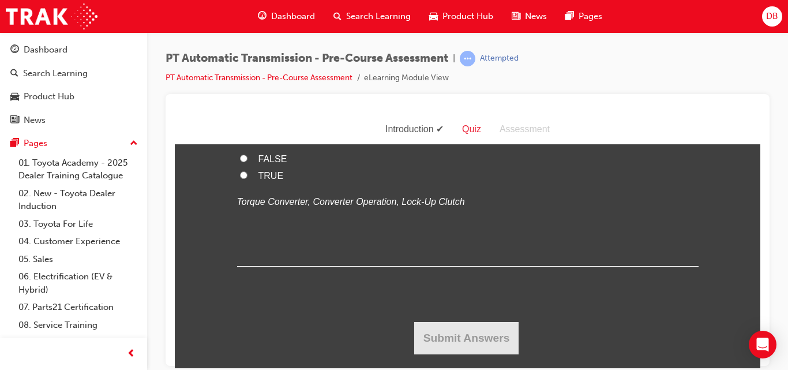
radio input "true"
drag, startPoint x: 255, startPoint y: 178, endPoint x: 399, endPoint y: 266, distance: 168.2
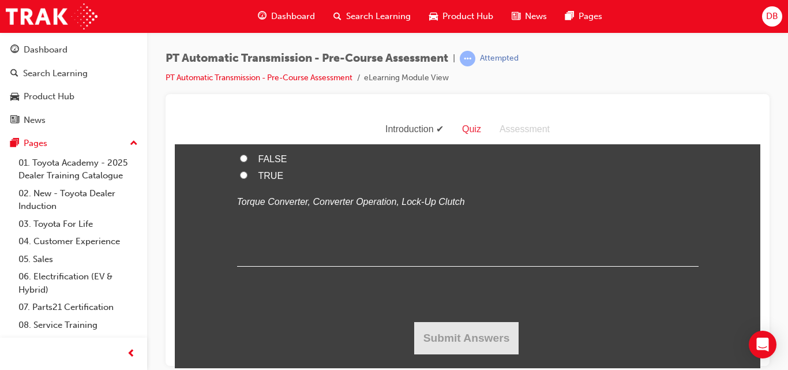
radio input "true"
drag, startPoint x: 257, startPoint y: 215, endPoint x: 396, endPoint y: 327, distance: 178.4
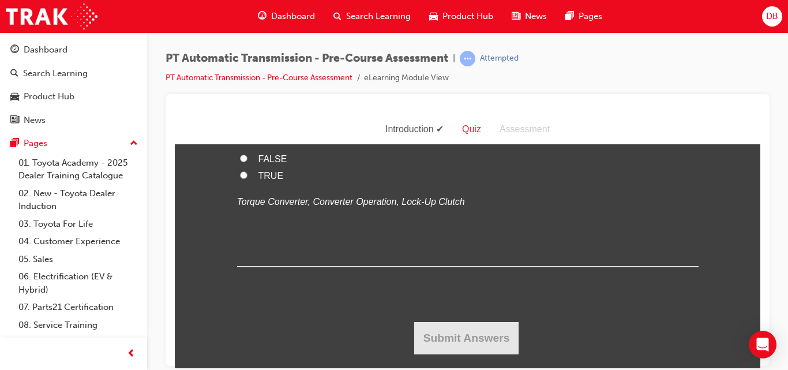
radio input "true"
drag, startPoint x: 255, startPoint y: 231, endPoint x: 325, endPoint y: 300, distance: 98.3
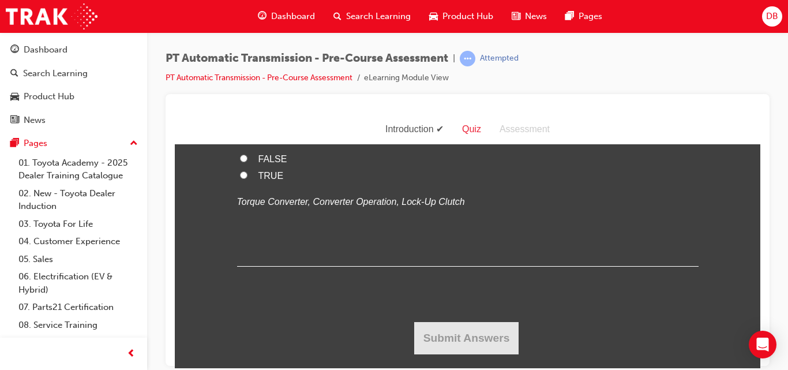
radio input "true"
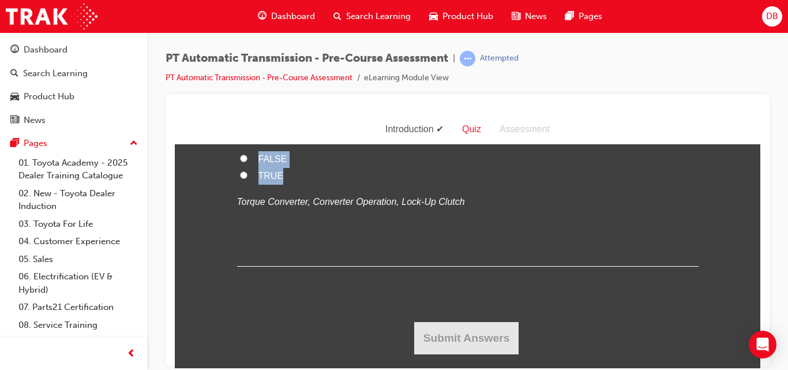
drag, startPoint x: 261, startPoint y: 238, endPoint x: 329, endPoint y: 313, distance: 101.6
click at [329, 266] on div "37 . As the vehicle speed increases, the rotational speed of the turbine runner…" at bounding box center [467, 176] width 461 height 180
click at [240, 178] on input "TRUE" at bounding box center [243, 174] width 7 height 7
radio input "true"
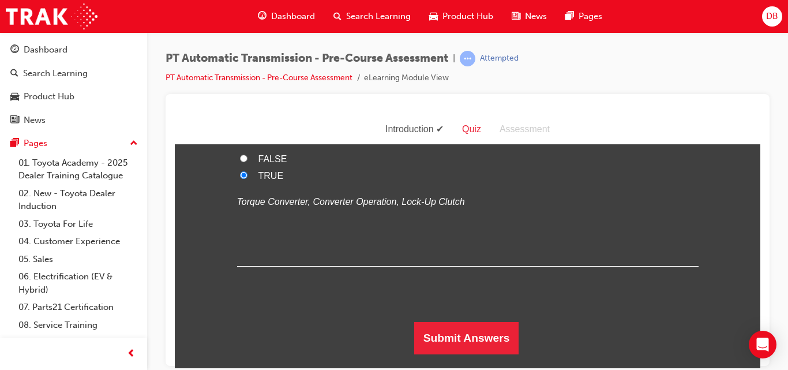
scroll to position [10588, 0]
click at [493, 330] on button "Submit Answers" at bounding box center [466, 337] width 105 height 32
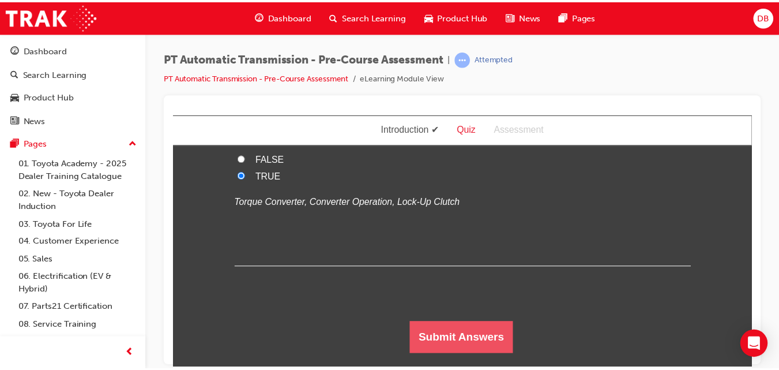
scroll to position [0, 0]
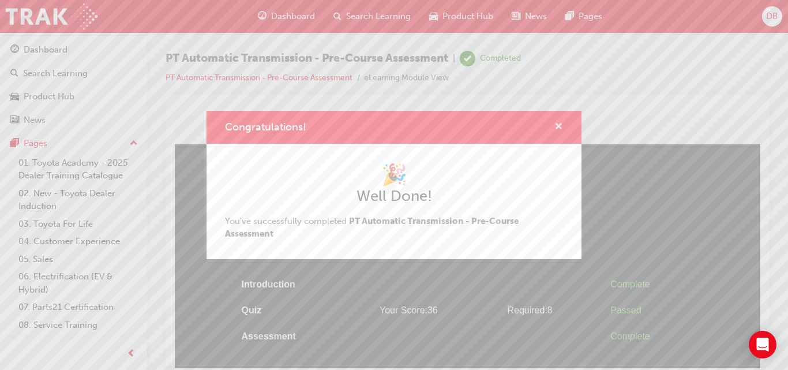
click at [562, 125] on span "cross-icon" at bounding box center [558, 127] width 9 height 10
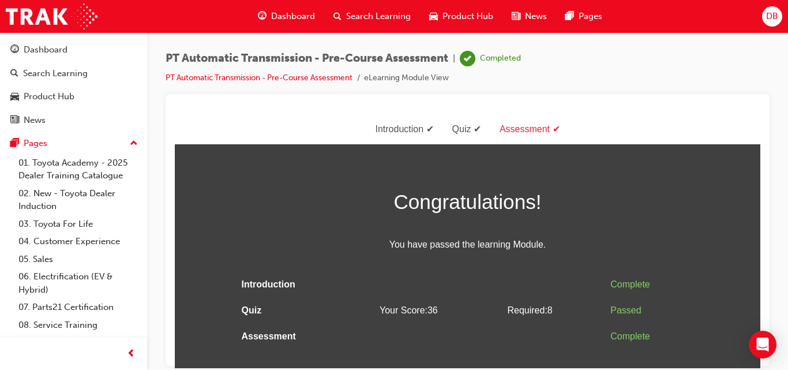
click at [287, 21] on span "Dashboard" at bounding box center [293, 16] width 44 height 13
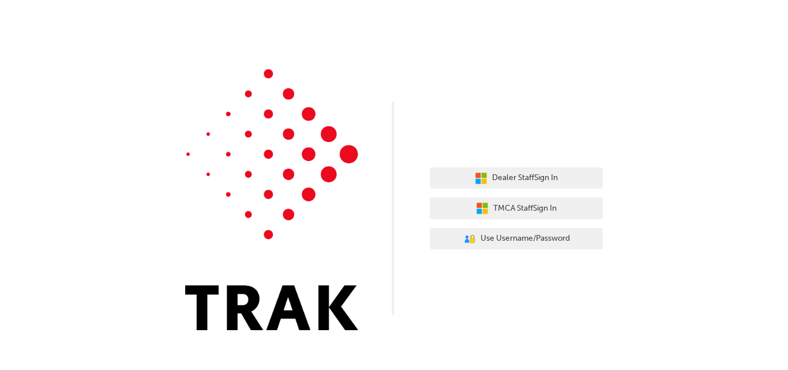
drag, startPoint x: 781, startPoint y: 129, endPoint x: 787, endPoint y: 220, distance: 90.8
click at [787, 220] on html "Your version of Internet Explorer is outdated and not supported. Please upgrade…" at bounding box center [394, 185] width 788 height 370
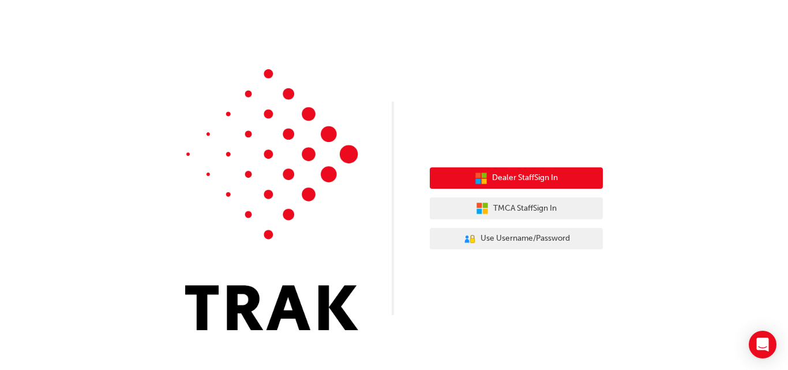
click at [505, 185] on button "Dealer Staff Sign In" at bounding box center [516, 178] width 173 height 22
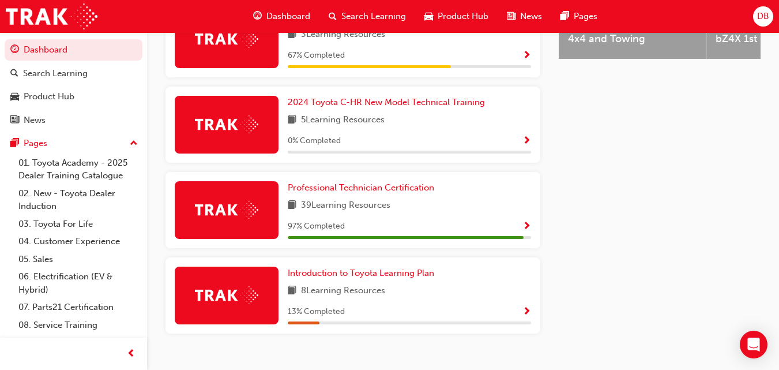
scroll to position [596, 0]
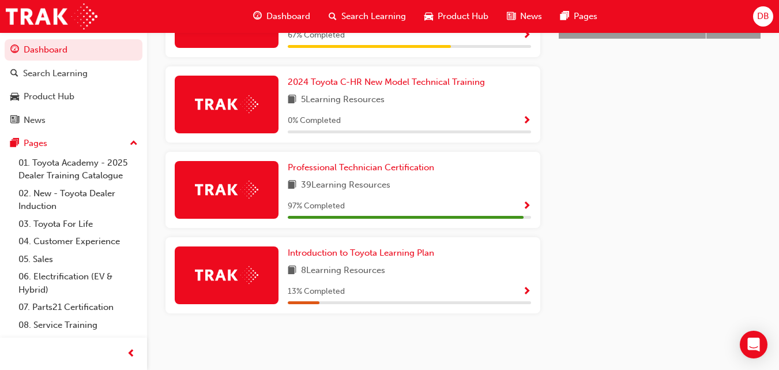
click at [524, 202] on span "Show Progress" at bounding box center [527, 206] width 9 height 10
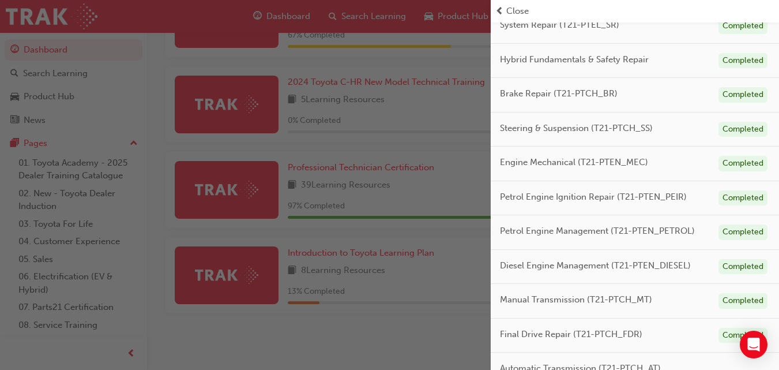
scroll to position [235, 0]
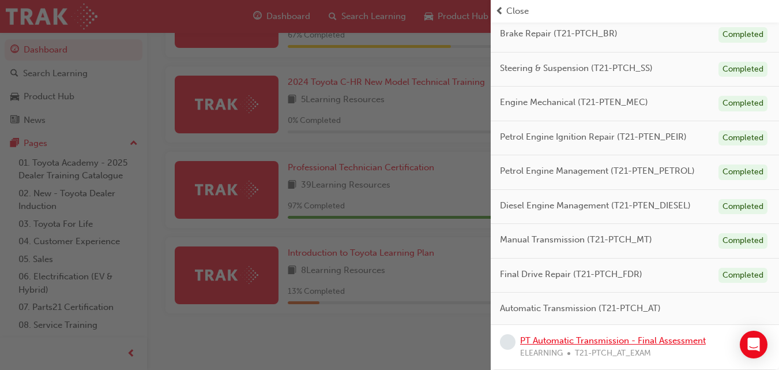
click at [609, 342] on link "PT Automatic Transmission - Final Assessment" at bounding box center [613, 340] width 186 height 10
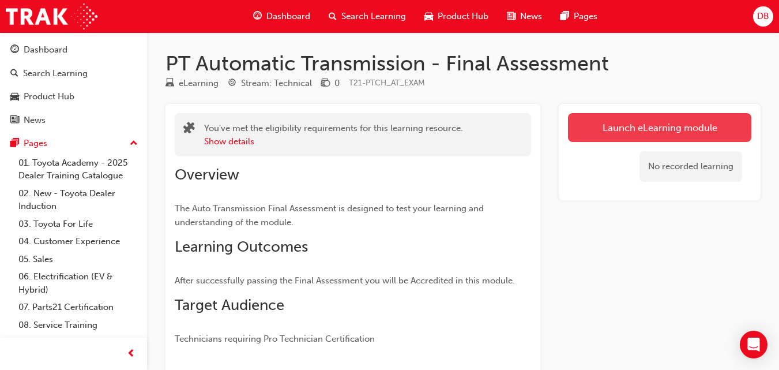
click at [612, 134] on link "Launch eLearning module" at bounding box center [659, 127] width 183 height 29
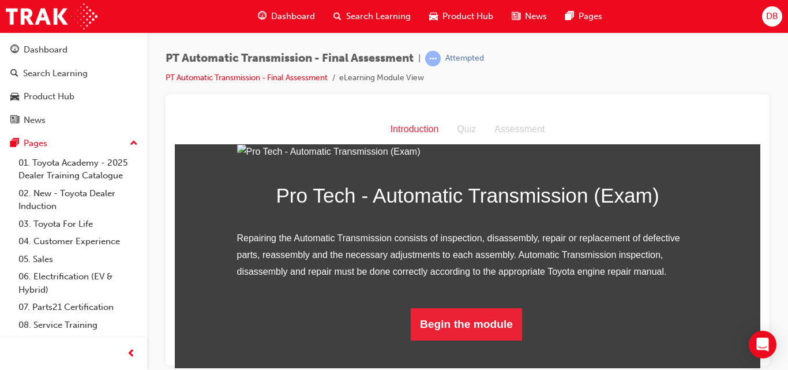
scroll to position [159, 0]
drag, startPoint x: 754, startPoint y: 167, endPoint x: 947, endPoint y: 385, distance: 291.3
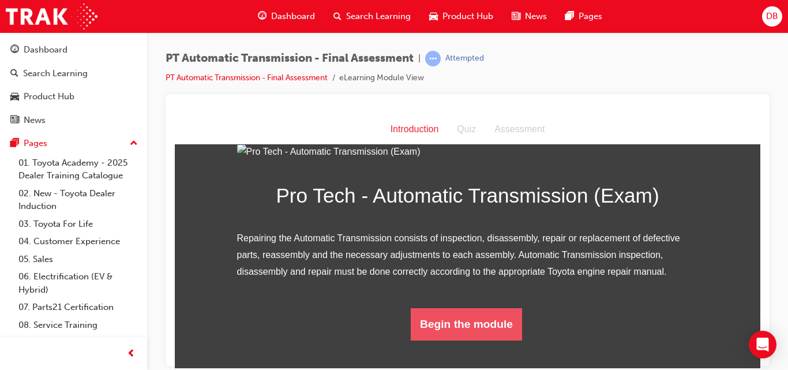
click at [486, 322] on button "Begin the module" at bounding box center [466, 323] width 111 height 32
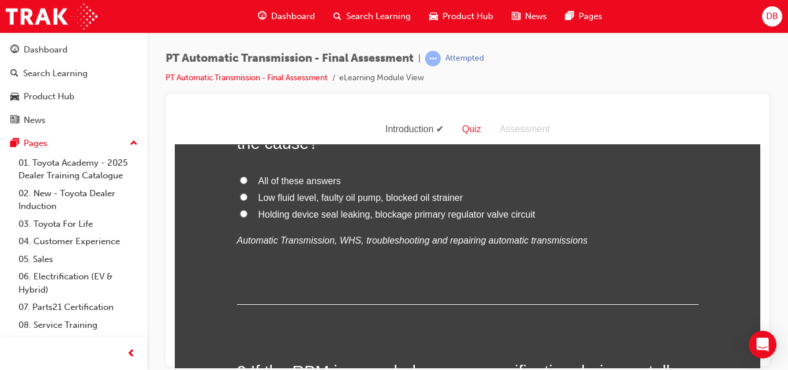
scroll to position [0, 0]
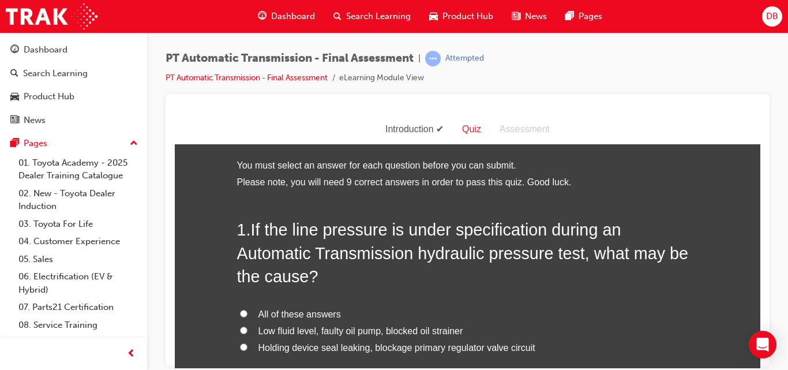
drag, startPoint x: 756, startPoint y: 133, endPoint x: 821, endPoint y: 204, distance: 96.3
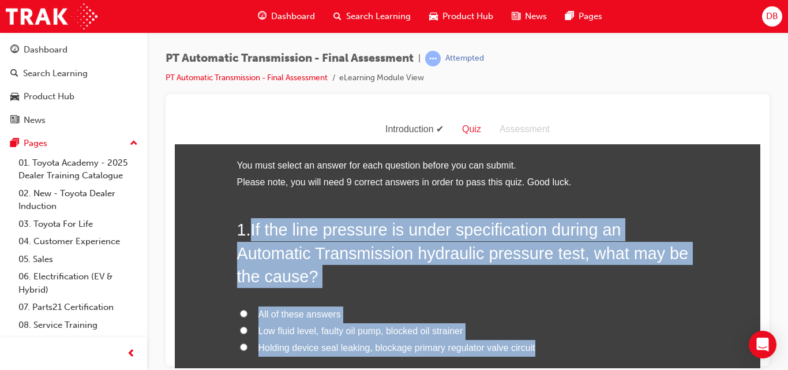
drag, startPoint x: 246, startPoint y: 227, endPoint x: 529, endPoint y: 344, distance: 306.4
click at [529, 344] on div "1 . If the line pressure is under specification during an Automatic Transmissio…" at bounding box center [467, 327] width 461 height 220
copy div "If the line pressure is under specification during an Automatic Transmission hy…"
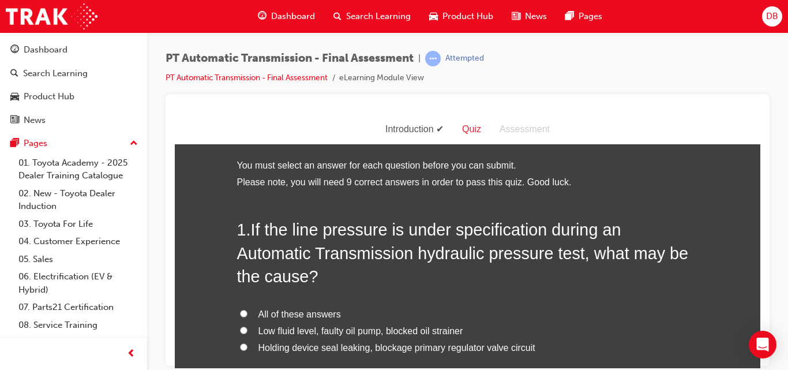
click at [243, 313] on label "All of these answers" at bounding box center [467, 314] width 461 height 17
click at [243, 313] on input "All of these answers" at bounding box center [243, 312] width 7 height 7
radio input "true"
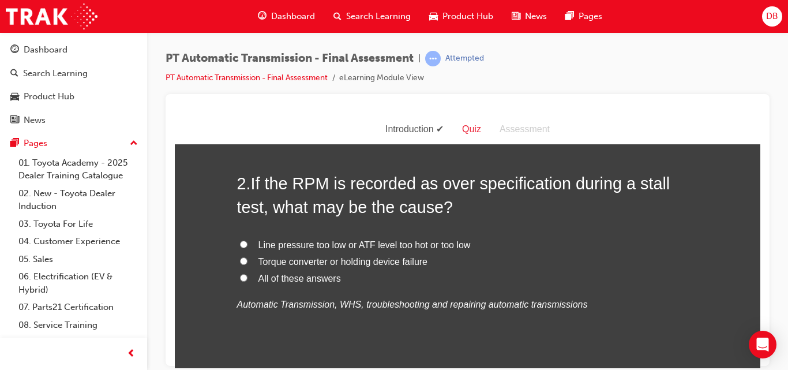
scroll to position [323, 0]
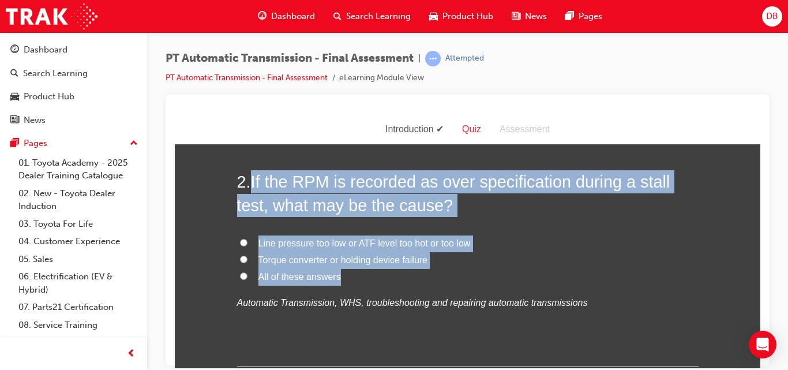
drag, startPoint x: 245, startPoint y: 171, endPoint x: 399, endPoint y: 272, distance: 183.6
click at [399, 272] on div "2 . If the RPM is recorded as over specification during a stall test, what may …" at bounding box center [467, 268] width 461 height 197
copy div "If the RPM is recorded as over specification during a stall test, what may be t…"
click at [242, 275] on input "All of these answers" at bounding box center [243, 275] width 7 height 7
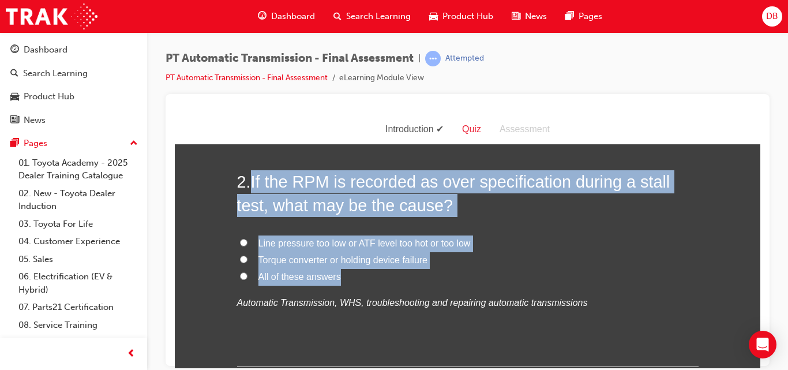
radio input "true"
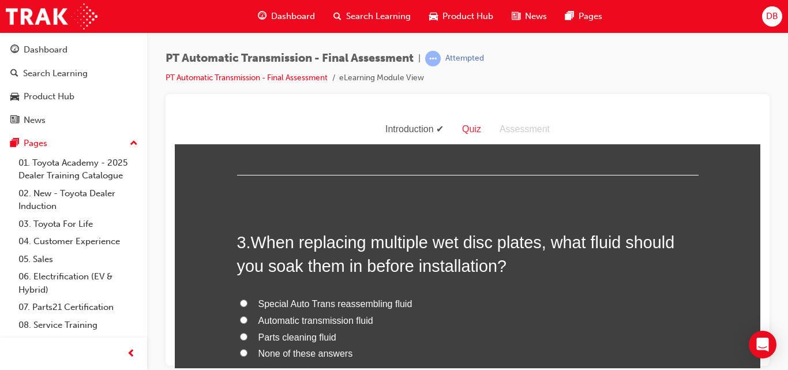
scroll to position [531, 0]
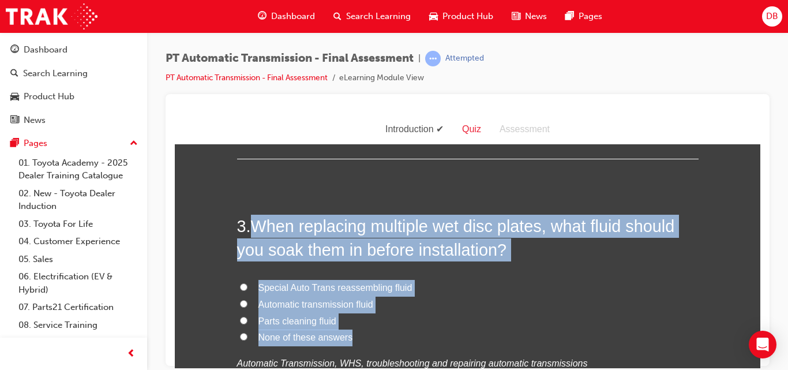
drag, startPoint x: 246, startPoint y: 224, endPoint x: 415, endPoint y: 339, distance: 204.1
click at [415, 339] on div "3 . When replacing multiple wet disc plates, what fluid should you soak them in…" at bounding box center [467, 320] width 461 height 213
copy div "When replacing multiple wet disc plates, what fluid should you soak them in bef…"
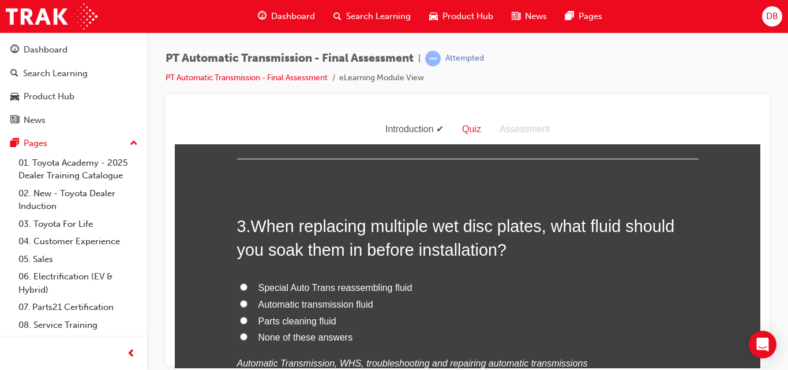
click at [237, 305] on label "Automatic transmission fluid" at bounding box center [467, 304] width 461 height 17
click at [240, 305] on input "Automatic transmission fluid" at bounding box center [243, 302] width 7 height 7
radio input "true"
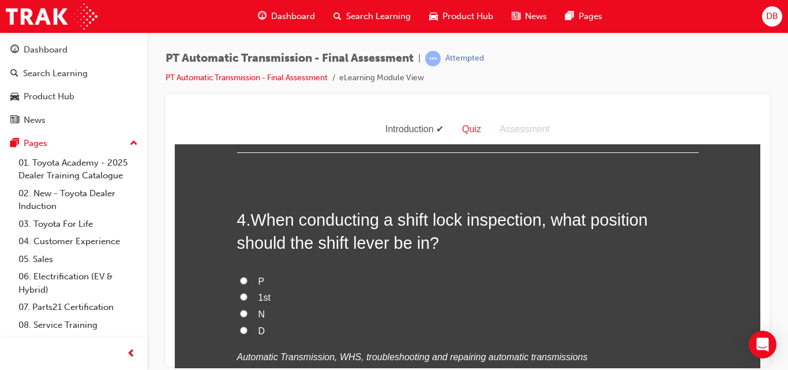
scroll to position [807, 0]
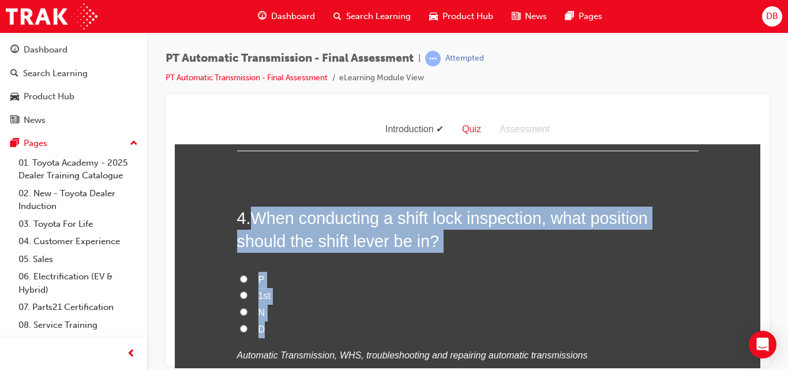
drag, startPoint x: 247, startPoint y: 210, endPoint x: 344, endPoint y: 335, distance: 158.3
click at [344, 335] on div "4 . When conducting a shift lock inspection, what position should the shift lev…" at bounding box center [467, 312] width 461 height 213
copy div "When conducting a shift lock inspection, what position should the shift lever b…"
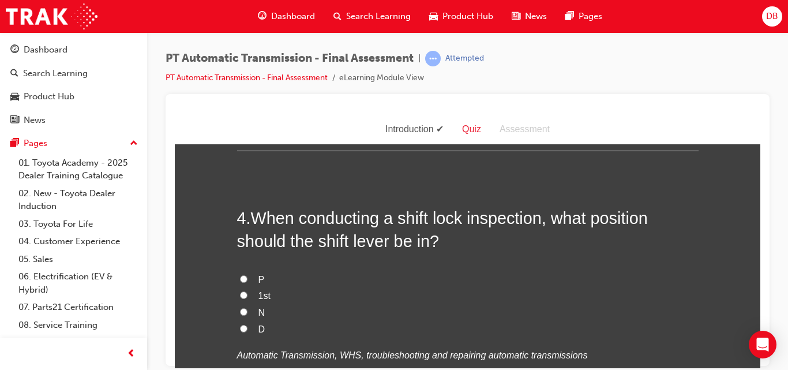
click at [240, 279] on input "P" at bounding box center [243, 278] width 7 height 7
radio input "true"
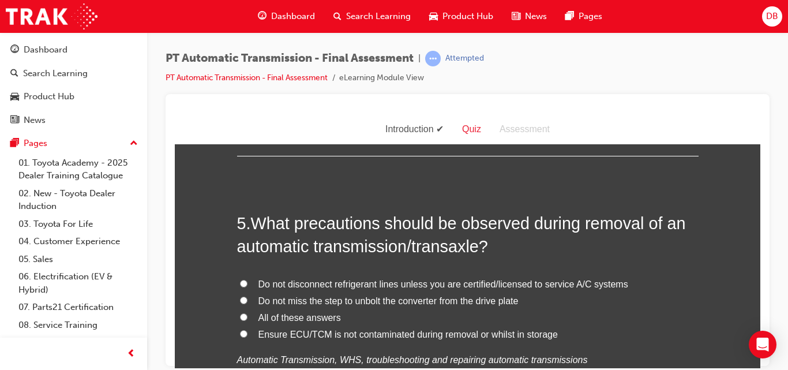
scroll to position [1107, 0]
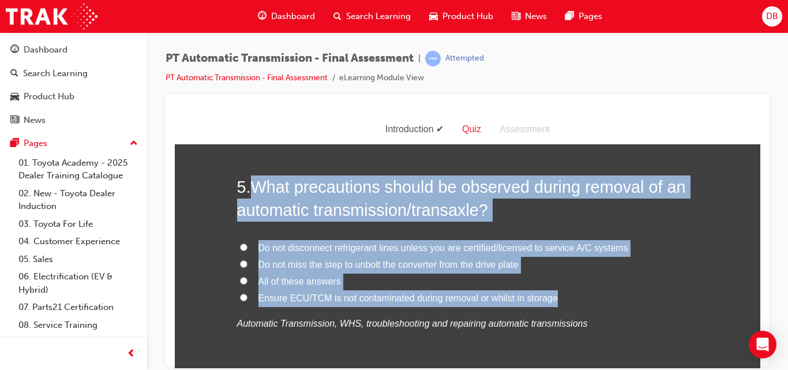
drag, startPoint x: 250, startPoint y: 189, endPoint x: 570, endPoint y: 297, distance: 338.0
click at [570, 297] on div "5 . What precautions should be observed during removal of an automatic transmis…" at bounding box center [467, 281] width 461 height 213
copy div "What precautions should be observed during removal of an automatic transmission…"
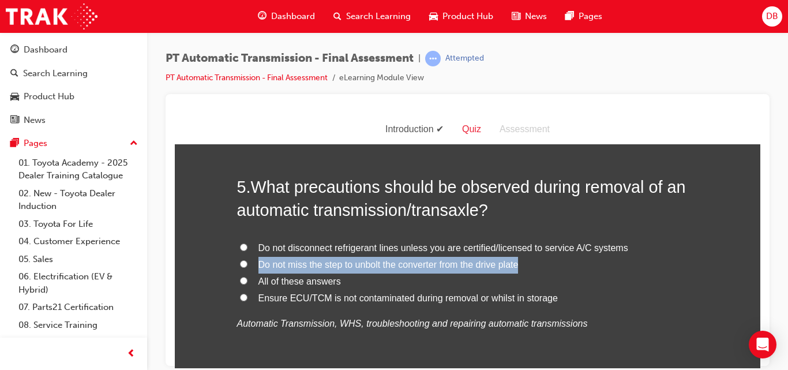
drag, startPoint x: 201, startPoint y: 258, endPoint x: 238, endPoint y: 279, distance: 42.1
click at [240, 279] on input "All of these answers" at bounding box center [243, 279] width 7 height 7
radio input "true"
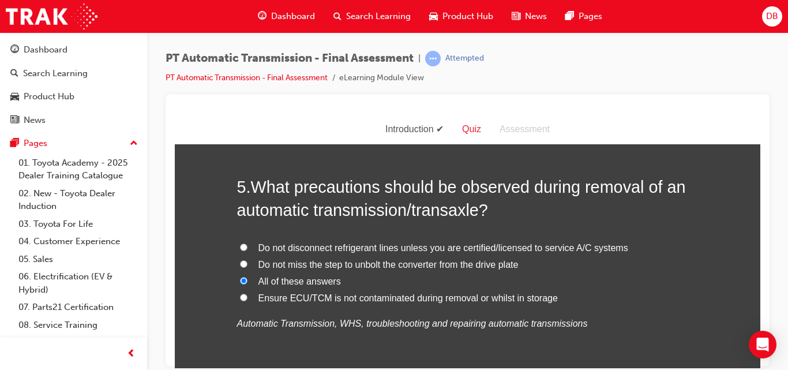
click at [630, 320] on p "Automatic Transmission, WHS, troubleshooting and repairing automatic transmissi…" at bounding box center [467, 323] width 461 height 17
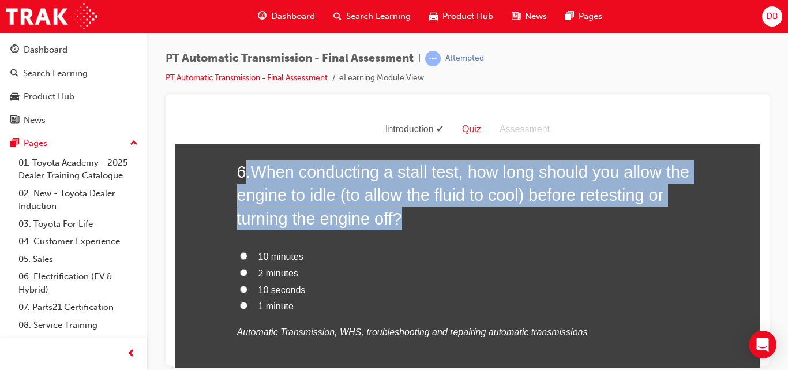
scroll to position [1396, 0]
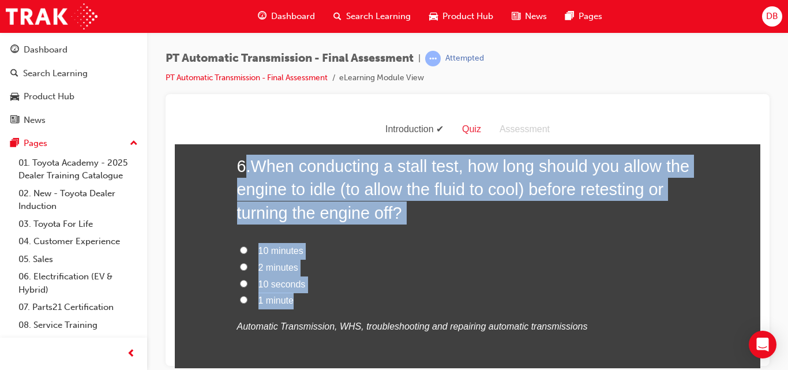
drag, startPoint x: 244, startPoint y: 213, endPoint x: 367, endPoint y: 297, distance: 149.4
click at [367, 297] on div "6 . When conducting a stall test, how long should you allow the engine to idle …" at bounding box center [467, 272] width 461 height 236
copy div ". When conducting a stall test, how long should you allow the engine to idle (t…"
click at [493, 282] on label "10 seconds" at bounding box center [467, 284] width 461 height 17
click at [247, 282] on input "10 seconds" at bounding box center [243, 282] width 7 height 7
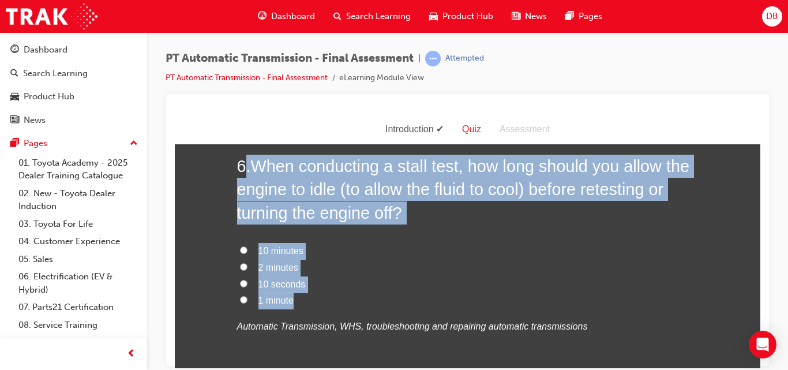
radio input "true"
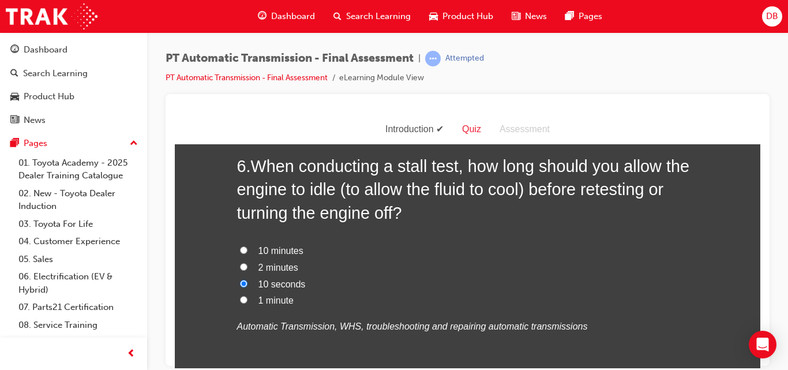
click at [258, 265] on span "2 minutes" at bounding box center [278, 267] width 40 height 10
click at [247, 265] on input "2 minutes" at bounding box center [243, 265] width 7 height 7
radio input "true"
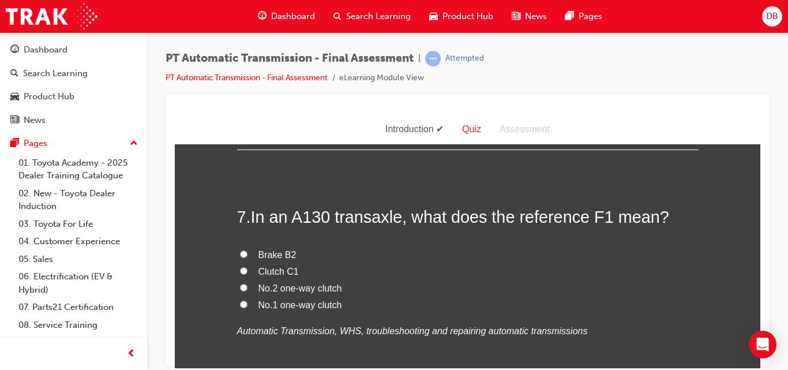
scroll to position [1650, 0]
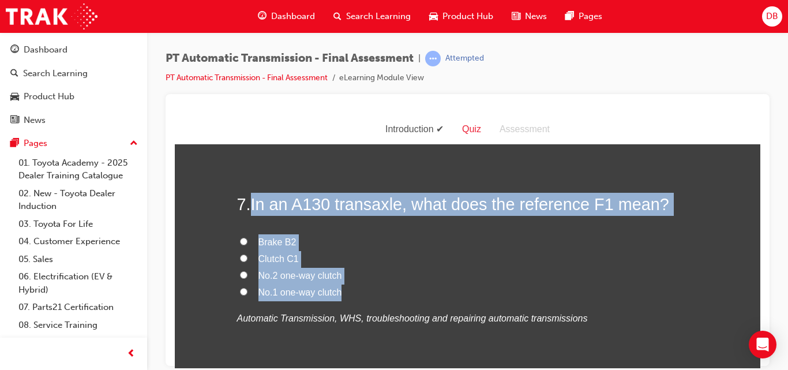
drag, startPoint x: 249, startPoint y: 204, endPoint x: 377, endPoint y: 288, distance: 154.0
click at [377, 288] on div "7 . In an A130 transaxle, what does the reference F1 mean? Brake B2 Clutch C1 N…" at bounding box center [467, 287] width 461 height 190
copy div "In an A130 transaxle, what does the reference F1 mean? Brake B2 Clutch C1 No.2 …"
drag, startPoint x: 207, startPoint y: 234, endPoint x: 213, endPoint y: 232, distance: 5.9
click at [209, 232] on div "You must select an answer for each question before you can submit. Please note,…" at bounding box center [467, 60] width 585 height 3107
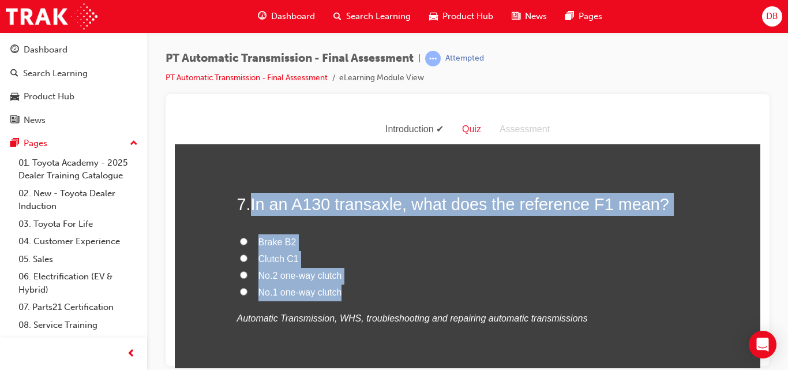
click at [216, 248] on div "You must select an answer for each question before you can submit. Please note,…" at bounding box center [467, 60] width 585 height 3107
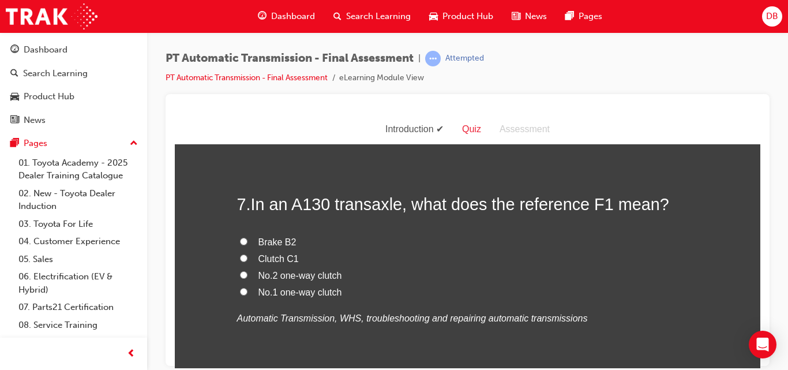
click at [243, 257] on label "Clutch C1" at bounding box center [467, 258] width 461 height 17
click at [243, 257] on input "Clutch C1" at bounding box center [243, 257] width 7 height 7
radio input "true"
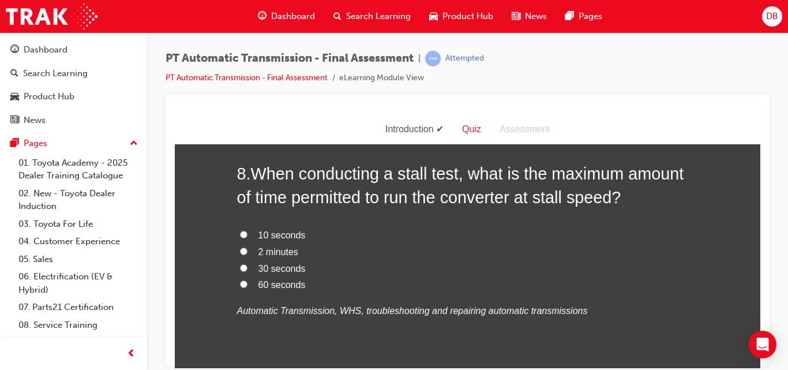
scroll to position [1927, 0]
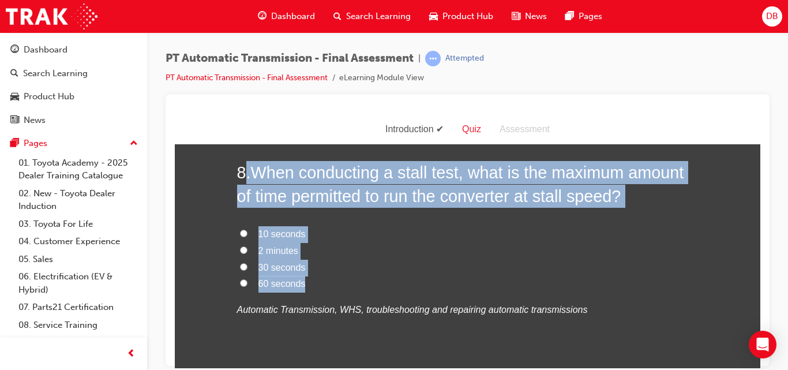
drag, startPoint x: 243, startPoint y: 163, endPoint x: 426, endPoint y: 284, distance: 219.0
click at [426, 284] on div "8 . When conducting a stall test, what is the maximum amount of time permitted …" at bounding box center [467, 266] width 461 height 213
copy div ". When conducting a stall test, what is the maximum amount of time permitted to…"
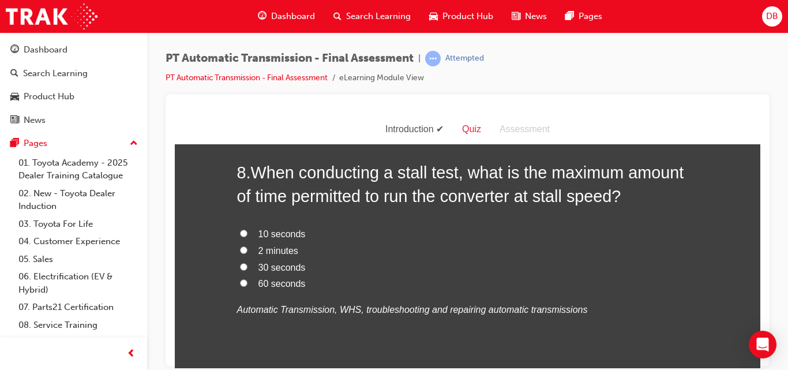
click at [241, 240] on label "10 seconds" at bounding box center [467, 234] width 461 height 17
click at [241, 236] on input "10 seconds" at bounding box center [243, 232] width 7 height 7
radio input "true"
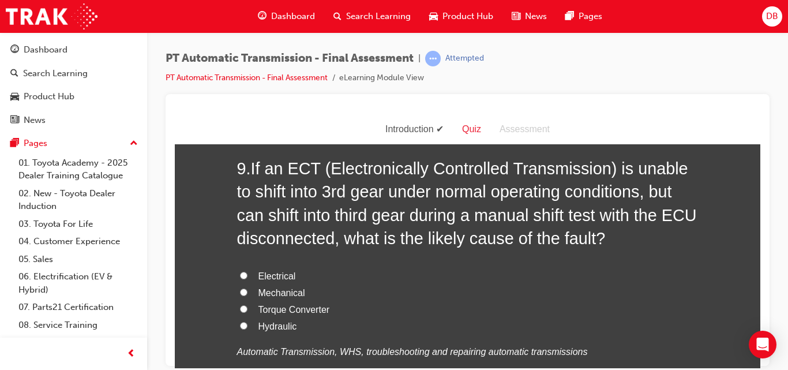
scroll to position [2204, 0]
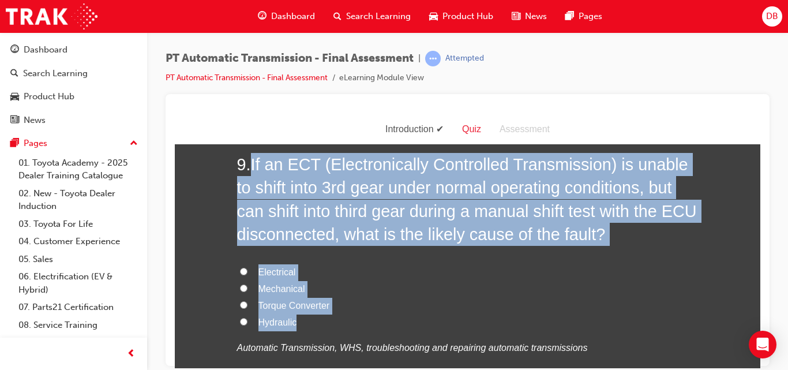
drag, startPoint x: 250, startPoint y: 159, endPoint x: 411, endPoint y: 322, distance: 229.6
click at [411, 322] on div "9 . If an ECT (Electronically Controlled Transmission) is unable to shift into …" at bounding box center [467, 282] width 461 height 260
copy div "If an ECT (Electronically Controlled Transmission) is unable to shift into 3rd …"
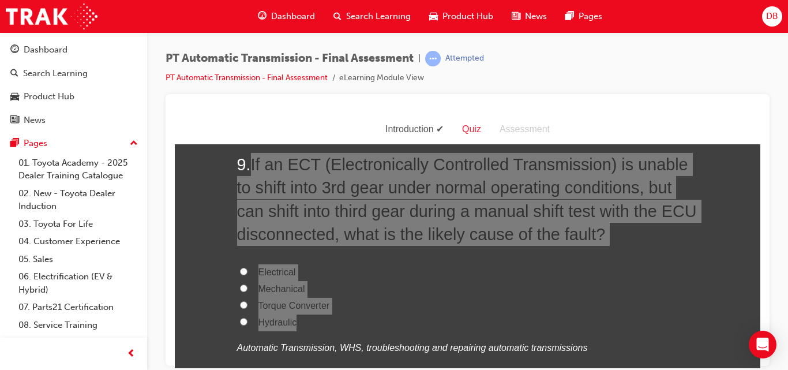
click at [173, 273] on div at bounding box center [468, 230] width 604 height 272
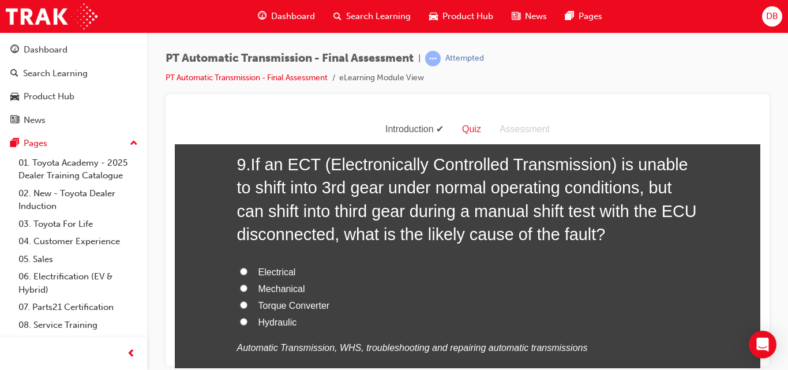
click at [241, 271] on input "Electrical" at bounding box center [243, 270] width 7 height 7
radio input "true"
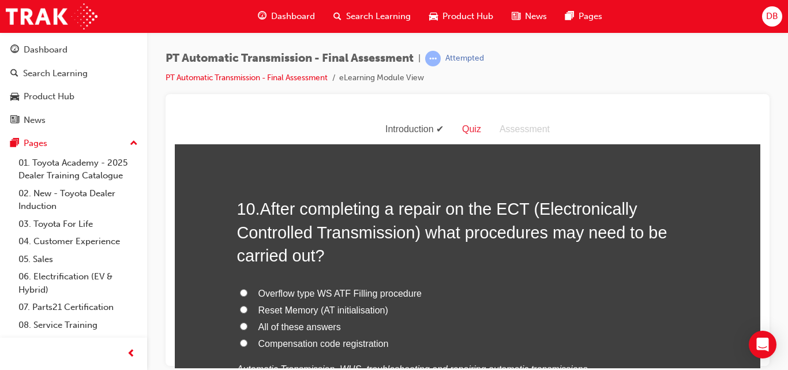
scroll to position [2504, 0]
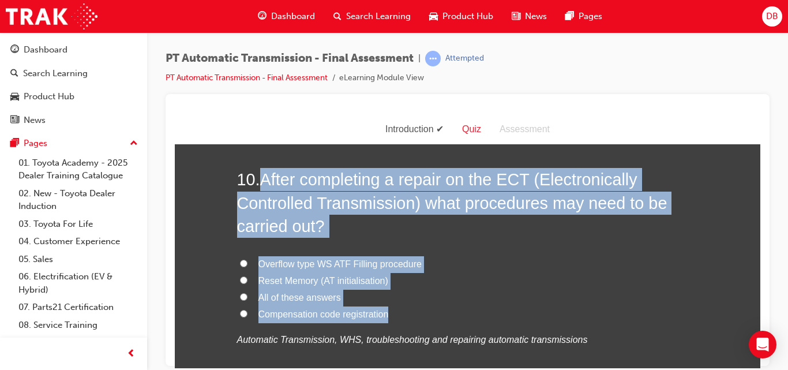
drag, startPoint x: 255, startPoint y: 178, endPoint x: 441, endPoint y: 319, distance: 233.0
click at [441, 319] on div "10 . After completing a repair on the ECT (Electronically Controlled Transmissi…" at bounding box center [467, 285] width 461 height 236
copy div "After completing a repair on the ECT (Electronically Controlled Transmission) w…"
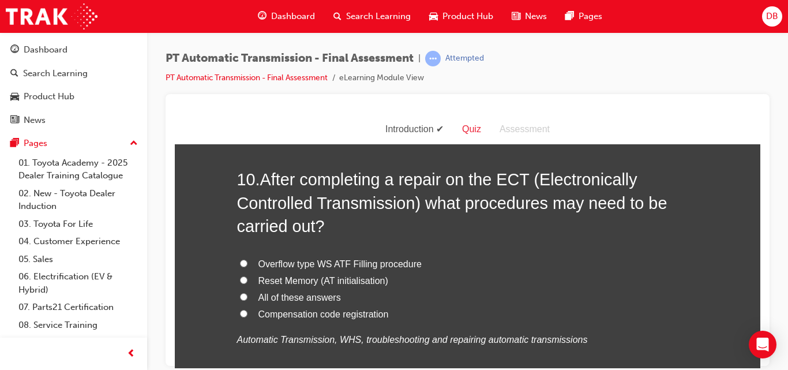
click at [241, 299] on input "All of these answers" at bounding box center [243, 295] width 7 height 7
radio input "true"
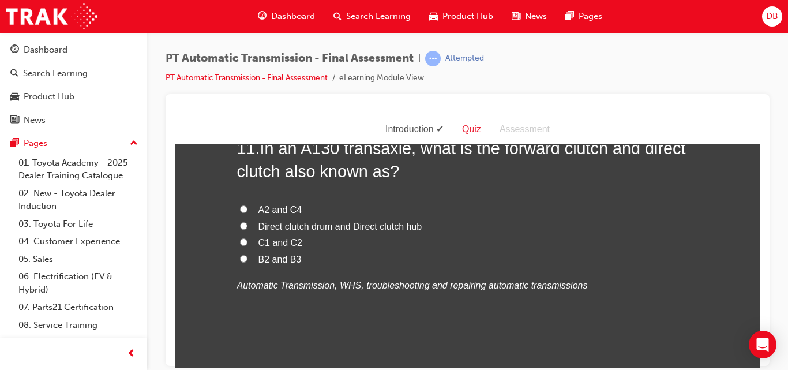
scroll to position [2804, 0]
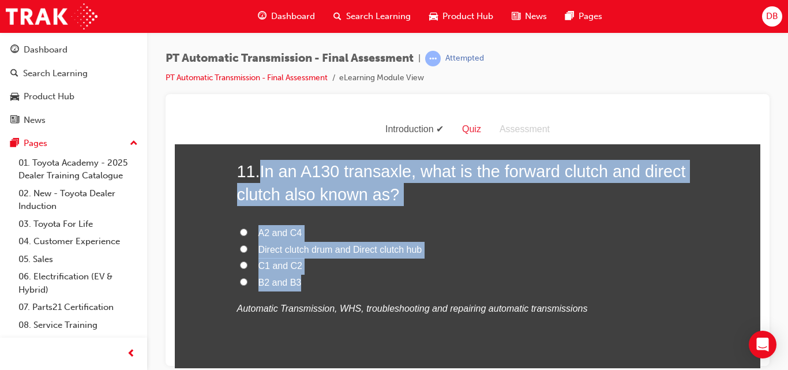
drag, startPoint x: 258, startPoint y: 174, endPoint x: 394, endPoint y: 284, distance: 175.1
click at [394, 284] on div "11 . In an A130 transaxle, what is the forward clutch and direct clutch also kn…" at bounding box center [467, 265] width 461 height 213
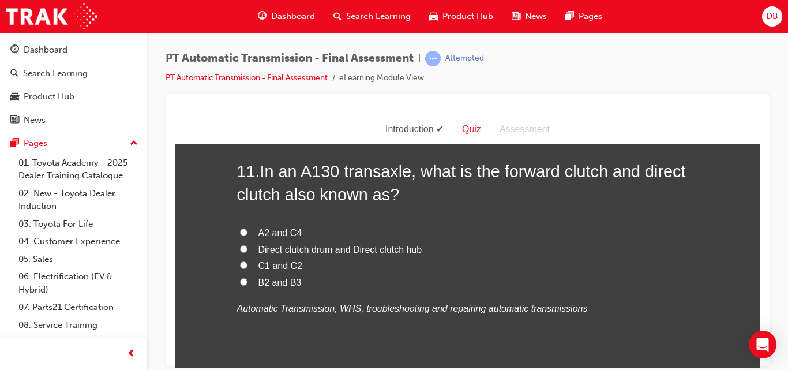
click at [240, 261] on input "C1 and C2" at bounding box center [243, 264] width 7 height 7
radio input "true"
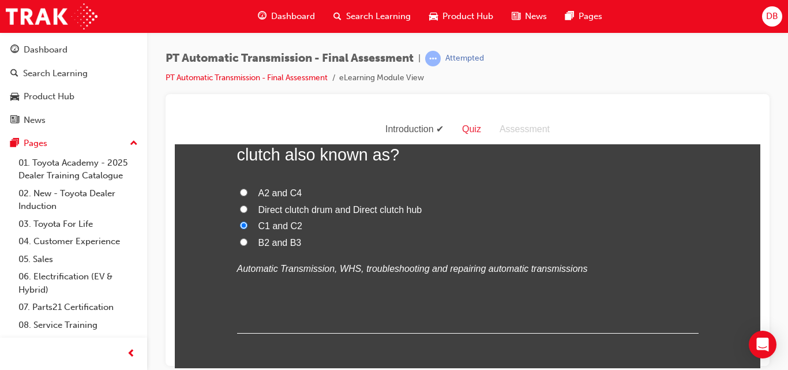
scroll to position [2910, 0]
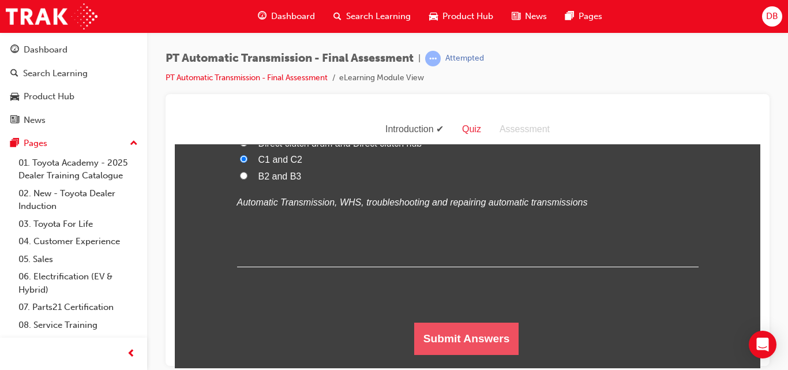
click at [437, 329] on button "Submit Answers" at bounding box center [466, 338] width 105 height 32
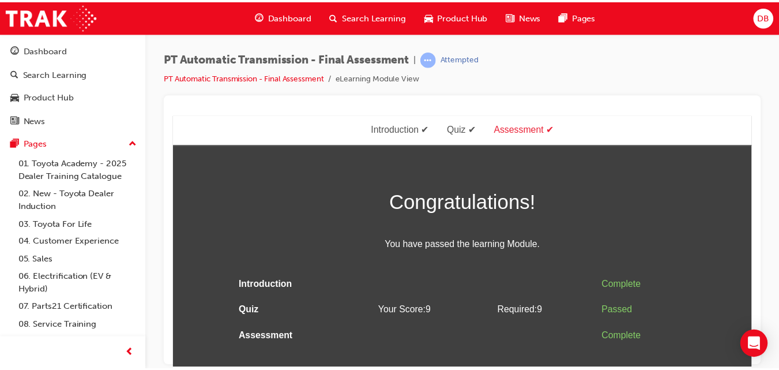
scroll to position [0, 0]
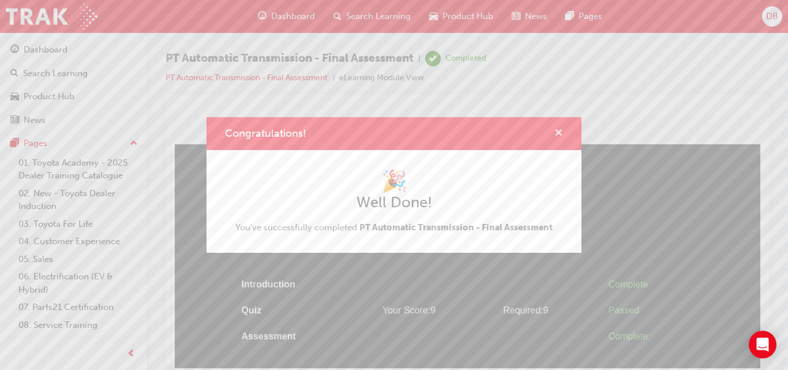
click at [557, 134] on span "cross-icon" at bounding box center [558, 134] width 9 height 10
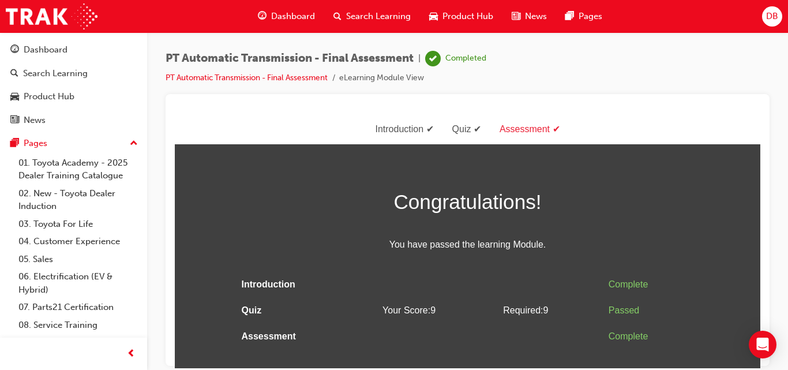
click at [284, 18] on span "Dashboard" at bounding box center [293, 16] width 44 height 13
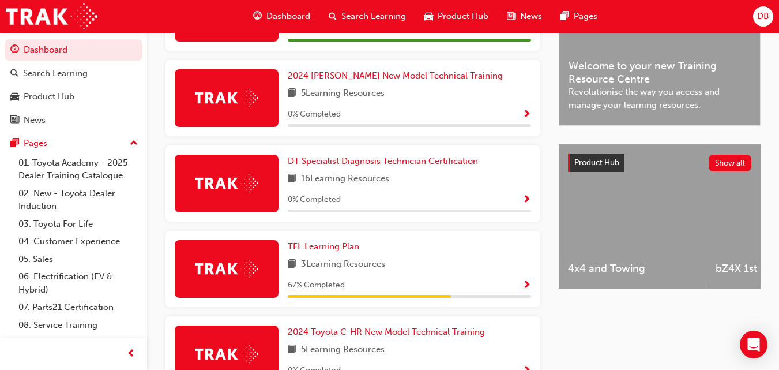
scroll to position [350, 0]
